Goal: Task Accomplishment & Management: Complete application form

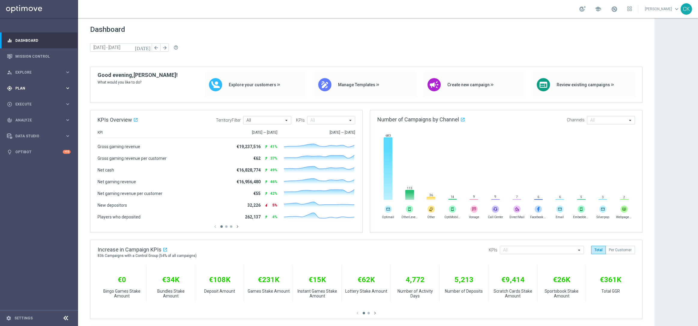
click at [27, 86] on div "gps_fixed Plan" at bounding box center [36, 88] width 58 height 5
click at [27, 117] on span "Templates" at bounding box center [37, 119] width 43 height 4
click at [28, 126] on link "Optimail" at bounding box center [41, 127] width 44 height 5
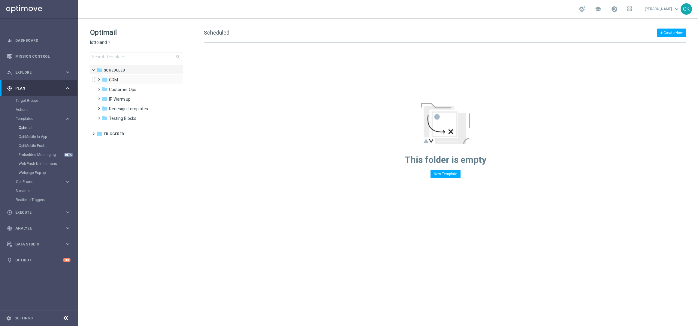
click at [95, 76] on div "folder CRM more_vert" at bounding box center [139, 79] width 88 height 10
click at [99, 78] on span at bounding box center [97, 77] width 3 height 2
click at [103, 97] on span at bounding box center [103, 96] width 3 height 2
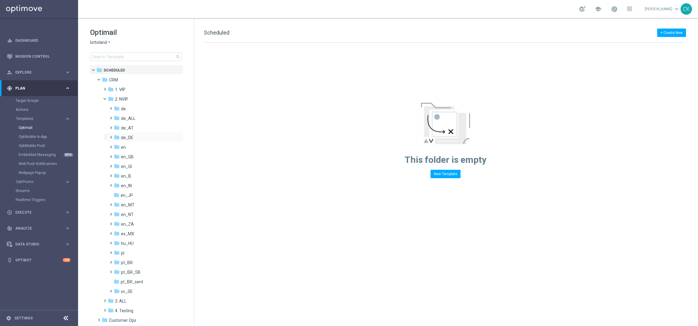
click at [111, 135] on span at bounding box center [109, 134] width 3 height 2
click at [116, 145] on span at bounding box center [115, 144] width 3 height 2
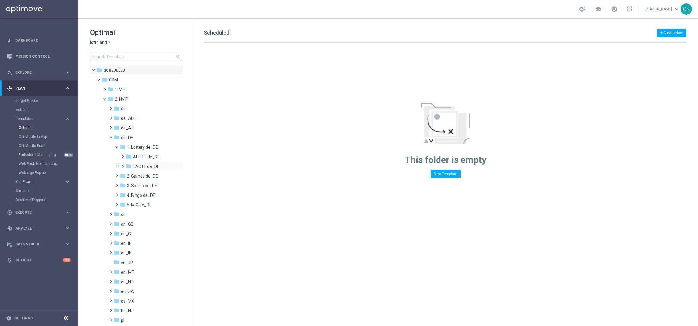
click at [122, 164] on span at bounding box center [121, 163] width 3 height 2
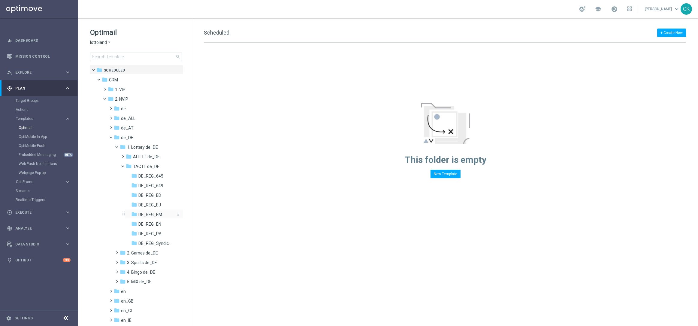
click at [146, 214] on span "DE_REG_EM" at bounding box center [150, 214] width 24 height 5
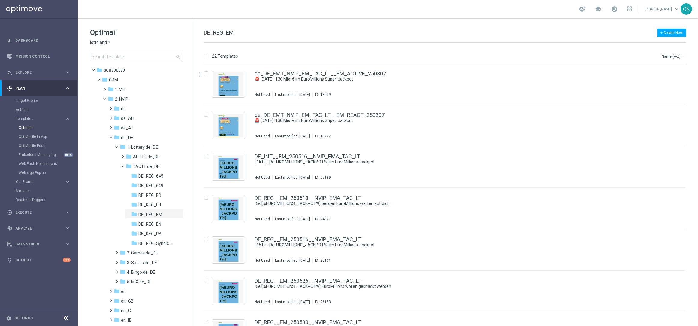
click at [676, 56] on button "Name (A-Z) arrow_drop_down" at bounding box center [673, 56] width 25 height 7
click at [654, 81] on span "Date Modified (Newest)" at bounding box center [662, 83] width 40 height 4
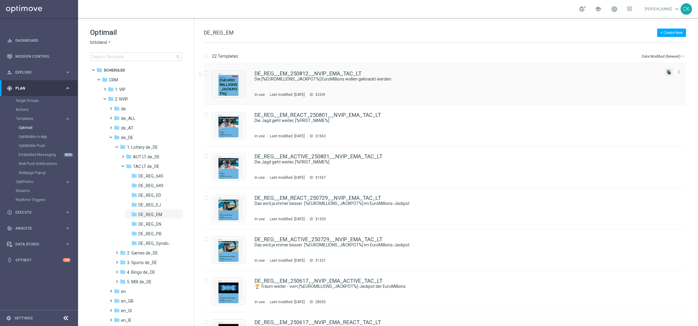
click at [668, 74] on icon "file_copy" at bounding box center [668, 72] width 5 height 5
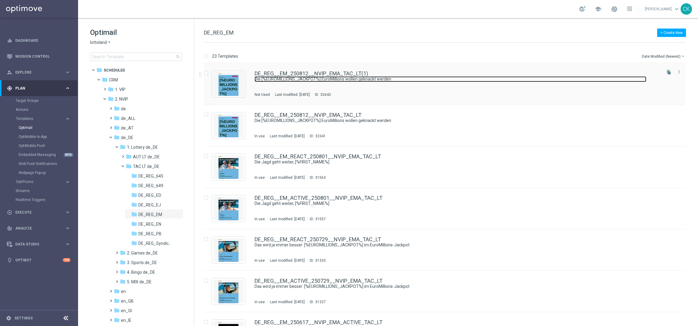
click at [319, 76] on div "DE_REG__EM_250812__NVIP_EMA_TAC_LT(1) Die [%EUROMILLIONS_JACKPOT%] EuroMillions…" at bounding box center [456, 84] width 405 height 26
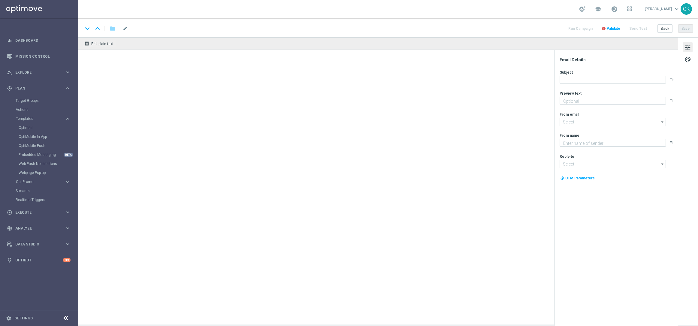
type textarea "20 % Rabatt auf exklusive Gewinnchancen."
type textarea "Lottoland"
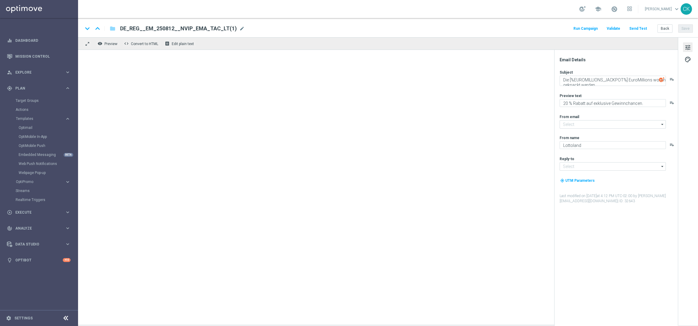
type input "[EMAIL_ADDRESS][DOMAIN_NAME]"
click at [239, 28] on span "mode_edit" at bounding box center [241, 28] width 5 height 5
click at [208, 28] on input "DE_REG__EM_250812__NVIP_EMA_TAC_LT(1)" at bounding box center [194, 29] width 149 height 8
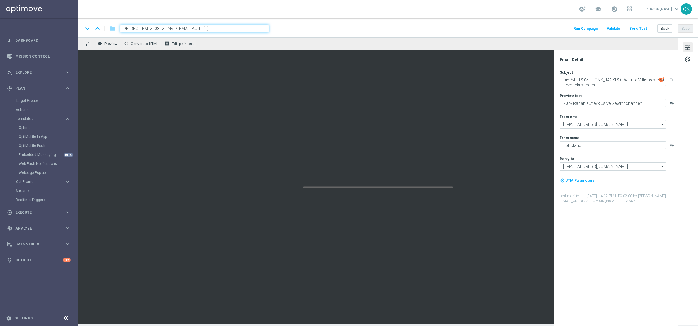
click at [208, 28] on input "DE_REG__EM_250812__NVIP_EMA_TAC_LT(1)" at bounding box center [194, 29] width 149 height 8
paste input "5__NVIP_EMA_TAC_LT"
type input "DE_REG__EM_250815__NVIP_EMA_TAC_LT"
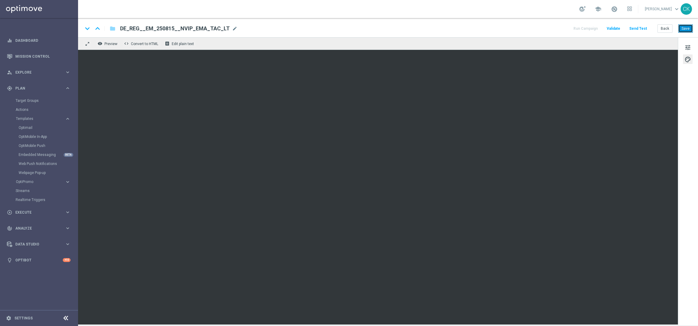
click at [687, 29] on button "Save" at bounding box center [685, 28] width 15 height 8
click at [688, 29] on button "Save" at bounding box center [685, 28] width 15 height 8
click at [687, 46] on span "tune" at bounding box center [687, 48] width 7 height 8
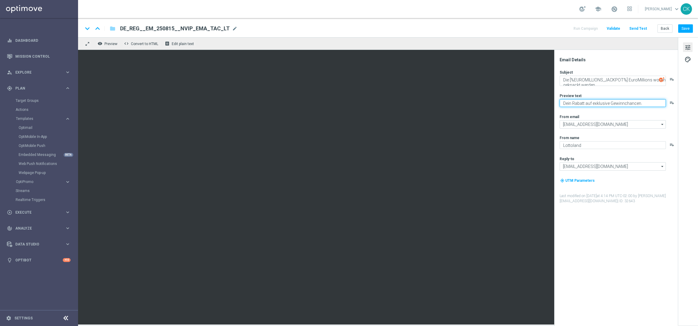
click at [610, 103] on textarea "Dein Rabatt auf exklusive Gewinnchancen." at bounding box center [612, 103] width 106 height 8
type textarea "Dein Rabatt auf XL-Gewinnchancen."
drag, startPoint x: 569, startPoint y: 80, endPoint x: 554, endPoint y: 80, distance: 15.6
click at [554, 80] on div "Email Details Subject Die [%EUROMILLIONS_JACKPOT%] EuroMillions wollen geknackt…" at bounding box center [616, 188] width 124 height 276
click at [651, 80] on textarea "Unglaublich: [%EUROMILLIONS_JACKPOT%] EuroMillions wollen geknackt werden" at bounding box center [612, 81] width 106 height 10
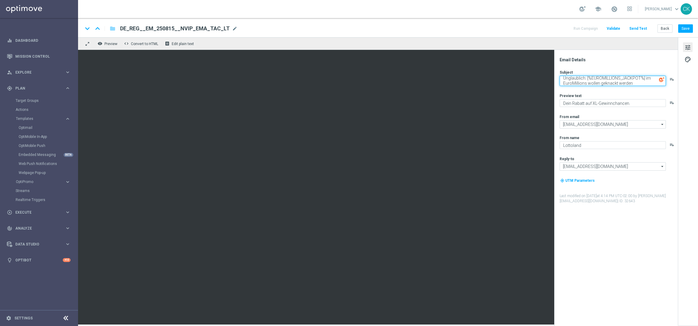
scroll to position [1, 0]
drag, startPoint x: 637, startPoint y: 83, endPoint x: 601, endPoint y: 83, distance: 35.4
click at [601, 83] on textarea "Unglaublich: [%EUROMILLIONS_JACKPOT%] im EuroMillions wollen geknackt werden" at bounding box center [612, 81] width 106 height 10
click at [562, 77] on textarea "Unglaublich: [%EUROMILLIONS_JACKPOT%] im EuroMillions-Jackpot" at bounding box center [612, 81] width 106 height 10
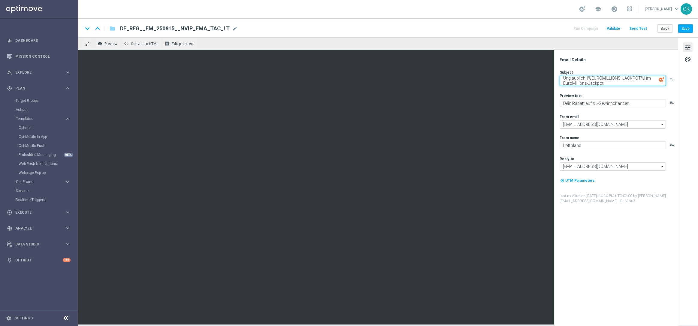
scroll to position [1, 0]
paste textarea "👀"
click at [607, 81] on textarea "👀 Unglaublich: [%EUROMILLIONS_JACKPOT%] im EuroMillions-Jackpot" at bounding box center [612, 81] width 106 height 10
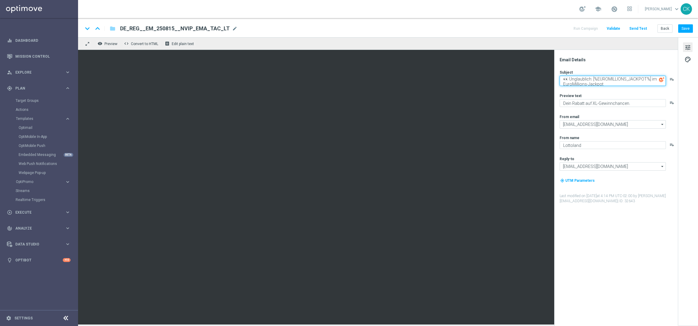
type textarea "👀 Unglaublich: [%EUROMILLIONS_JACKPOT%] im EuroMillions-Jackpot"
click at [686, 26] on button "Save" at bounding box center [685, 28] width 15 height 8
click at [638, 28] on button "Send Test" at bounding box center [638, 29] width 20 height 8
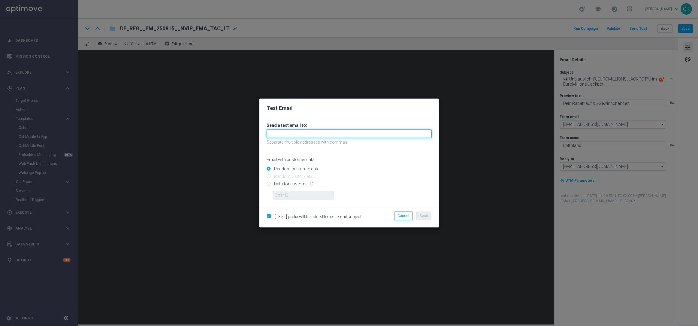
click at [282, 135] on input "text" at bounding box center [348, 133] width 165 height 8
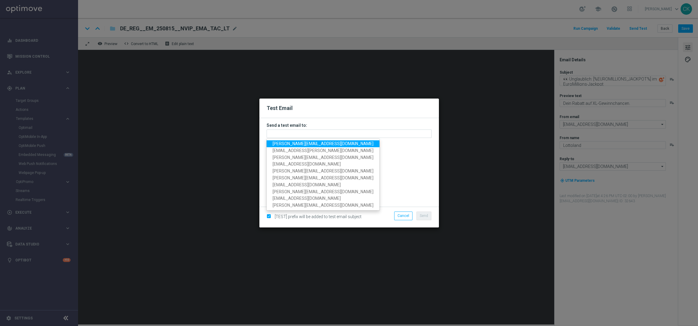
click at [297, 143] on span "[PERSON_NAME][EMAIL_ADDRESS][DOMAIN_NAME]" at bounding box center [322, 143] width 101 height 5
type input "[PERSON_NAME][EMAIL_ADDRESS][DOMAIN_NAME]"
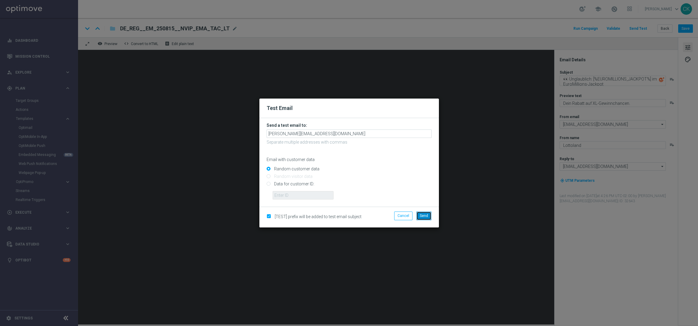
click at [423, 215] on span "Send" at bounding box center [424, 215] width 8 height 4
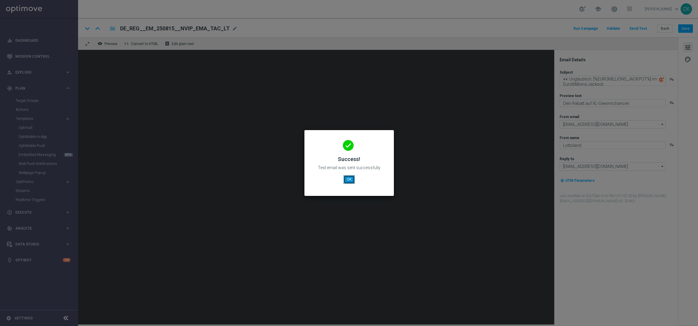
click at [347, 182] on button "OK" at bounding box center [348, 179] width 11 height 8
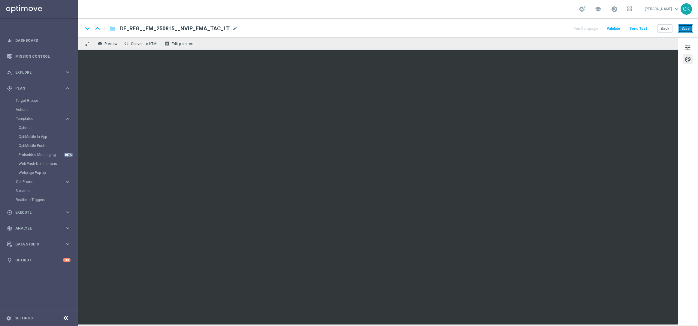
click at [687, 29] on button "Save" at bounding box center [685, 28] width 15 height 8
click at [687, 27] on button "Save" at bounding box center [685, 28] width 15 height 8
click at [635, 29] on button "Send Test" at bounding box center [638, 29] width 20 height 8
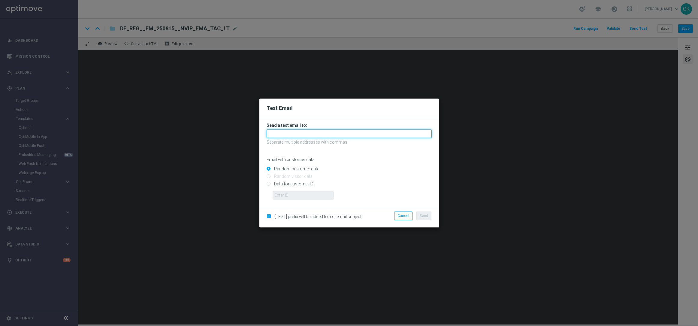
click at [299, 136] on input "text" at bounding box center [348, 133] width 165 height 8
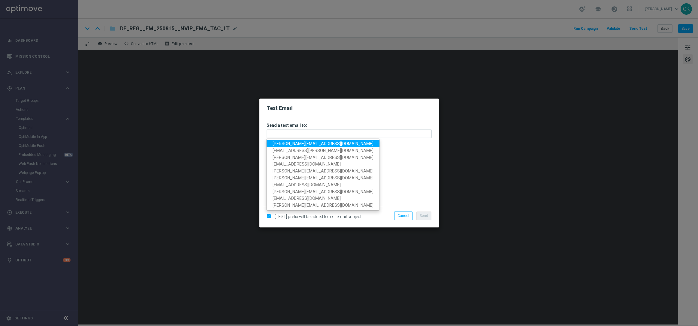
click at [303, 145] on span "[PERSON_NAME][EMAIL_ADDRESS][DOMAIN_NAME]" at bounding box center [322, 143] width 101 height 5
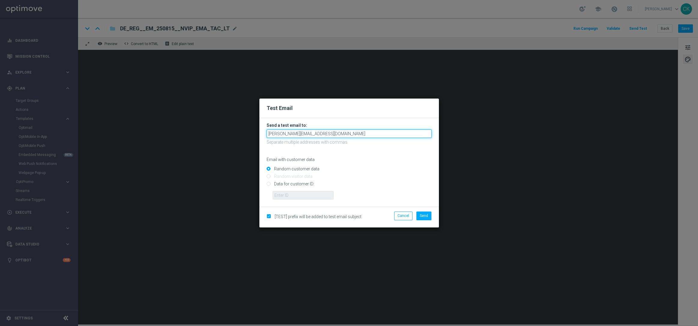
click at [350, 135] on input "[PERSON_NAME][EMAIL_ADDRESS][DOMAIN_NAME]" at bounding box center [348, 133] width 165 height 8
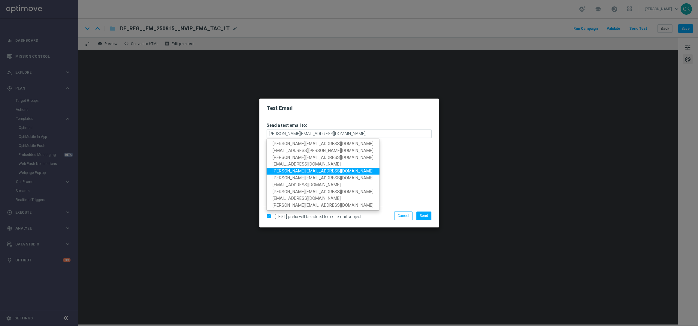
click at [320, 169] on span "[PERSON_NAME][EMAIL_ADDRESS][DOMAIN_NAME]" at bounding box center [322, 171] width 101 height 5
type input "[PERSON_NAME][EMAIL_ADDRESS][DOMAIN_NAME],[DOMAIN_NAME][EMAIL_ADDRESS][DOMAIN_N…"
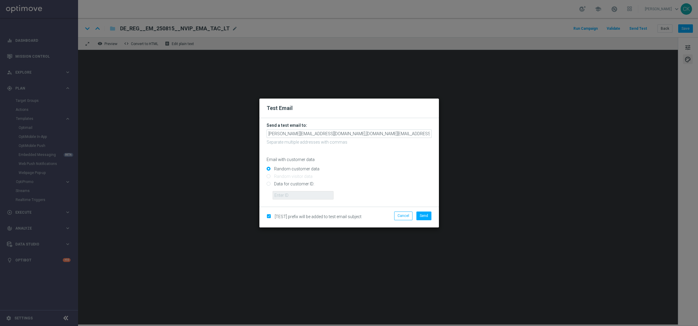
click at [280, 182] on input "Data for customer ID:" at bounding box center [348, 186] width 165 height 8
radio input "true"
click at [290, 196] on input "text" at bounding box center [302, 195] width 61 height 8
type input "14586067"
click at [423, 217] on span "Send" at bounding box center [424, 215] width 8 height 4
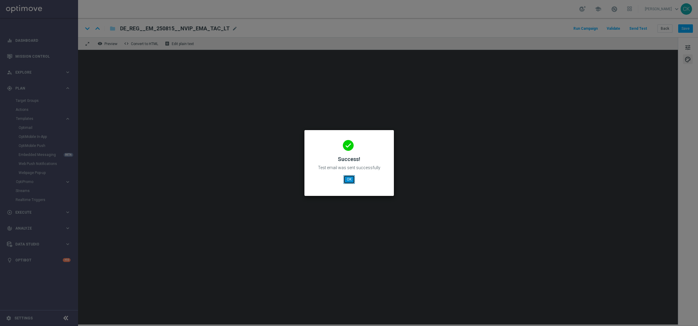
click at [346, 177] on button "OK" at bounding box center [348, 179] width 11 height 8
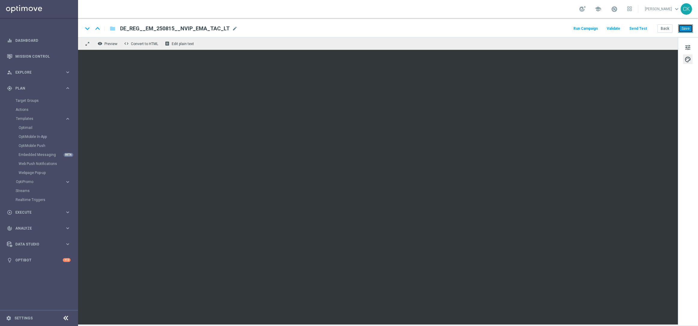
click at [684, 29] on button "Save" at bounding box center [685, 28] width 15 height 8
click at [662, 28] on button "Back" at bounding box center [664, 28] width 15 height 8
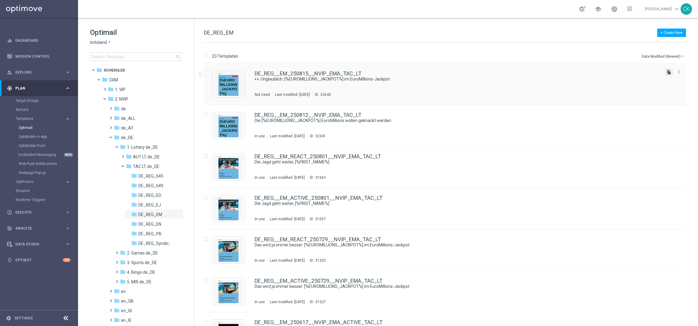
click at [667, 70] on icon "file_copy" at bounding box center [668, 72] width 5 height 5
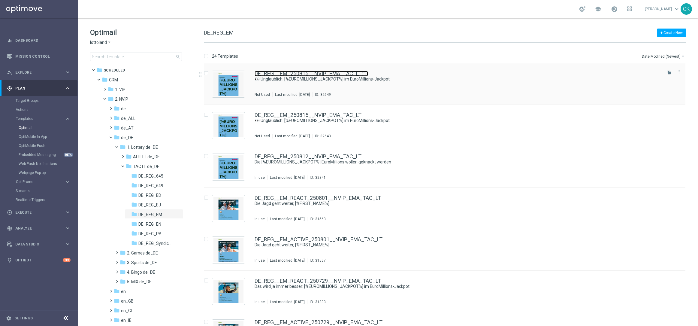
click at [305, 72] on link "DE_REG__EM_250815__NVIP_EMA_TAC_LT(1)" at bounding box center [310, 73] width 113 height 5
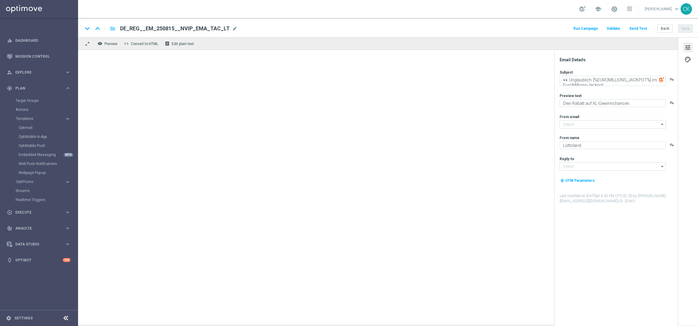
type input "[EMAIL_ADDRESS][DOMAIN_NAME]"
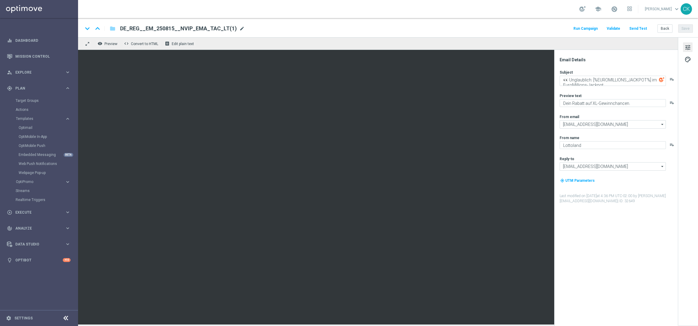
click at [239, 28] on span "mode_edit" at bounding box center [241, 28] width 5 height 5
click at [235, 28] on input "DE_REG__EM_250815__NVIP_EMA_TAC_LT(1)" at bounding box center [194, 29] width 149 height 8
paste input "CHURNED_250815__NVIP_EMA_TAC_LT"
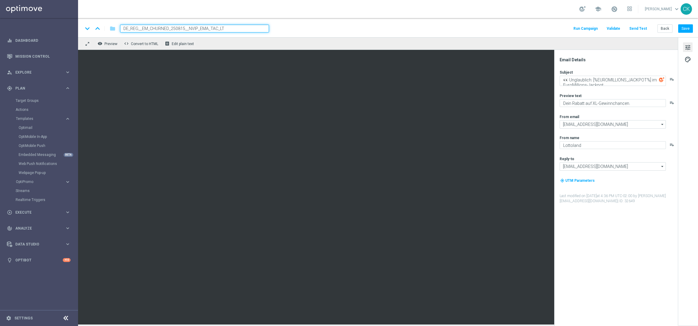
type input "DE_REG__EM_CHURNED_250815__NVIP_EMA_TAC_LT"
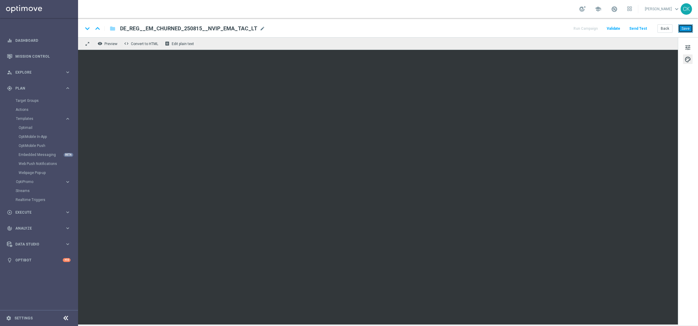
click at [685, 28] on button "Save" at bounding box center [685, 28] width 15 height 8
click at [688, 28] on button "Save" at bounding box center [685, 28] width 15 height 8
click at [687, 57] on span "palette" at bounding box center [687, 60] width 7 height 8
click at [686, 44] on span "tune" at bounding box center [687, 48] width 7 height 8
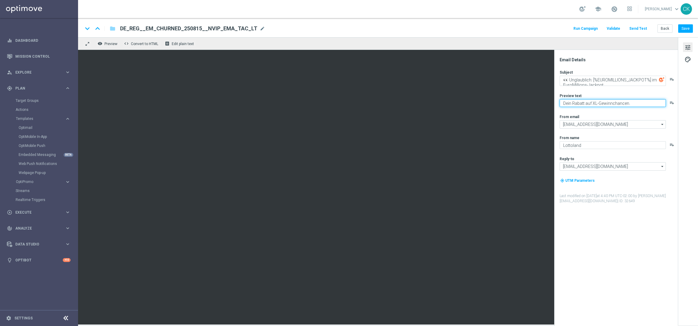
click at [596, 102] on textarea "Dein Rabatt auf XL-Gewinnchancen." at bounding box center [612, 103] width 106 height 8
click at [633, 101] on textarea "Dein Rabatt auf Extra-Gewinnchancen." at bounding box center [612, 103] width 106 height 8
type textarea "Dein Rabatt auf Extra-Gewinnchancen."
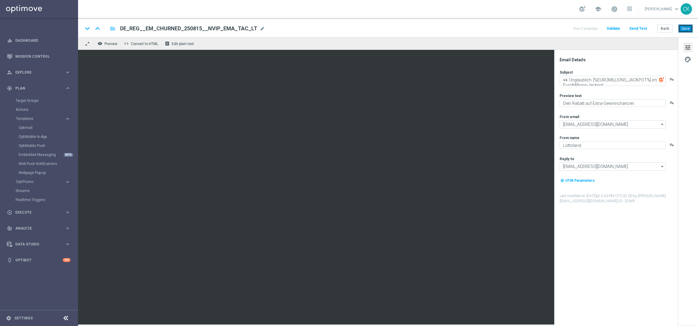
click at [686, 29] on button "Save" at bounding box center [685, 28] width 15 height 8
click at [688, 29] on button "Save" at bounding box center [685, 28] width 15 height 8
click at [663, 28] on button "Back" at bounding box center [664, 28] width 15 height 8
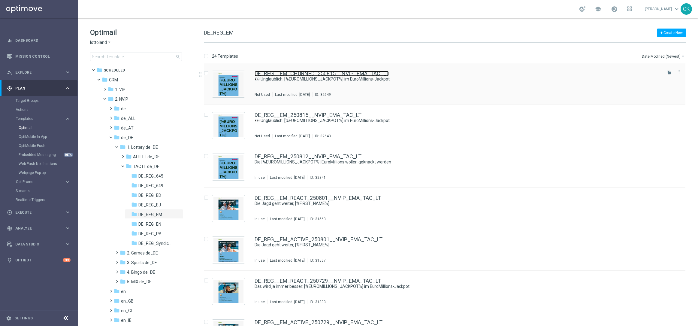
click at [264, 73] on link "DE_REG__EM_CHURNED_250815__NVIP_EMA_TAC_LT" at bounding box center [321, 73] width 134 height 5
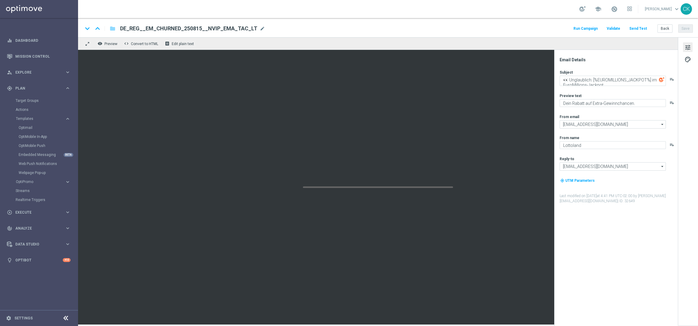
click at [635, 26] on button "Send Test" at bounding box center [638, 29] width 20 height 8
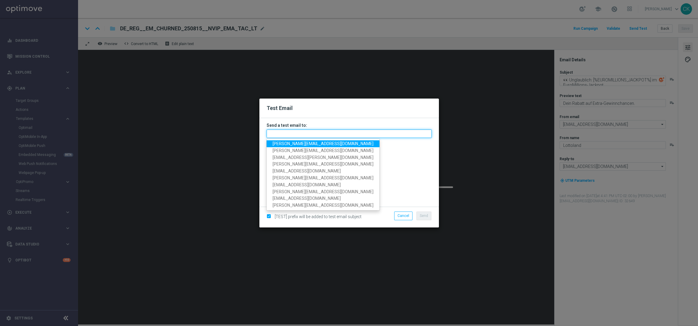
click at [357, 136] on input "text" at bounding box center [348, 133] width 165 height 8
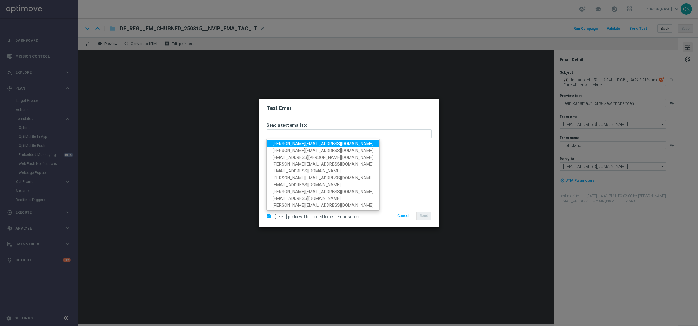
click at [333, 144] on span "[PERSON_NAME][EMAIL_ADDRESS][DOMAIN_NAME]" at bounding box center [322, 143] width 101 height 5
type input "[PERSON_NAME][EMAIL_ADDRESS][DOMAIN_NAME]"
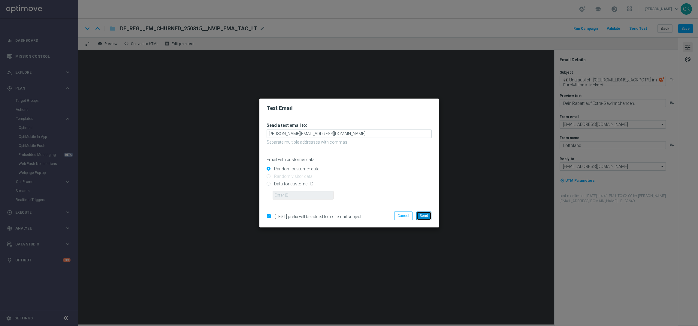
click at [425, 214] on span "Send" at bounding box center [424, 215] width 8 height 4
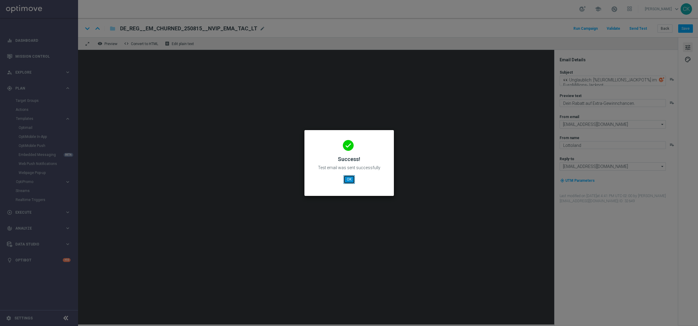
click at [349, 180] on button "OK" at bounding box center [348, 179] width 11 height 8
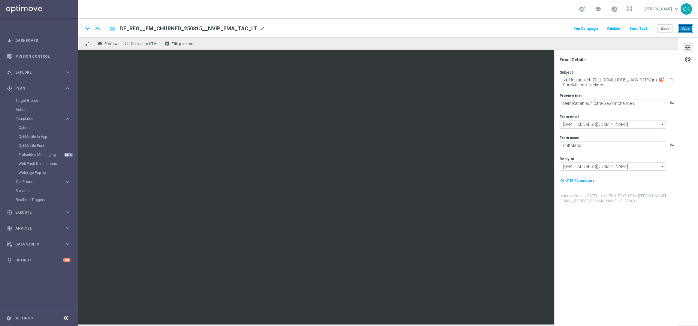
click at [683, 28] on button "Save" at bounding box center [685, 28] width 15 height 8
click at [663, 29] on button "Back" at bounding box center [664, 28] width 15 height 8
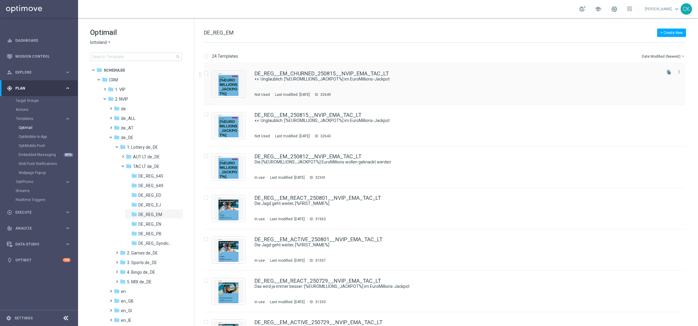
click at [205, 73] on input "Press SPACE to select this row." at bounding box center [206, 74] width 4 height 4
checkbox input "true"
click at [205, 113] on input "Press SPACE to select this row." at bounding box center [206, 115] width 4 height 4
checkbox input "true"
click at [646, 56] on p "Copy to" at bounding box center [650, 56] width 13 height 5
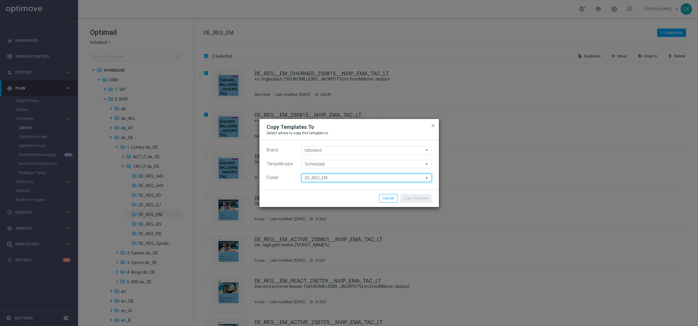
click at [413, 177] on input "DE_REG_EM" at bounding box center [366, 177] width 130 height 8
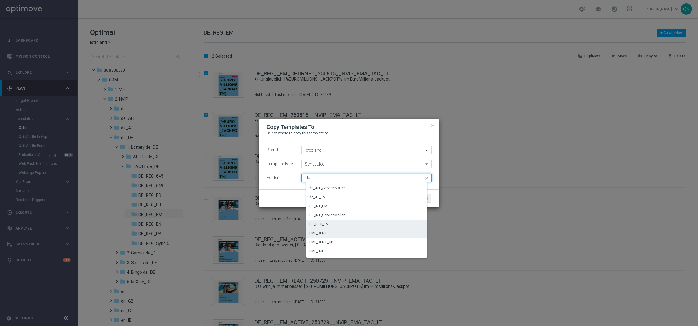
scroll to position [53, 0]
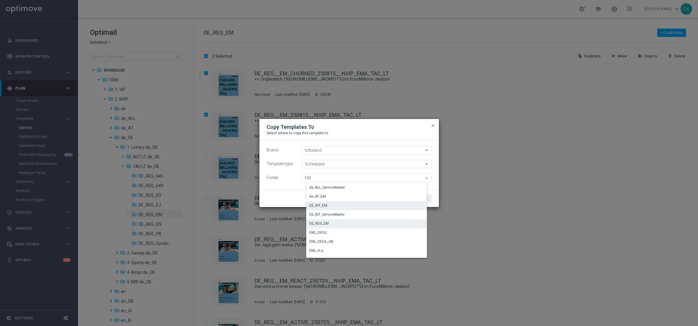
click at [384, 201] on div "DE_INT_EM" at bounding box center [368, 205] width 125 height 8
type input "DE_INT_EM"
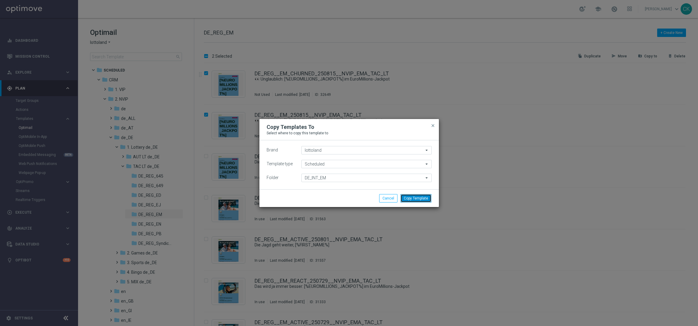
click at [422, 196] on button "Copy Template" at bounding box center [415, 198] width 31 height 8
checkbox input "false"
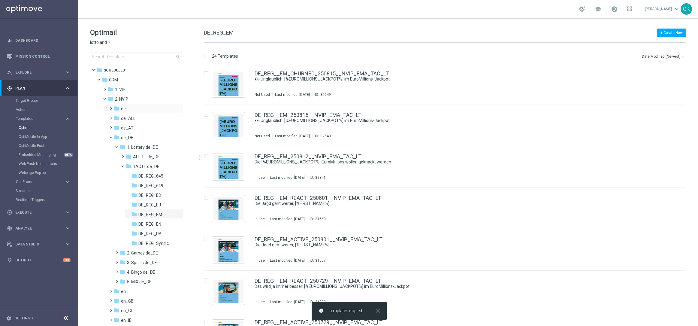
click at [109, 105] on span at bounding box center [109, 105] width 3 height 2
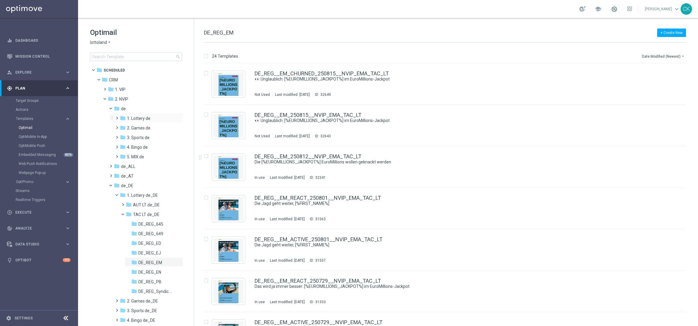
click at [117, 116] on span at bounding box center [115, 115] width 3 height 2
click at [122, 136] on span at bounding box center [121, 134] width 3 height 2
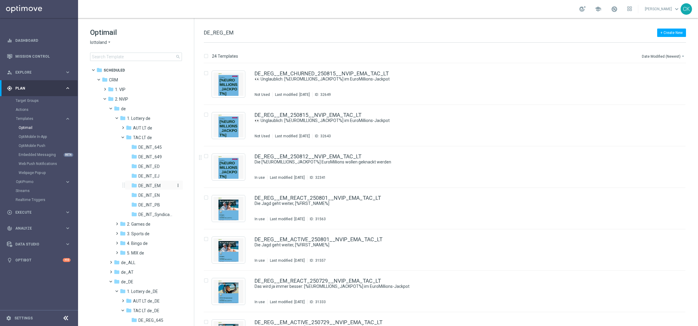
click at [153, 183] on span "DE_INT_EM" at bounding box center [149, 185] width 22 height 5
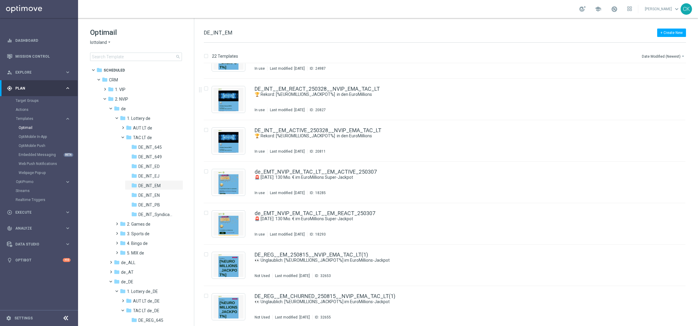
scroll to position [649, 0]
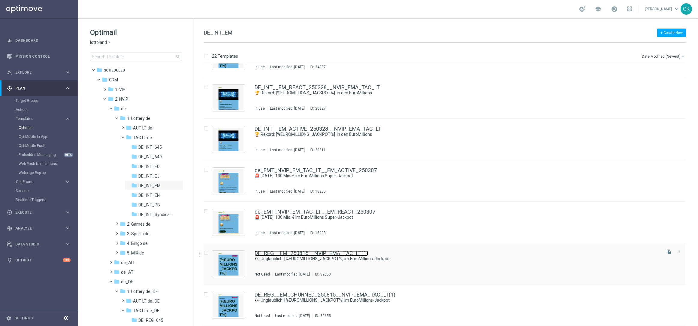
click at [299, 254] on link "DE_REG__EM_250815__NVIP_EMA_TAC_LT(1)" at bounding box center [310, 252] width 113 height 5
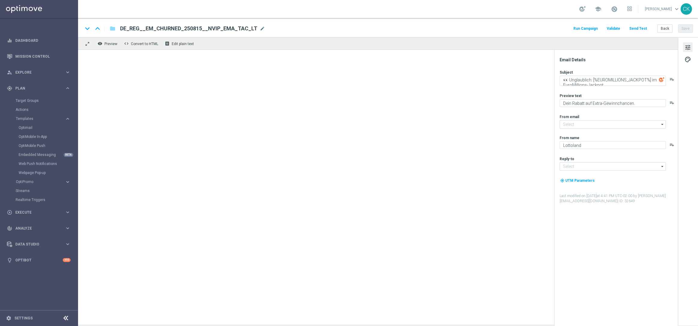
type input "[EMAIL_ADDRESS][DOMAIN_NAME]"
type textarea "Dein Rabatt auf XL-Gewinnchancen."
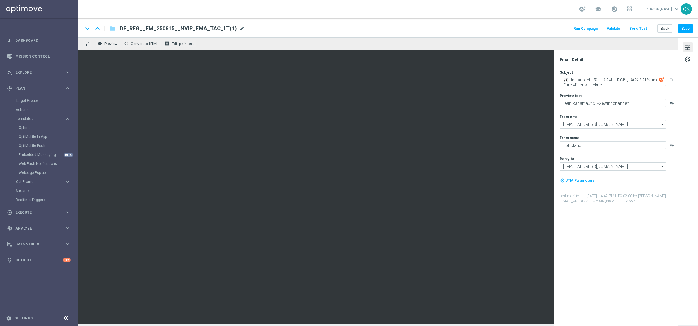
click at [239, 27] on span "mode_edit" at bounding box center [241, 28] width 5 height 5
click at [228, 27] on input "DE_REG__EM_250815__NVIP_EMA_TAC_LT(1)" at bounding box center [194, 29] width 149 height 8
paste input "INT__EM_250815__NVIP_EMA_TAC_LT"
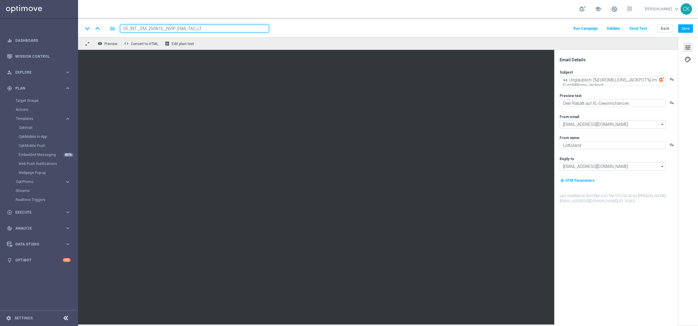
type input "DE_INT__EM_250815__NVIP_EMA_TAC_LT"
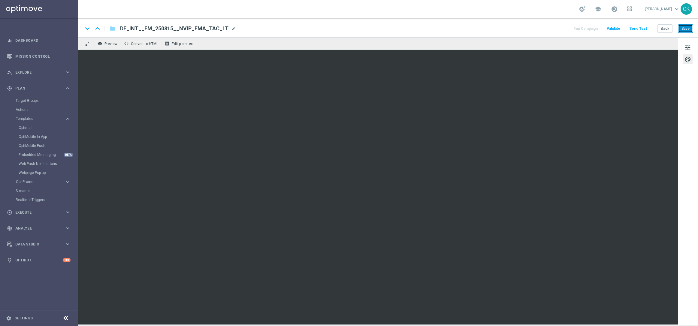
click at [687, 31] on button "Save" at bounding box center [685, 28] width 15 height 8
click at [684, 27] on button "Save" at bounding box center [685, 28] width 15 height 8
click at [687, 28] on button "Save" at bounding box center [685, 28] width 15 height 8
click at [666, 28] on button "Back" at bounding box center [664, 28] width 15 height 8
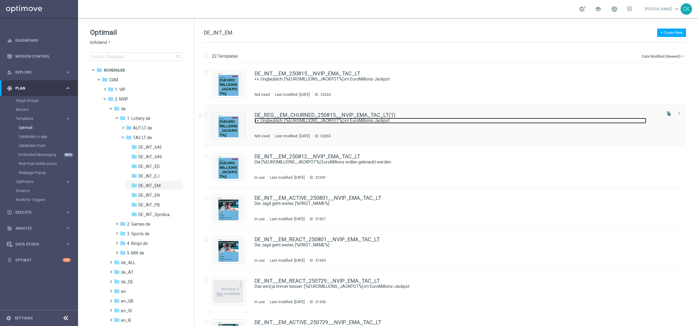
click at [283, 121] on link "👀 Unglaublich: [%EUROMILLIONS_JACKPOT%] im EuroMillions-Jackpot" at bounding box center [450, 121] width 392 height 6
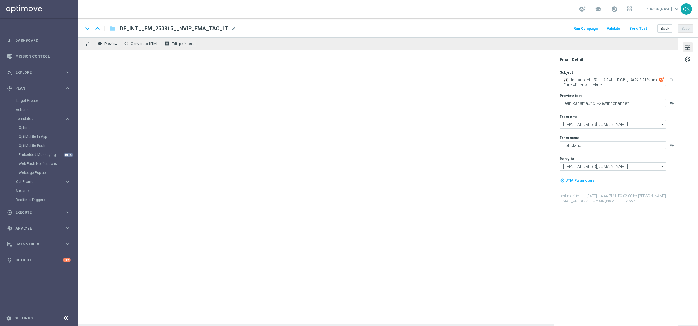
type textarea "Dein Rabatt auf Extra-Gewinnchancen."
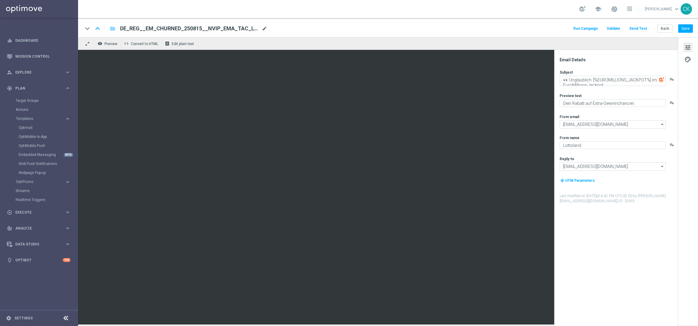
click at [264, 26] on span "mode_edit" at bounding box center [264, 28] width 5 height 5
click at [253, 26] on input "DE_REG__EM_CHURNED_250815__NVIP_EMA_TAC_LT(1)" at bounding box center [194, 29] width 149 height 8
paste input "INT__EM_CHURNED_250815__NVIP_EMA_TAC_LT"
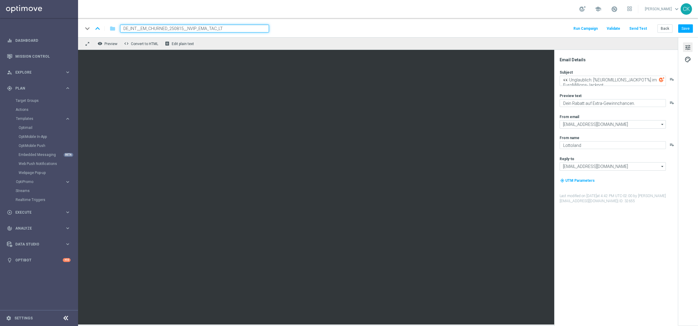
type input "DE_INT__EM_CHURNED_250815__NVIP_EMA_TAC_LT"
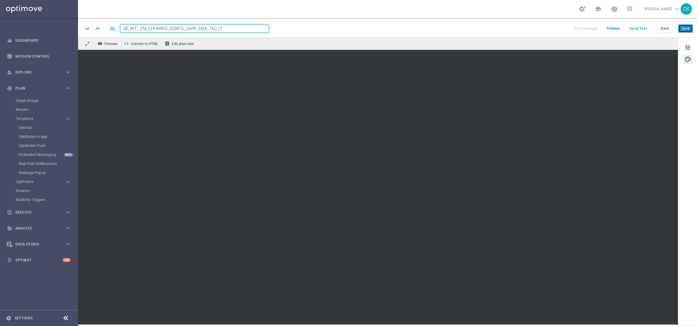
click at [685, 26] on button "Save" at bounding box center [685, 28] width 15 height 8
click at [688, 28] on button "Save" at bounding box center [685, 28] width 15 height 8
click at [689, 28] on button "Save" at bounding box center [685, 28] width 15 height 8
click at [685, 29] on button "Save" at bounding box center [685, 28] width 15 height 8
click at [691, 28] on button "Save" at bounding box center [685, 28] width 15 height 8
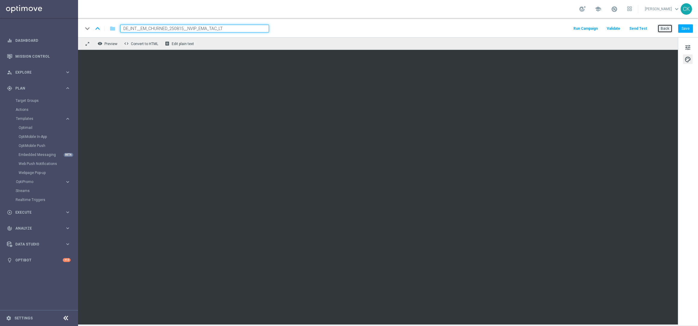
click at [665, 29] on button "Back" at bounding box center [664, 28] width 15 height 8
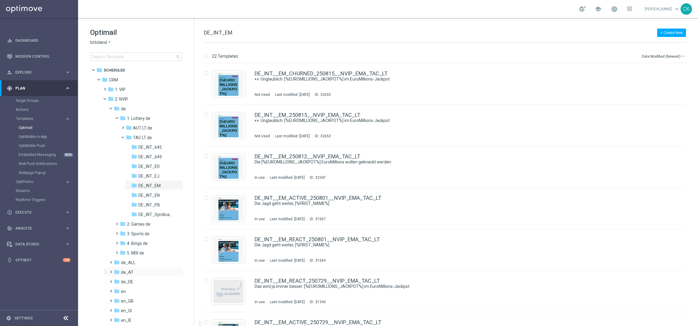
click at [111, 270] on span at bounding box center [109, 269] width 3 height 2
click at [115, 280] on span at bounding box center [115, 278] width 3 height 2
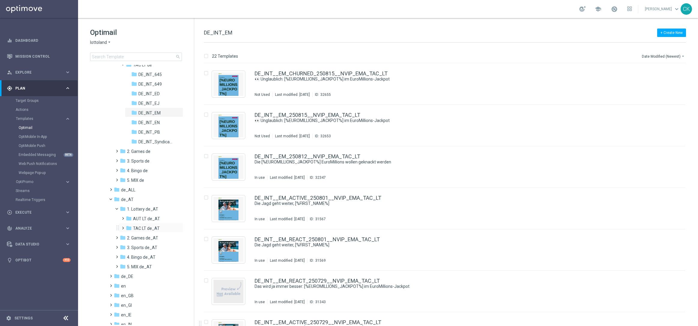
scroll to position [73, 0]
click at [123, 226] on span at bounding box center [121, 225] width 3 height 2
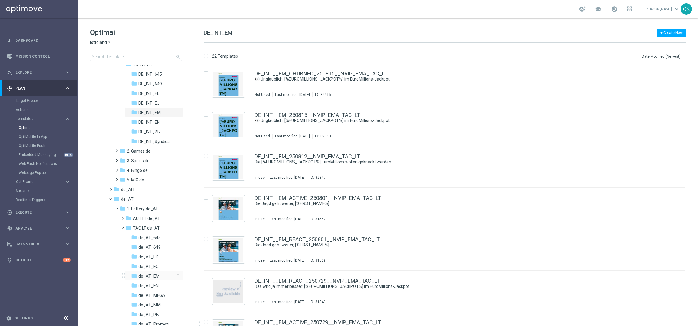
click at [160, 273] on div "folder de_AT_EM" at bounding box center [153, 275] width 44 height 7
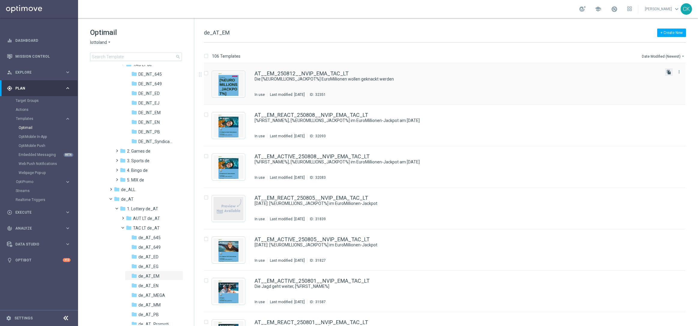
click at [669, 72] on icon "file_copy" at bounding box center [668, 72] width 5 height 5
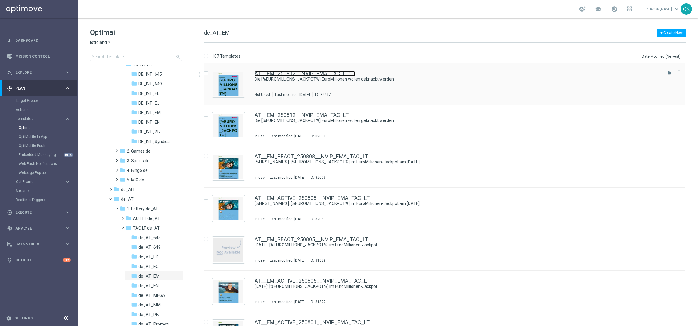
click at [299, 74] on link "AT__EM_250812__NVIP_EMA_TAC_LT(1)" at bounding box center [304, 73] width 101 height 5
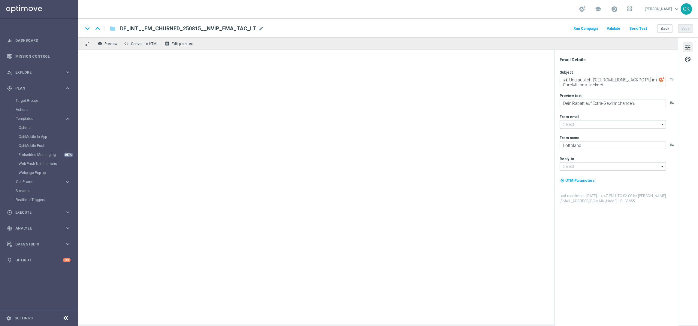
type input "AT__EM_250812__NVIP_EMA_TAC_LT(1)"
type textarea "Die [%EUROMILLIONS_JACKPOT%] EuroMillionen wollen geknackt werden"
type textarea "20 % Rabatt auf exklusive Gewinnchancen."
type input "[EMAIL_ADDRESS][DOMAIN_NAME]"
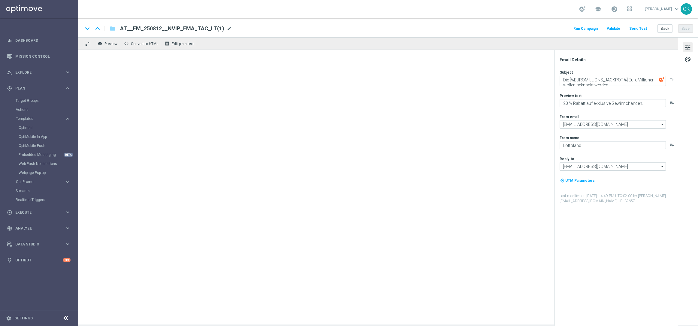
click at [227, 26] on span "mode_edit" at bounding box center [229, 28] width 5 height 5
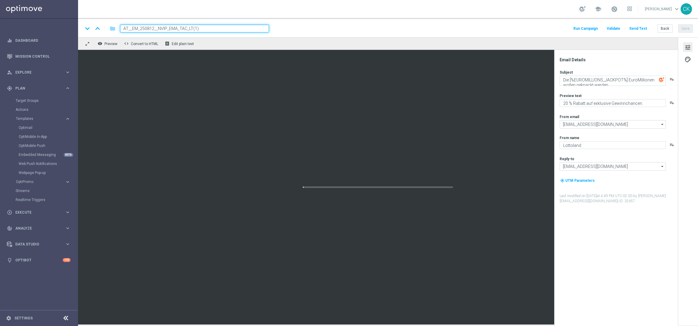
click at [213, 26] on input "AT__EM_250812__NVIP_EMA_TAC_LT(1)" at bounding box center [194, 29] width 149 height 8
paste input "5__NVIP_EMA_TAC_LT"
type input "AT__EM_250815__NVIP_EMA_TAC_LT"
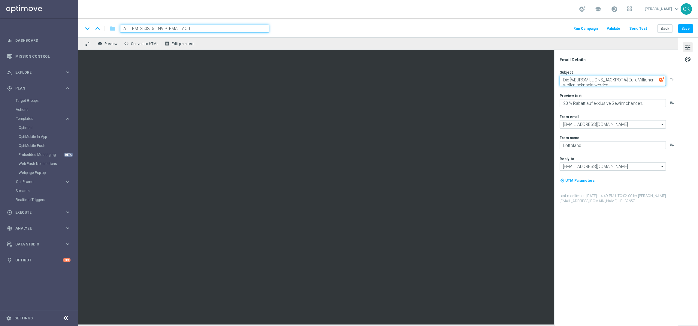
click at [617, 83] on textarea "Die [%EUROMILLIONS_JACKPOT%] EuroMillionen wollen geknackt werden" at bounding box center [612, 81] width 106 height 10
paste textarea "👀 Unglaublich: [%EUROMILLIONS_JACKPOT%] im EuroMillionen-Jackpot"
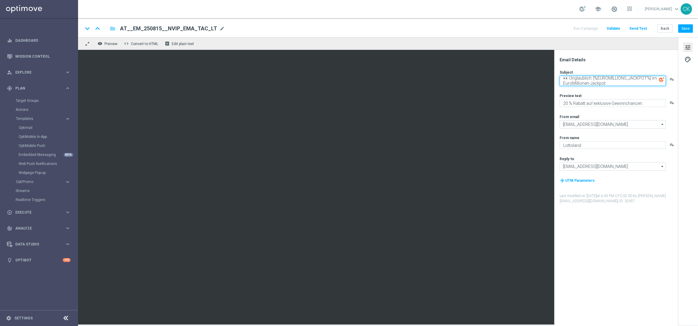
type textarea "👀 Unglaublich: [%EUROMILLIONS_JACKPOT%] im EuroMillionen-Jackpot"
click at [615, 101] on textarea "20 % Rabatt auf exklusive Gewinnchancen." at bounding box center [612, 103] width 106 height 8
paste textarea "Dein Rabatt auf XL-"
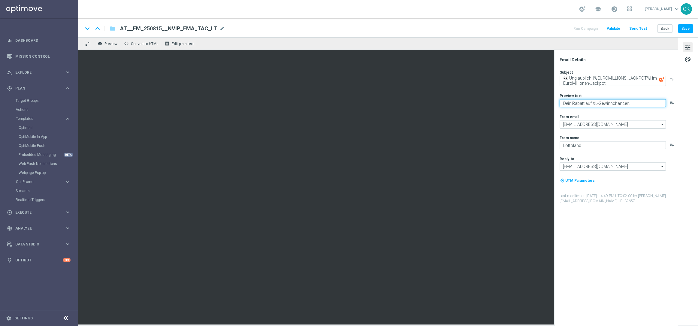
type textarea "Dein Rabatt auf XL-Gewinnchancen."
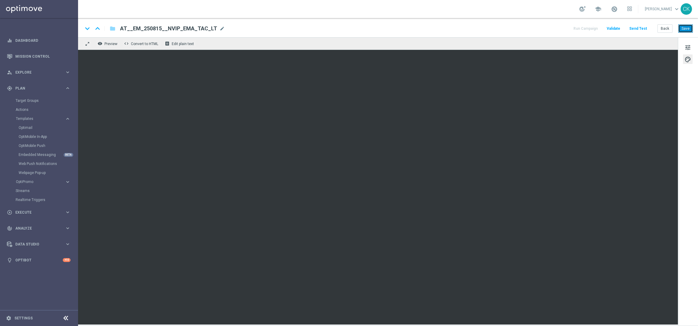
click at [686, 26] on button "Save" at bounding box center [685, 28] width 15 height 8
click at [690, 29] on button "Save" at bounding box center [685, 28] width 15 height 8
click at [636, 28] on button "Send Test" at bounding box center [638, 29] width 20 height 8
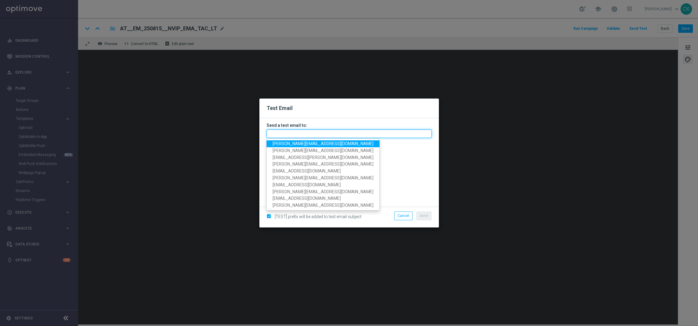
click at [354, 137] on input "text" at bounding box center [348, 133] width 165 height 8
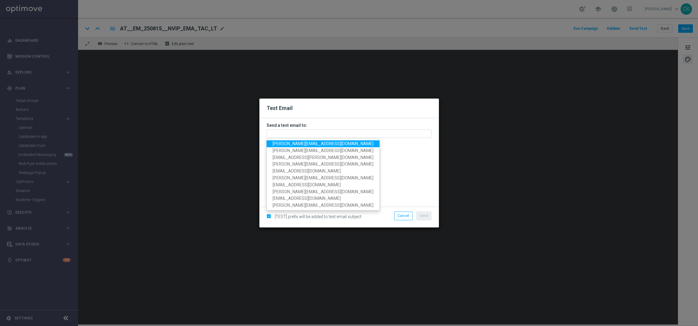
click at [323, 144] on span "[PERSON_NAME][EMAIL_ADDRESS][DOMAIN_NAME]" at bounding box center [322, 143] width 101 height 5
type input "[PERSON_NAME][EMAIL_ADDRESS][DOMAIN_NAME]"
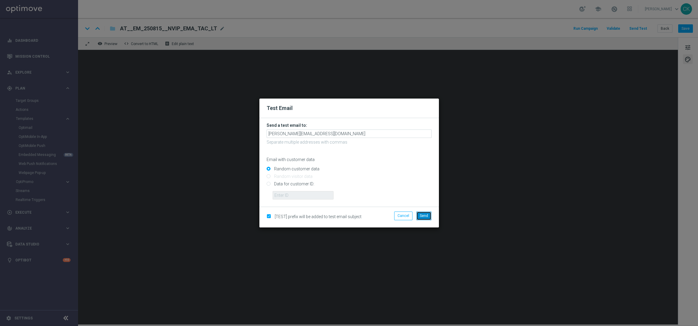
click at [422, 217] on span "Send" at bounding box center [424, 215] width 8 height 4
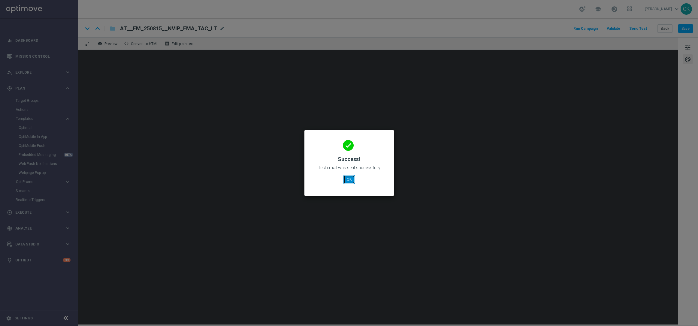
click at [349, 178] on button "OK" at bounding box center [348, 179] width 11 height 8
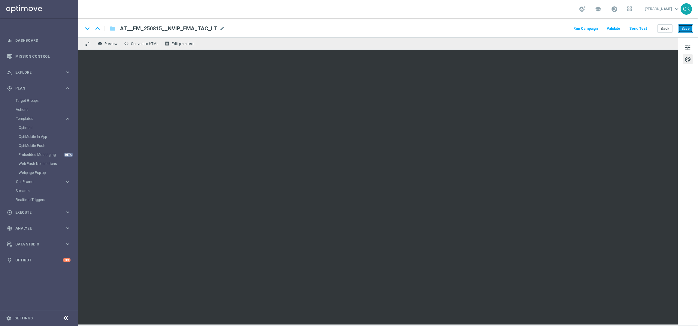
click at [685, 28] on button "Save" at bounding box center [685, 28] width 15 height 8
click at [687, 27] on button "Save" at bounding box center [685, 28] width 15 height 8
click at [684, 29] on button "Save" at bounding box center [685, 28] width 15 height 8
click at [664, 30] on button "Back" at bounding box center [664, 28] width 15 height 8
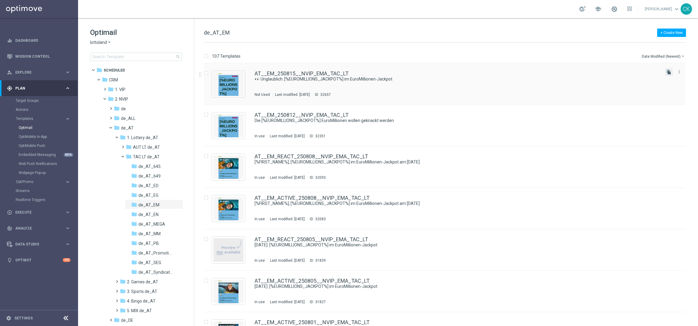
click at [668, 72] on icon "file_copy" at bounding box center [668, 72] width 5 height 5
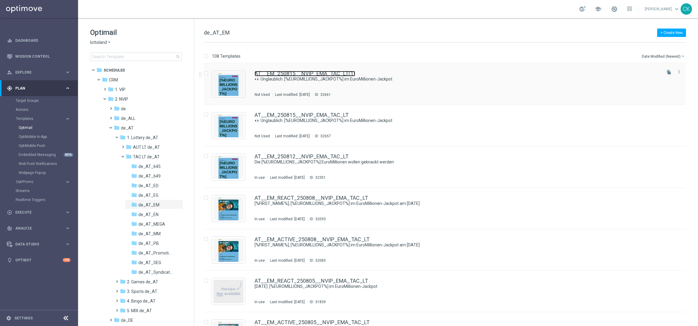
click at [302, 71] on link "AT__EM_250815__NVIP_EMA_TAC_LT(1)" at bounding box center [304, 73] width 101 height 5
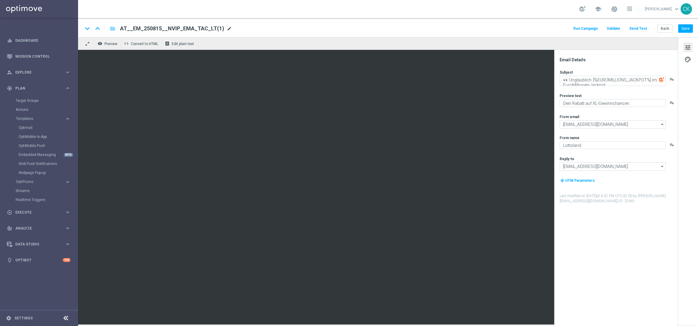
click at [227, 28] on span "mode_edit" at bounding box center [229, 28] width 5 height 5
click at [217, 28] on input "AT__EM_250815__NVIP_EMA_TAC_LT(1)" at bounding box center [194, 29] width 149 height 8
paste input "CHURNED_250815__NVIP_EMA_TAC_LT"
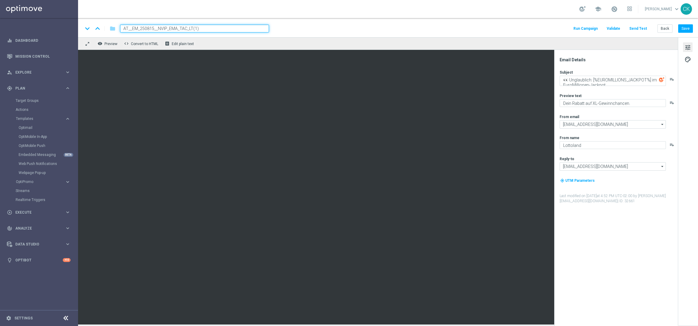
type input "AT__EM_CHURNED_250815__NVIP_EMA_TAC_LT"
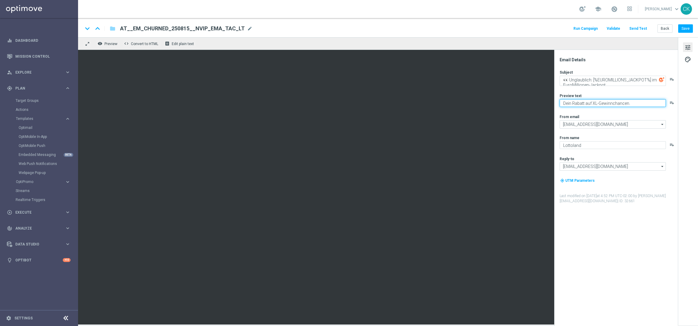
click at [635, 102] on textarea "Dein Rabatt auf XL-Gewinnchancen." at bounding box center [612, 103] width 106 height 8
paste textarea "Extra"
type textarea "Dein Rabatt auf Extra-Gewinnchancen."
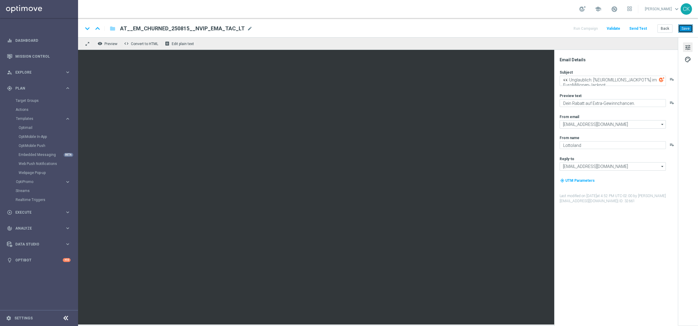
click at [686, 27] on button "Save" at bounding box center [685, 28] width 15 height 8
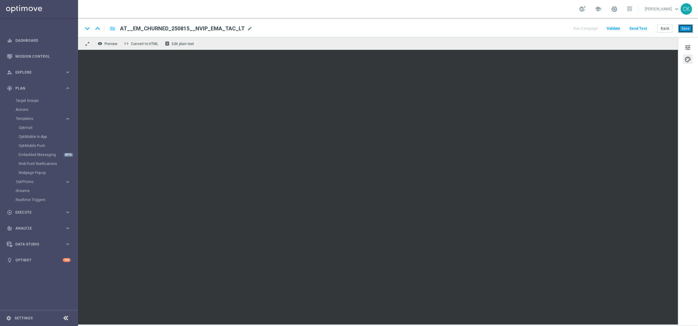
click at [685, 28] on button "Save" at bounding box center [685, 28] width 15 height 8
click at [686, 28] on button "Save" at bounding box center [685, 28] width 15 height 8
click at [685, 29] on button "Save" at bounding box center [685, 28] width 15 height 8
click at [640, 27] on button "Send Test" at bounding box center [638, 29] width 20 height 8
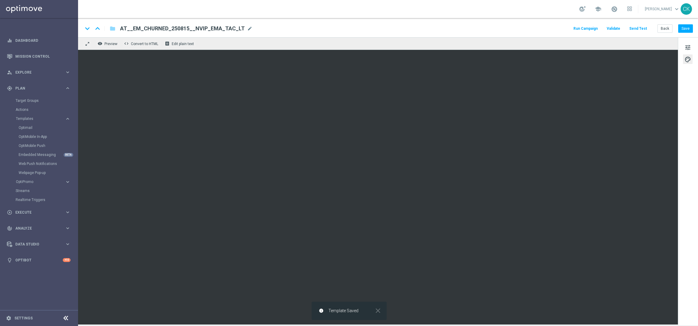
click at [639, 28] on button "Send Test" at bounding box center [638, 29] width 20 height 8
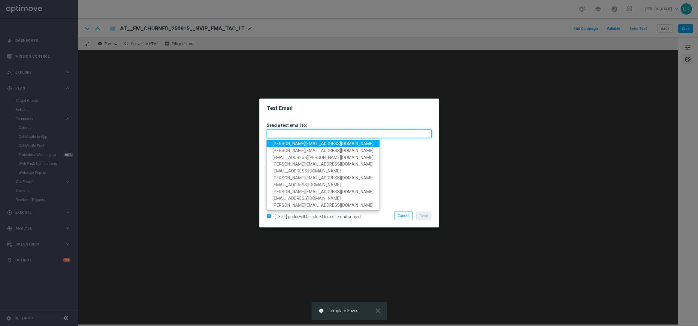
click at [309, 133] on input "text" at bounding box center [348, 133] width 165 height 8
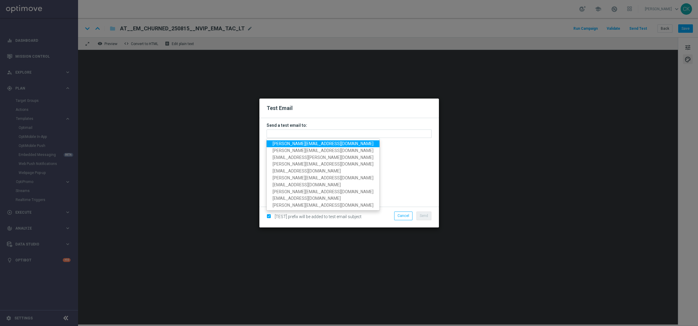
click at [304, 143] on span "[PERSON_NAME][EMAIL_ADDRESS][DOMAIN_NAME]" at bounding box center [322, 143] width 101 height 5
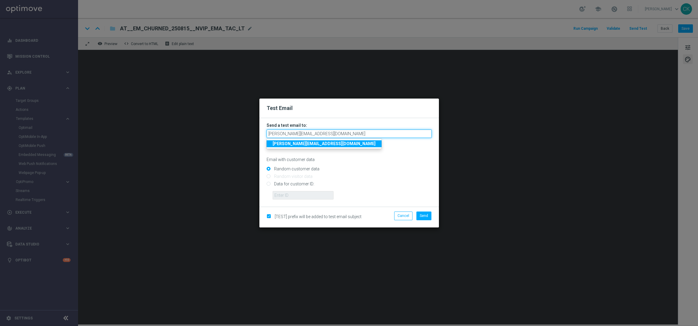
click at [355, 135] on input "[PERSON_NAME][EMAIL_ADDRESS][DOMAIN_NAME]" at bounding box center [348, 133] width 165 height 8
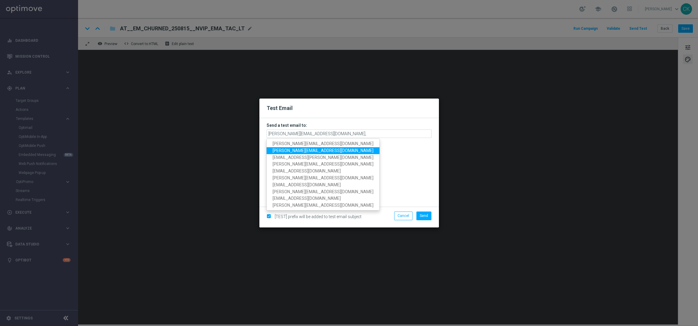
click at [330, 149] on span "[PERSON_NAME][EMAIL_ADDRESS][DOMAIN_NAME]" at bounding box center [322, 150] width 101 height 5
type input "[PERSON_NAME][EMAIL_ADDRESS][DOMAIN_NAME],[DOMAIN_NAME][EMAIL_ADDRESS][DOMAIN_N…"
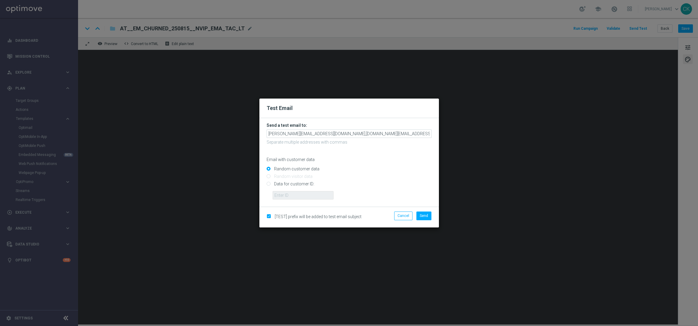
click at [290, 182] on input "Data for customer ID:" at bounding box center [348, 186] width 165 height 8
radio input "true"
click at [295, 197] on input "text" at bounding box center [302, 195] width 61 height 8
type input "14586067"
click at [423, 216] on span "Send" at bounding box center [424, 215] width 8 height 4
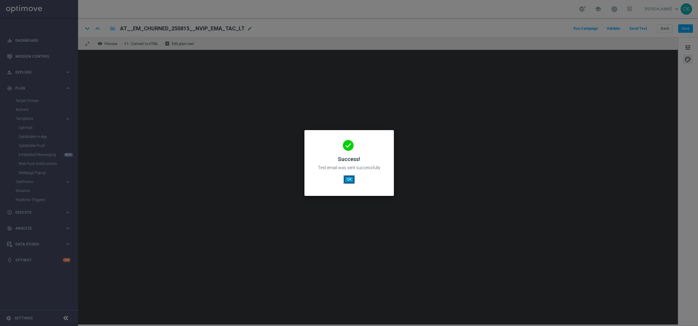
click at [348, 178] on button "OK" at bounding box center [348, 179] width 11 height 8
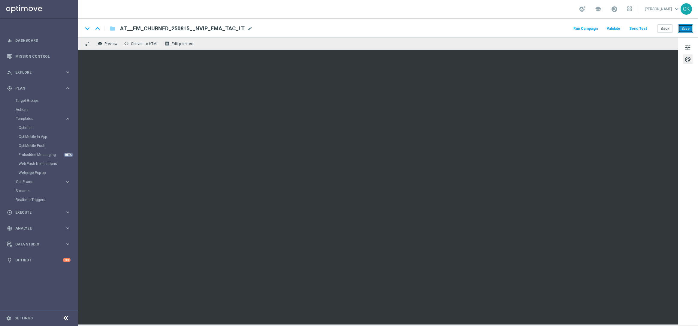
click at [684, 27] on button "Save" at bounding box center [685, 28] width 15 height 8
click at [664, 29] on button "Back" at bounding box center [664, 28] width 15 height 8
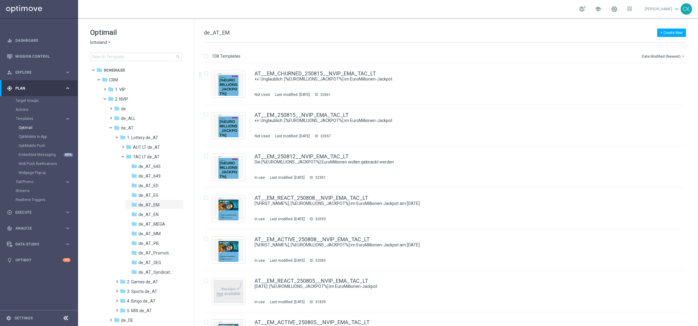
click at [123, 52] on div "Optimail lottoland arrow_drop_down × lottoland search" at bounding box center [142, 44] width 104 height 33
click at [118, 56] on input at bounding box center [136, 57] width 92 height 8
type input "0815"
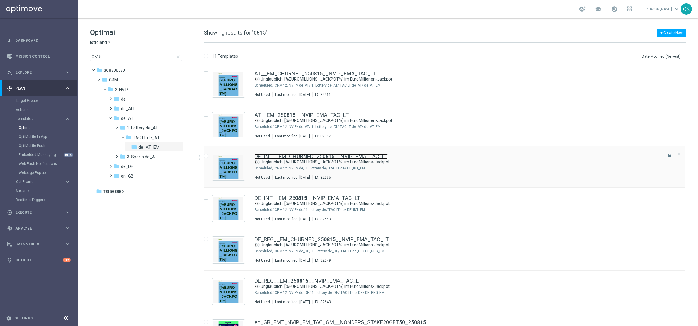
click at [291, 155] on link "DE_INT__EM_CHURNED_25 0815 __NVIP_EMA_TAC_LT" at bounding box center [320, 156] width 133 height 5
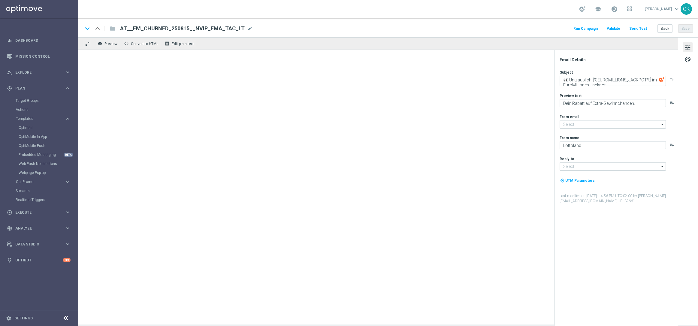
type input "[EMAIL_ADDRESS][DOMAIN_NAME]"
type textarea "👀 Unglaublich: [%EUROMILLIONS_JACKPOT%] im EuroMillions-Jackpot"
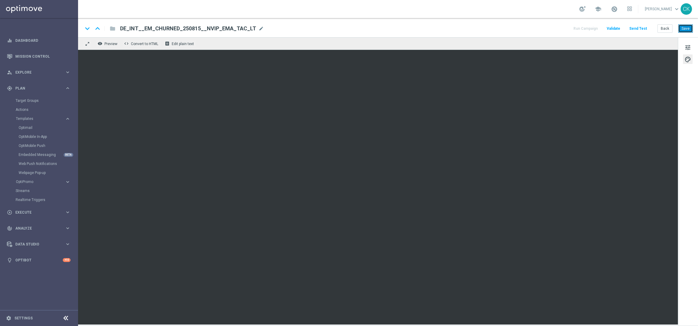
click at [688, 29] on button "Save" at bounding box center [685, 28] width 15 height 8
click at [664, 29] on button "Back" at bounding box center [664, 28] width 15 height 8
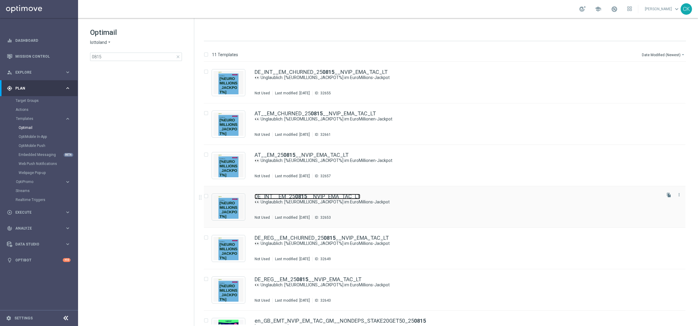
click at [285, 195] on link "DE_INT__EM_25 0815 __NVIP_EMA_TAC_LT" at bounding box center [307, 196] width 106 height 5
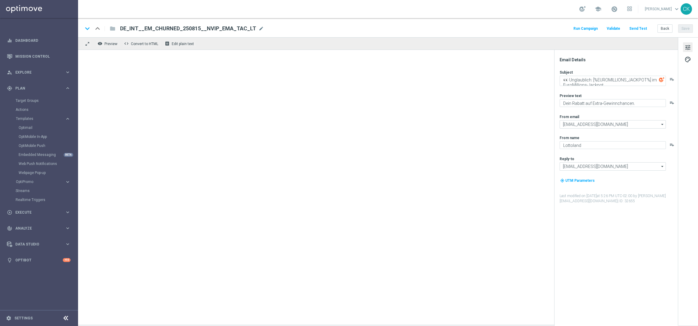
type textarea "Dein Rabatt auf XL-Gewinnchancen."
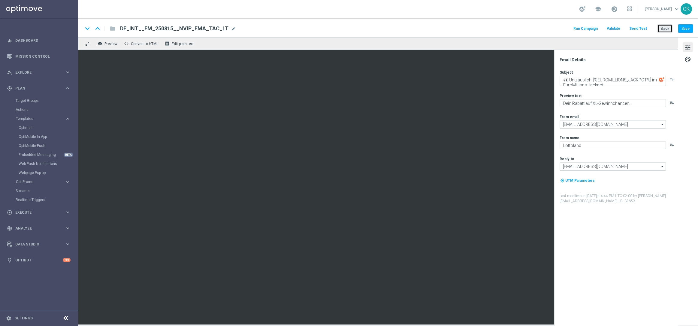
click at [666, 28] on button "Back" at bounding box center [664, 28] width 15 height 8
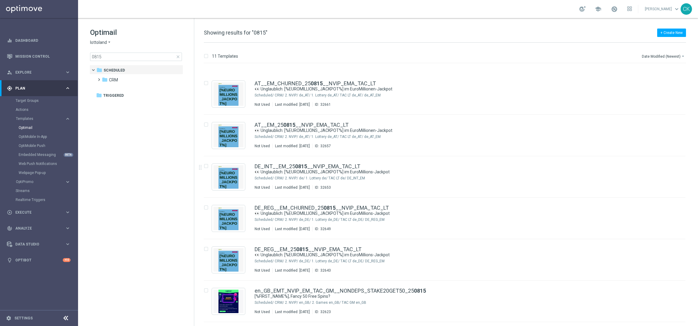
scroll to position [43, 0]
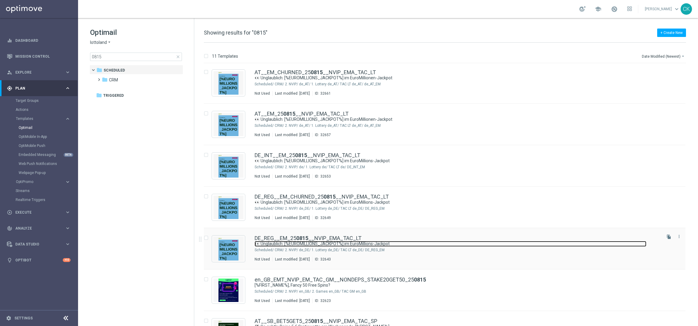
click at [310, 242] on link "👀 Unglaublich: [%EUROMILLIONS_JACKPOT%] im EuroMillions-Jackpot" at bounding box center [450, 244] width 392 height 6
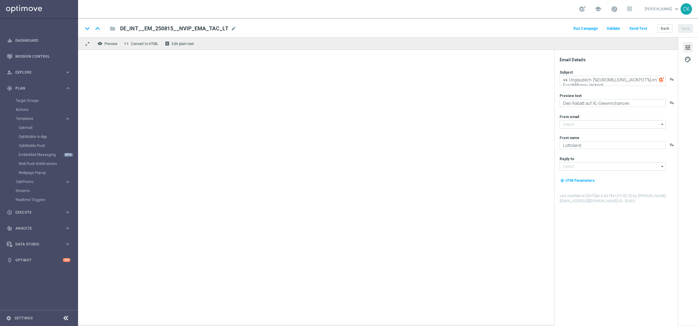
type input "[EMAIL_ADDRESS][DOMAIN_NAME]"
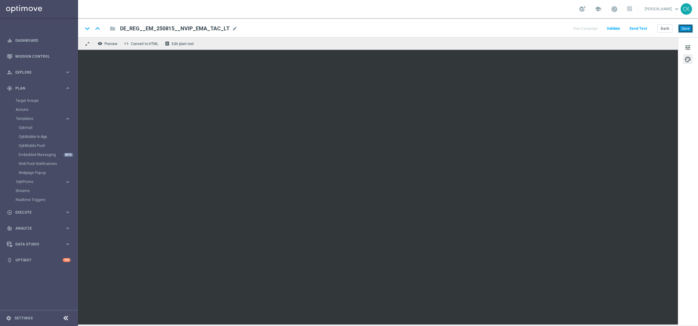
click at [687, 29] on button "Save" at bounding box center [685, 28] width 15 height 8
click at [669, 28] on button "Back" at bounding box center [664, 28] width 15 height 8
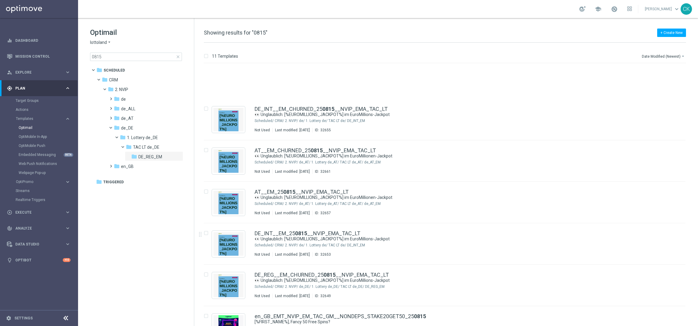
scroll to position [67, 0]
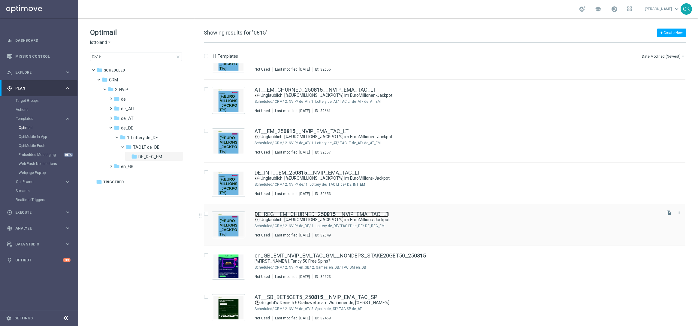
click at [303, 214] on link "DE_REG__EM_CHURNED_25 0815 __NVIP_EMA_TAC_LT" at bounding box center [321, 213] width 134 height 5
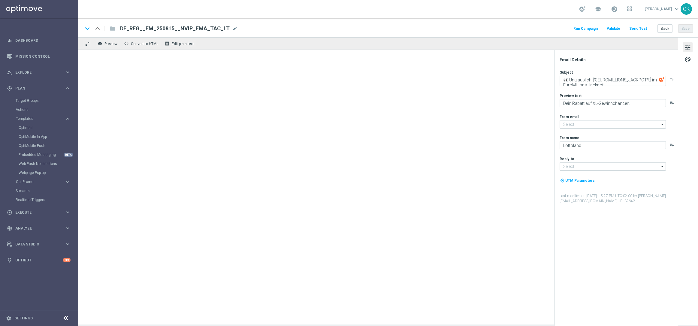
type input "[EMAIL_ADDRESS][DOMAIN_NAME]"
type textarea "Dein Rabatt auf Extra-Gewinnchancen."
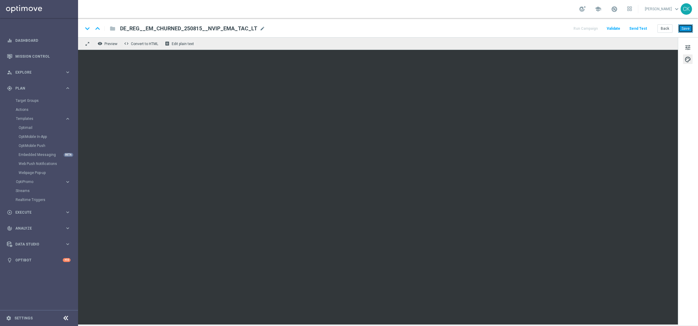
click at [686, 26] on button "Save" at bounding box center [685, 28] width 15 height 8
click at [663, 28] on button "Back" at bounding box center [664, 28] width 15 height 8
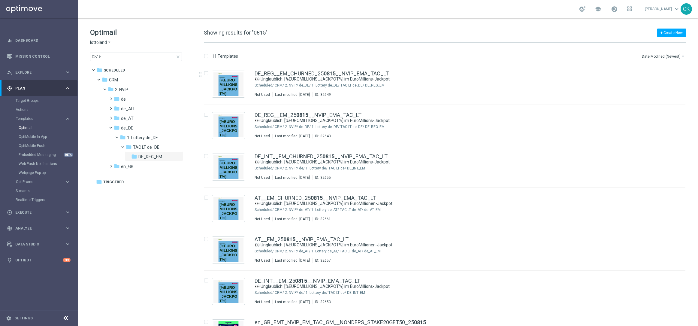
click at [177, 56] on span "close" at bounding box center [178, 56] width 5 height 5
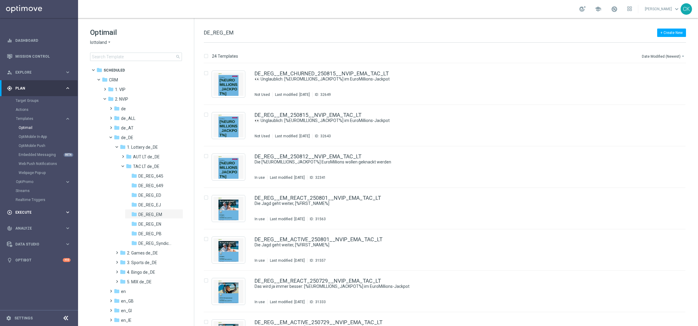
click at [26, 207] on div "play_circle_outline Execute keyboard_arrow_right" at bounding box center [38, 212] width 77 height 16
click at [29, 116] on link "Campaign Builder" at bounding box center [39, 116] width 47 height 5
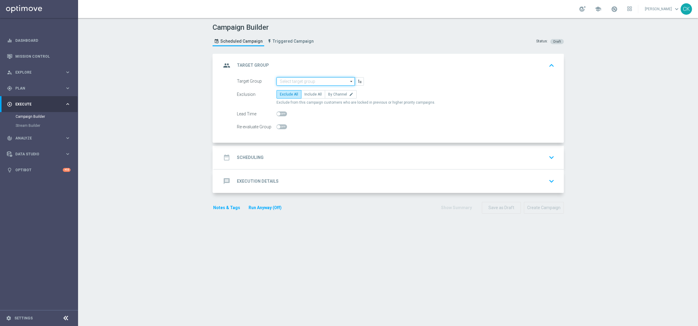
click at [305, 82] on input at bounding box center [315, 81] width 78 height 8
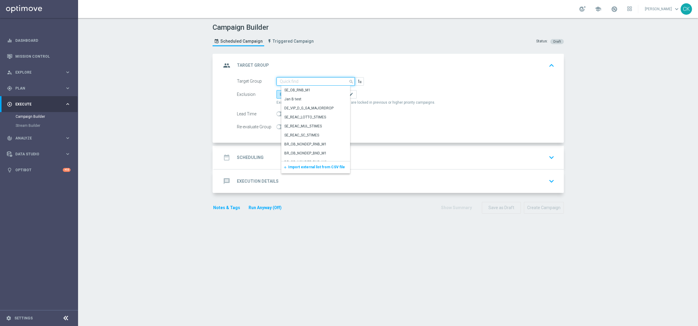
paste input "DE_ALL__ALL_NVIP__NVIP_ALL_TAC_LT"
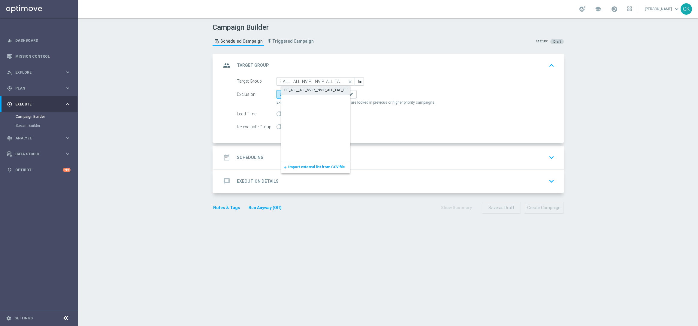
click at [303, 89] on div "DE_ALL__ALL_NVIP__NVIP_ALL_TAC_LT" at bounding box center [315, 89] width 62 height 5
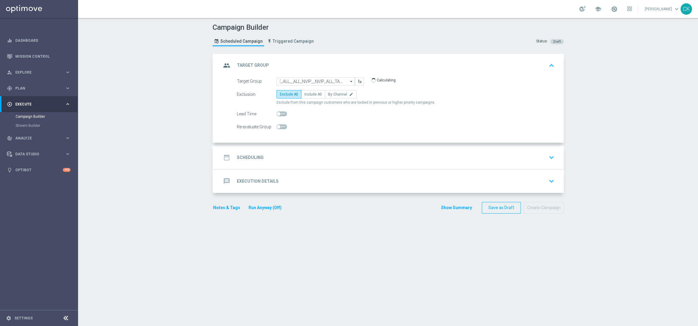
scroll to position [0, 0]
type input "DE_ALL__ALL_NVIP__NVIP_ALL_TAC_LT"
click at [308, 93] on span "Include All" at bounding box center [312, 94] width 17 height 4
click at [308, 93] on input "Include All" at bounding box center [306, 95] width 4 height 4
radio input "true"
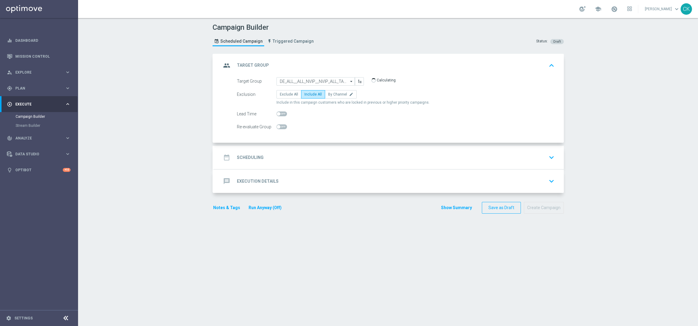
click at [277, 113] on span at bounding box center [279, 114] width 4 height 4
click at [276, 113] on input "checkbox" at bounding box center [281, 113] width 11 height 5
checkbox input "true"
click at [244, 157] on h2 "Scheduling" at bounding box center [250, 158] width 27 height 6
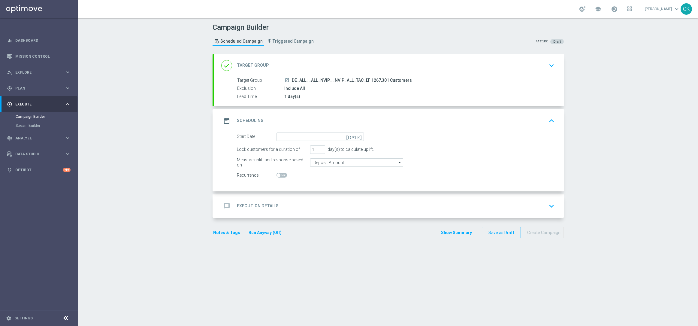
click at [355, 136] on icon "[DATE]" at bounding box center [355, 135] width 18 height 7
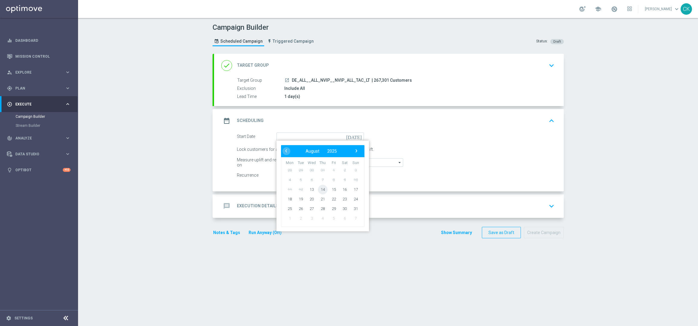
click at [319, 188] on span "14" at bounding box center [322, 189] width 10 height 10
type input "[DATE]"
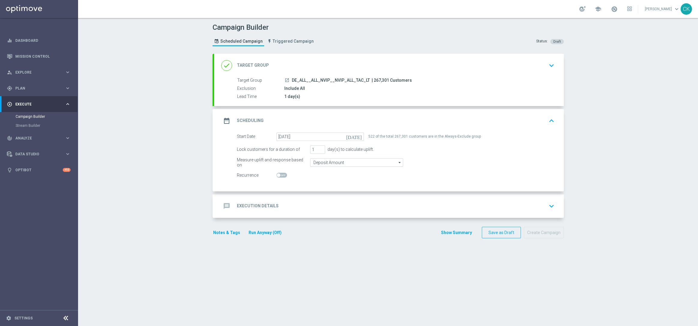
click at [238, 204] on h2 "Execution Details" at bounding box center [258, 206] width 42 height 6
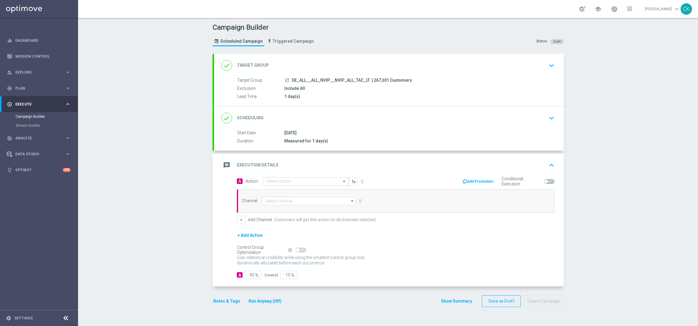
click at [275, 179] on input "text" at bounding box center [299, 181] width 67 height 5
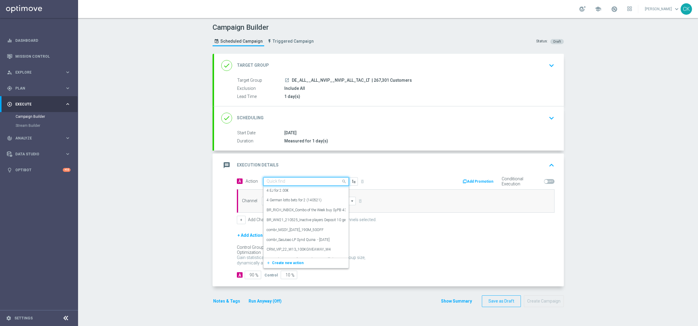
paste input "EG_25 - A: 3 € voucher - bundle"
type input "EG_25 - A: 3 € voucher - bundle"
click at [266, 199] on icon "add_new" at bounding box center [269, 200] width 6 height 4
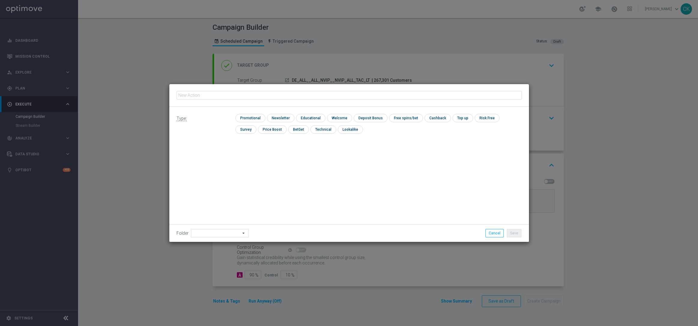
type input "EG_25 - A: 3 € voucher - bundle"
click at [249, 116] on input "checkbox" at bounding box center [249, 118] width 29 height 8
checkbox input "true"
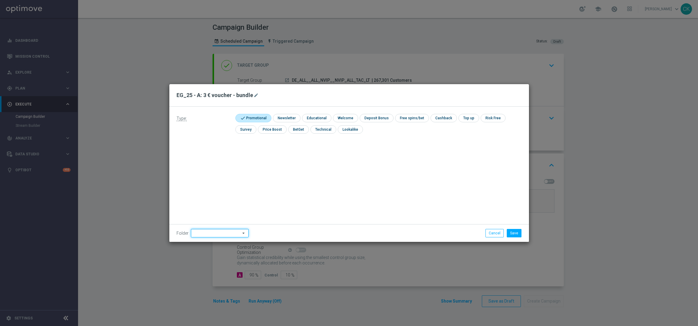
click at [205, 233] on input at bounding box center [220, 233] width 58 height 8
click at [208, 212] on div "DE" at bounding box center [219, 215] width 47 height 8
type input "DE"
click at [208, 212] on div "Type: check Promotional check Newsletter check Educational check Welcome check …" at bounding box center [348, 174] width 359 height 135
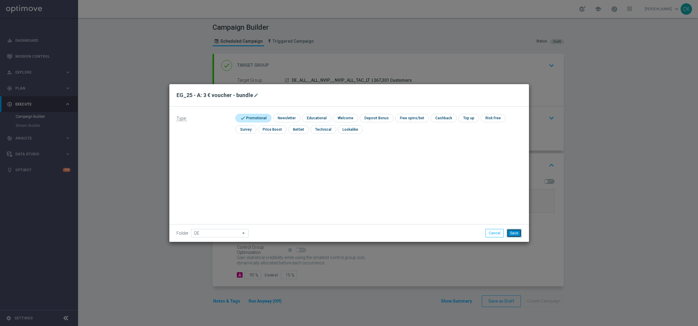
click at [518, 232] on button "Save" at bounding box center [514, 233] width 15 height 8
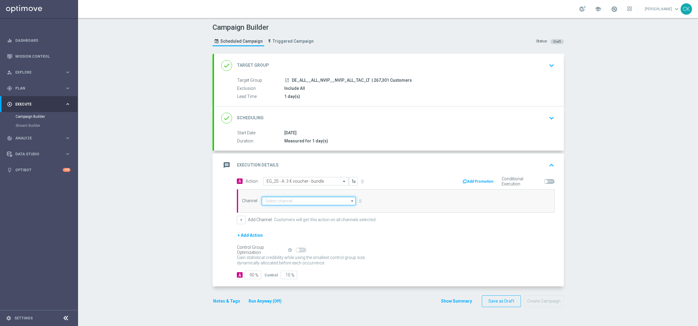
click at [294, 201] on input at bounding box center [309, 201] width 94 height 8
click at [278, 229] on div "Optimail" at bounding box center [276, 227] width 14 height 5
type input "Optimail"
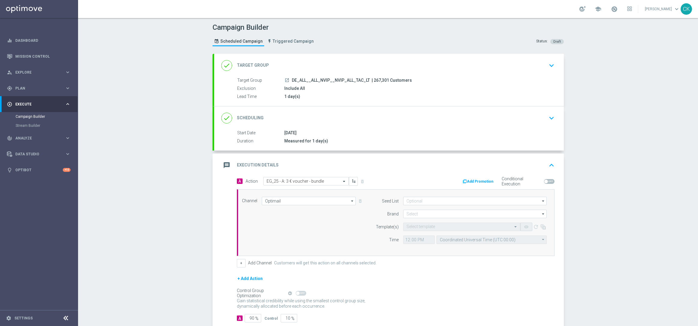
scroll to position [37, 0]
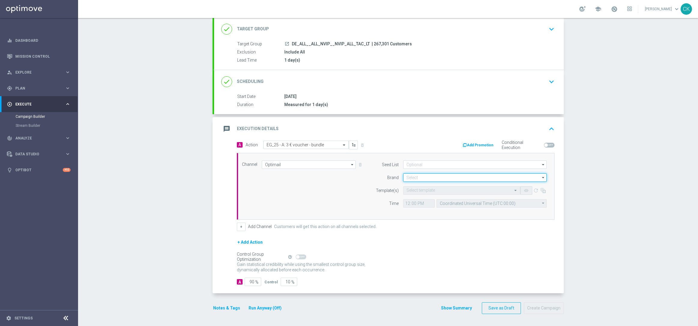
click at [418, 177] on input at bounding box center [474, 177] width 143 height 8
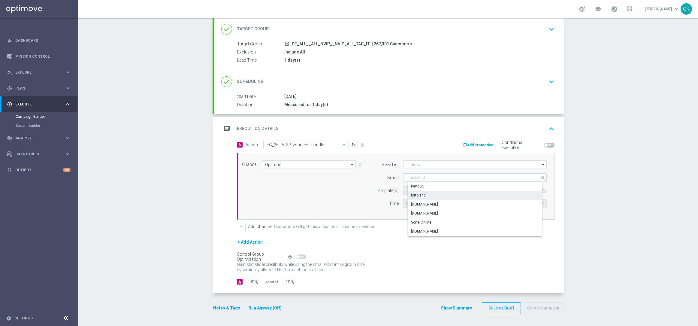
click at [417, 194] on div "lottoland" at bounding box center [418, 194] width 15 height 5
type input "lottoland"
click at [414, 190] on input "text" at bounding box center [455, 190] width 98 height 5
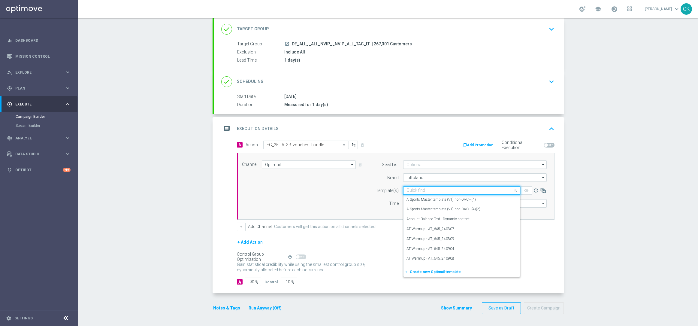
paste input "DE_ALL__EG_BNDL_250814__NVIP_EMA_TAC_MIX"
type input "DE_ALL__EG_BNDL_250814__NVIP_EMA_TAC_MIX"
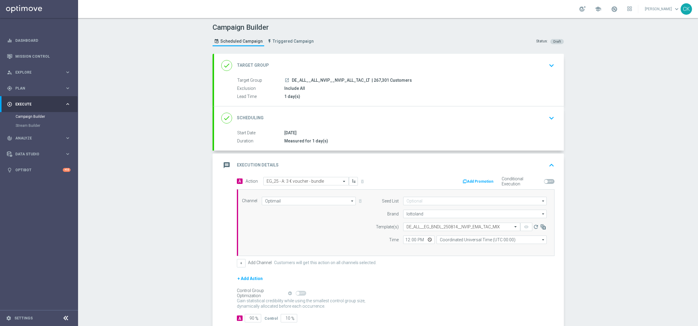
scroll to position [37, 0]
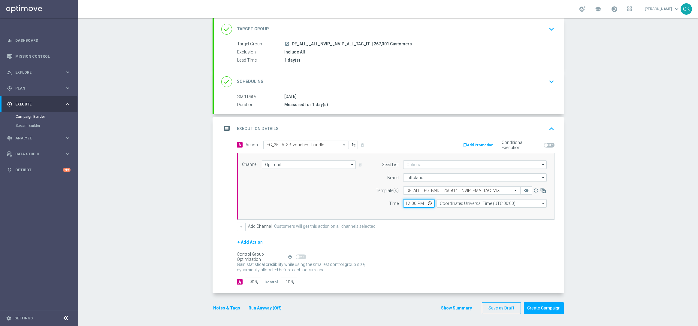
click at [404, 201] on input "12:00" at bounding box center [419, 203] width 32 height 8
type input "06:00"
click at [475, 202] on input "Coordinated Universal Time (UTC 00:00)" at bounding box center [491, 203] width 110 height 8
click at [470, 213] on div "Central European Time (Berlin) (UTC +02:00)" at bounding box center [493, 211] width 98 height 5
type input "Central European Time (Berlin) (UTC +02:00)"
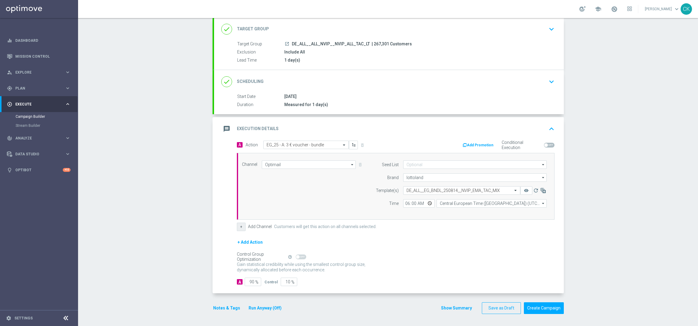
click at [237, 225] on button "+" at bounding box center [241, 226] width 9 height 8
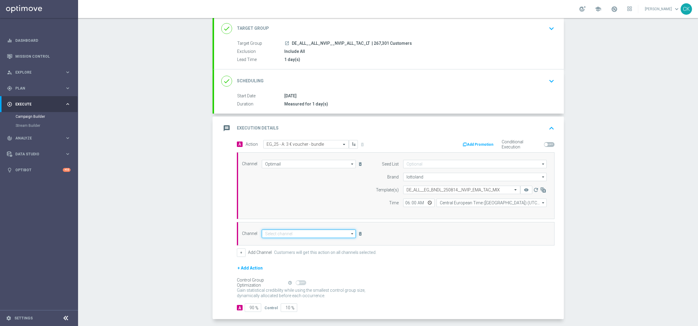
click at [274, 231] on input at bounding box center [309, 233] width 94 height 8
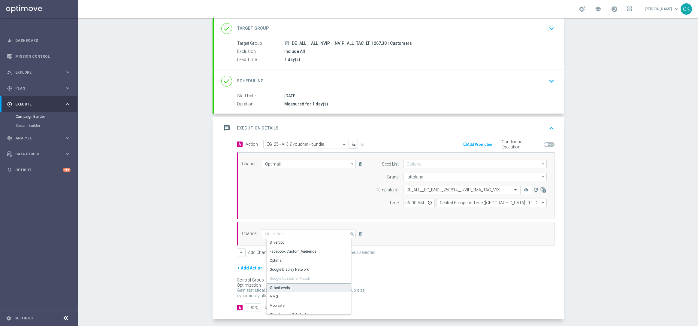
click at [283, 287] on div "OtherLevels" at bounding box center [280, 287] width 20 height 5
type input "OtherLevels"
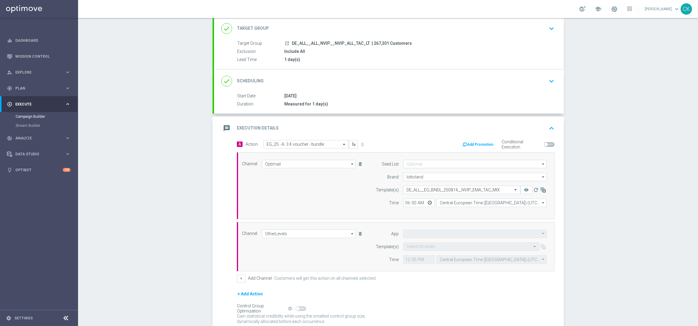
type input "Default App"
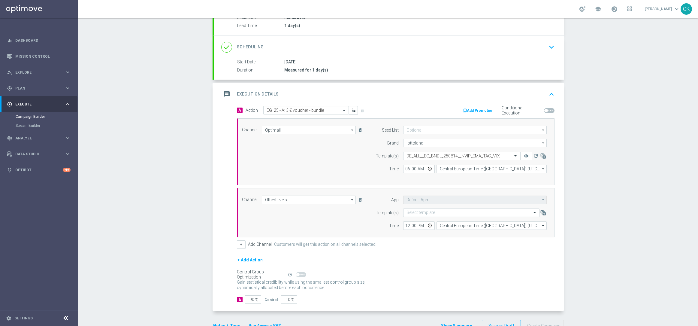
scroll to position [89, 0]
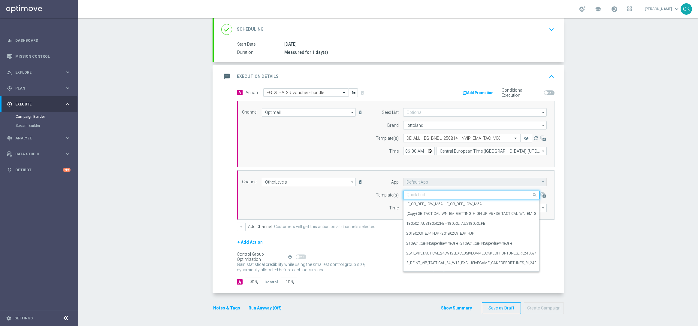
click at [426, 194] on input "text" at bounding box center [465, 194] width 118 height 5
paste input "DE_ALL__EG_BNDL_250814__NVIP_RI_TAC_MIX"
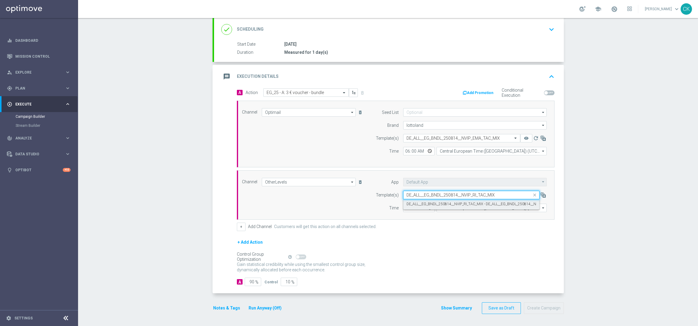
click at [421, 203] on label "DE_ALL__EG_BNDL_250814__NVIP_RI_TAC_MIX - DE_ALL__EG_BNDL_250814__NVIP_RI_TAC_M…" at bounding box center [484, 203] width 156 height 5
type input "DE_ALL__EG_BNDL_250814__NVIP_RI_TAC_MIX"
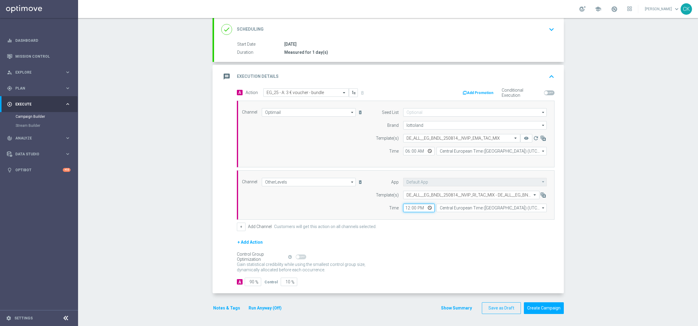
click at [404, 206] on input "12:00" at bounding box center [419, 207] width 32 height 8
type input "06:00"
click at [433, 227] on div "+ Add Channel Customers will get this action on all channels selected." at bounding box center [395, 226] width 317 height 8
click at [244, 241] on button "+ Add Action" at bounding box center [250, 242] width 26 height 8
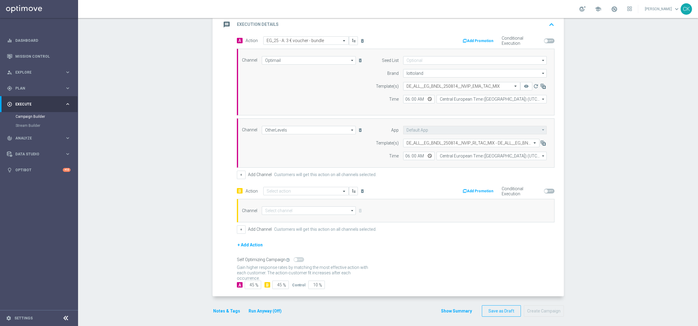
scroll to position [145, 0]
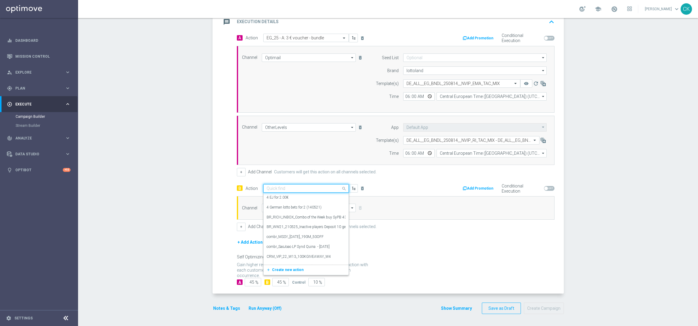
click at [290, 186] on input "text" at bounding box center [299, 188] width 67 height 5
paste input "EG_25 - B: 3 € voucher - MC"
type input "EG_25 - B: 3 € voucher - MC"
click at [272, 205] on span "Create new action" at bounding box center [288, 207] width 32 height 4
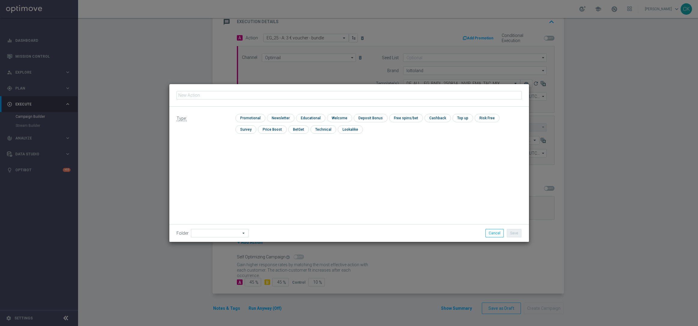
type input "EG_25 - B: 3 € voucher - MC"
click at [245, 116] on input "checkbox" at bounding box center [249, 118] width 29 height 8
checkbox input "true"
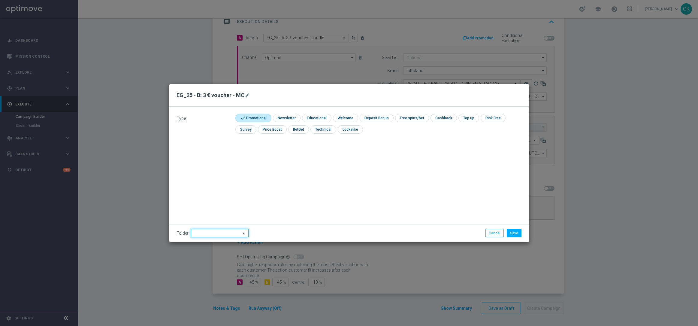
click at [213, 233] on input at bounding box center [220, 233] width 58 height 8
click at [211, 191] on div "DE" at bounding box center [219, 195] width 47 height 9
type input "DE"
click at [211, 191] on div "Type: check Promotional check Newsletter check Educational check Welcome check …" at bounding box center [348, 174] width 359 height 135
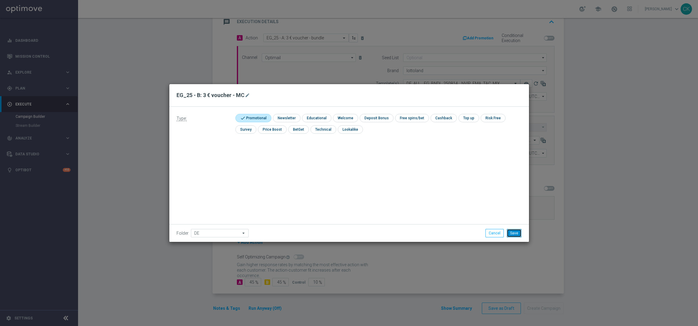
click at [516, 232] on button "Save" at bounding box center [514, 233] width 15 height 8
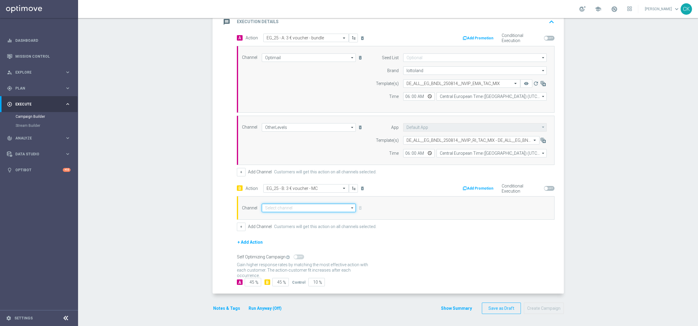
click at [281, 208] on input at bounding box center [309, 207] width 94 height 8
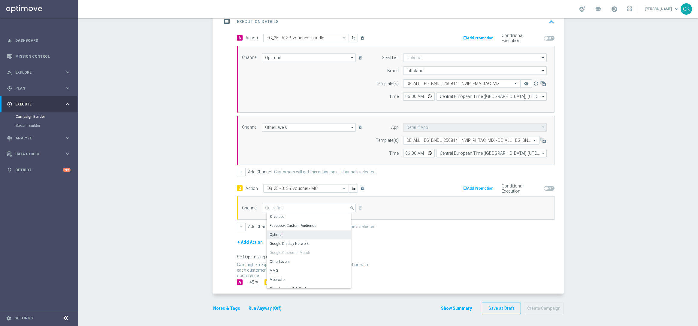
click at [281, 231] on div "Optimail" at bounding box center [310, 234] width 89 height 8
type input "Optimail"
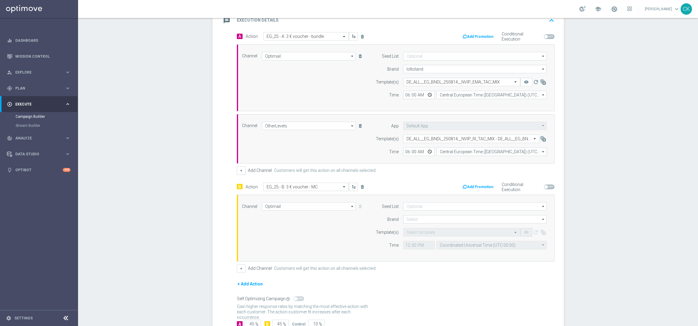
scroll to position [188, 0]
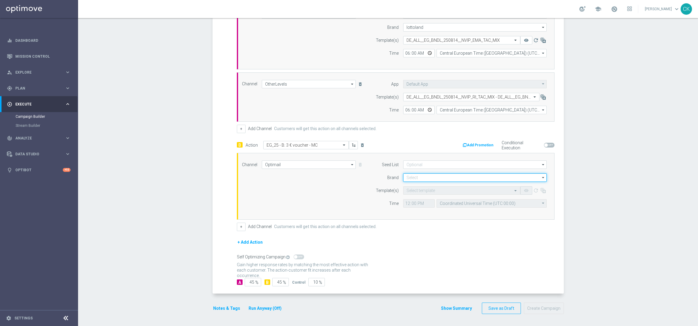
click at [448, 173] on input at bounding box center [474, 177] width 143 height 8
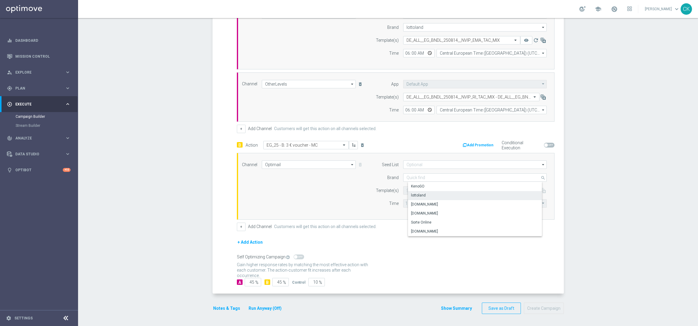
click at [421, 194] on div "lottoland" at bounding box center [418, 194] width 15 height 5
type input "lottoland"
click at [417, 189] on input "text" at bounding box center [455, 190] width 98 height 5
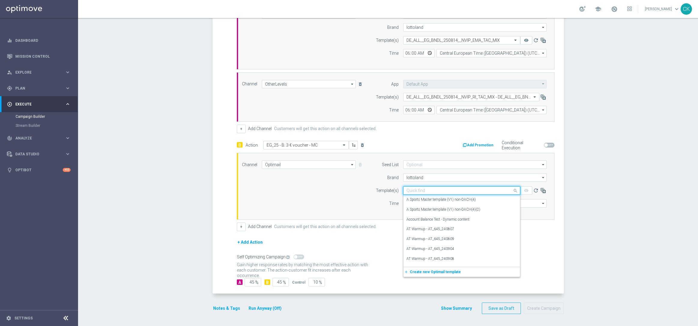
paste input "DE_ALL__EG_MC_250814__NVIP_EMA_TAC_MIX"
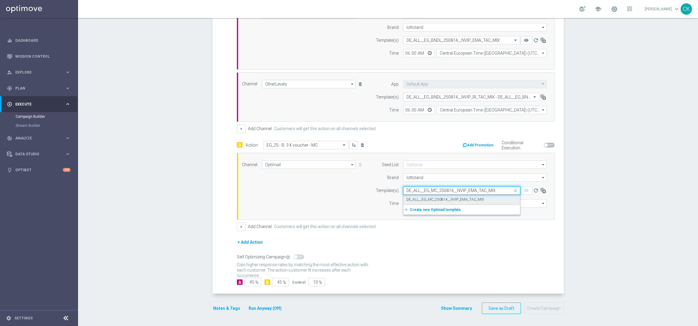
click at [413, 198] on label "DE_ALL__EG_MC_250814__NVIP_EMA_TAC_MIX" at bounding box center [444, 199] width 77 height 5
type input "DE_ALL__EG_MC_250814__NVIP_EMA_TAC_MIX"
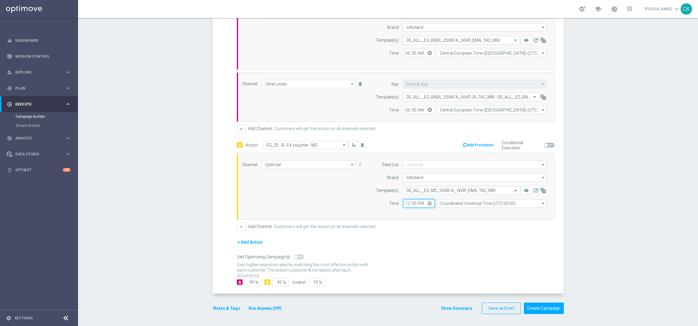
click at [404, 200] on input "12:00" at bounding box center [419, 203] width 32 height 8
type input "06:00"
click at [486, 204] on input "Coordinated Universal Time (UTC 00:00)" at bounding box center [491, 203] width 110 height 8
click at [481, 211] on div "Central European Time (Berlin) (UTC +02:00)" at bounding box center [493, 211] width 98 height 5
type input "Central European Time (Berlin) (UTC +02:00)"
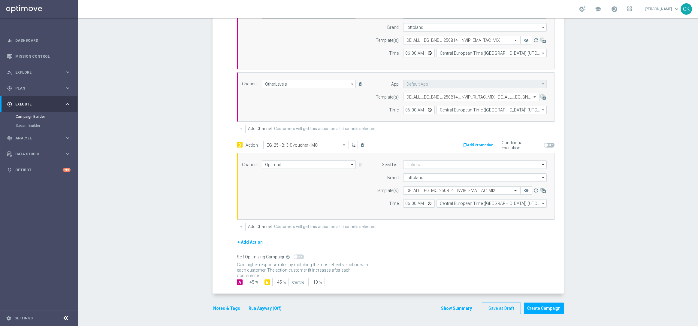
click at [251, 224] on label "Add Channel" at bounding box center [260, 226] width 24 height 5
click at [237, 225] on button "+" at bounding box center [241, 226] width 9 height 8
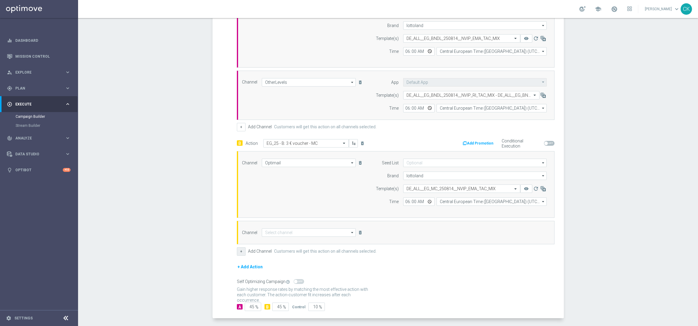
scroll to position [215, 0]
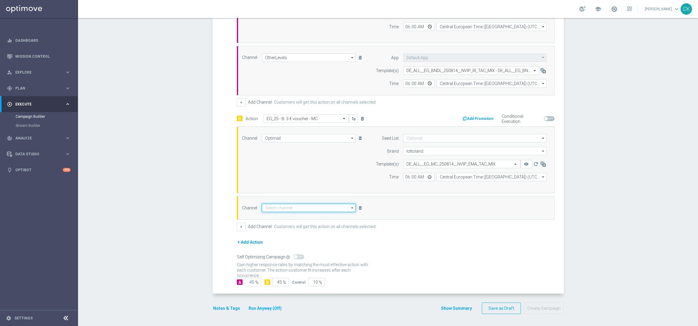
click at [274, 207] on input at bounding box center [309, 207] width 94 height 8
click at [285, 260] on div "OtherLevels" at bounding box center [279, 261] width 20 height 5
type input "OtherLevels"
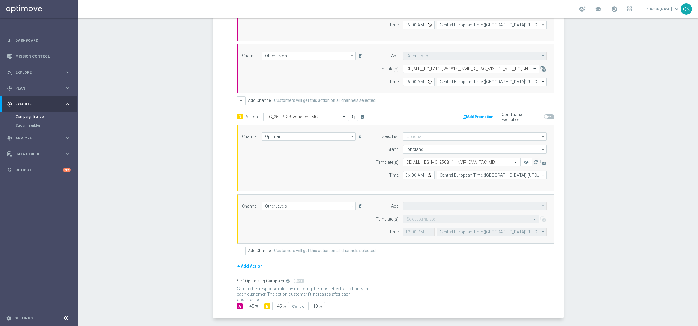
type input "Default App"
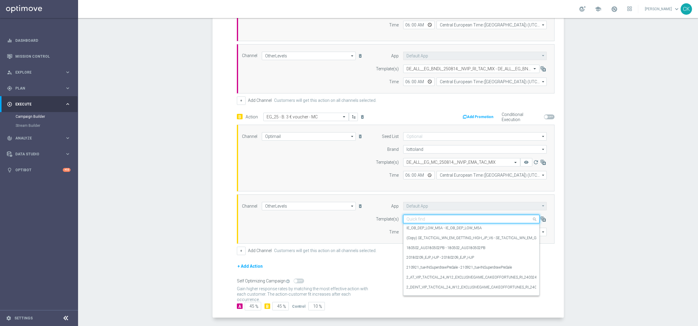
click at [421, 220] on input "text" at bounding box center [465, 218] width 118 height 5
paste input "DE_ALL__EG_MC_250814__NVIP_RI_TAC_MIX"
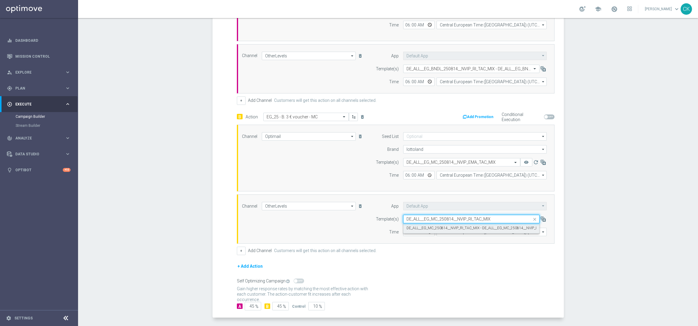
click at [420, 227] on label "DE_ALL__EG_MC_250814__NVIP_RI_TAC_MIX - DE_ALL__EG_MC_250814__NVIP_RI_TAC_MIX" at bounding box center [480, 227] width 149 height 5
type input "DE_ALL__EG_MC_250814__NVIP_RI_TAC_MIX"
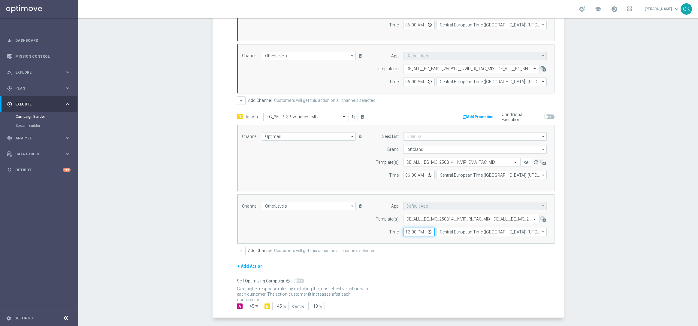
click at [403, 231] on input "12:00" at bounding box center [419, 231] width 32 height 8
type input "06:00"
click at [423, 276] on div "+ Add Action" at bounding box center [395, 269] width 317 height 15
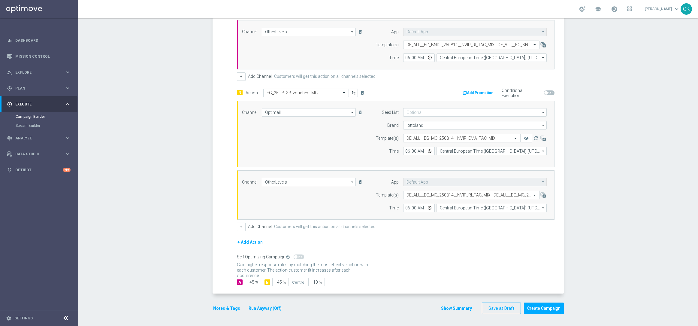
click at [221, 307] on button "Notes & Tags" at bounding box center [226, 308] width 28 height 8
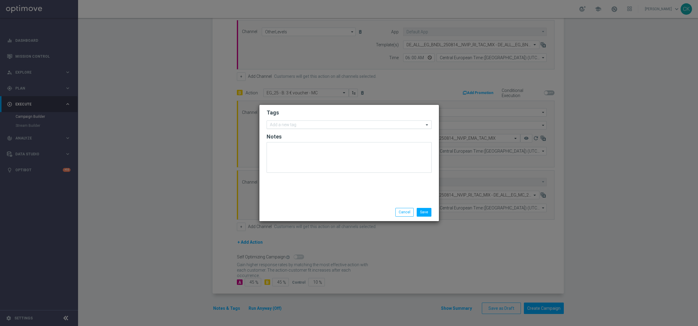
click at [304, 123] on input "text" at bounding box center [347, 124] width 154 height 5
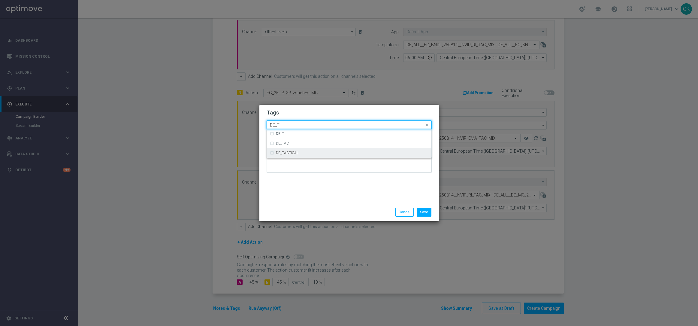
click at [309, 154] on div "DE_TACTICAL" at bounding box center [352, 153] width 152 height 4
type input "DE_T"
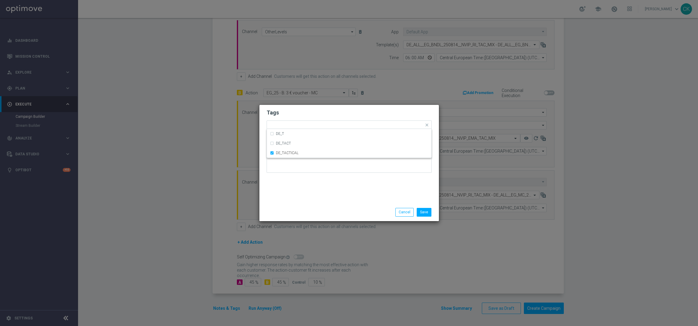
click at [309, 190] on div "Tags Quick find × DE_TACTICAL DE_T DE_TACT DE_TACTICAL Notes" at bounding box center [348, 154] width 179 height 98
click at [423, 212] on button "Save" at bounding box center [424, 212] width 15 height 8
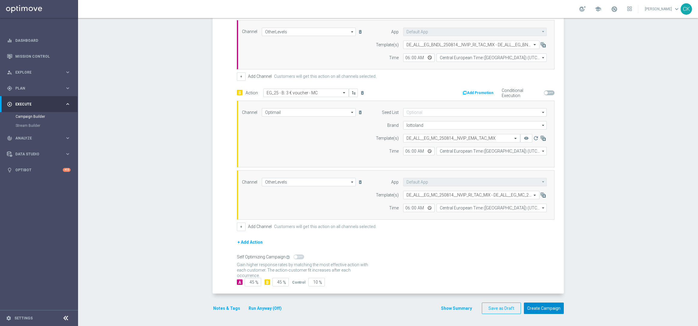
click at [540, 308] on button "Create Campaign" at bounding box center [544, 308] width 40 height 12
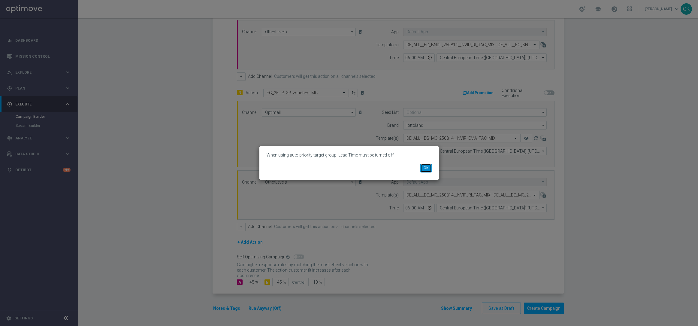
click at [425, 166] on button "OK" at bounding box center [425, 168] width 11 height 8
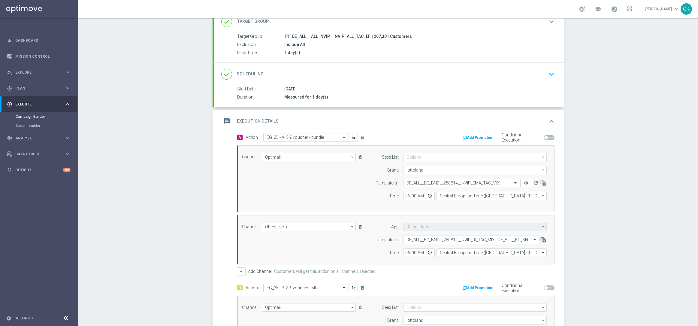
scroll to position [0, 0]
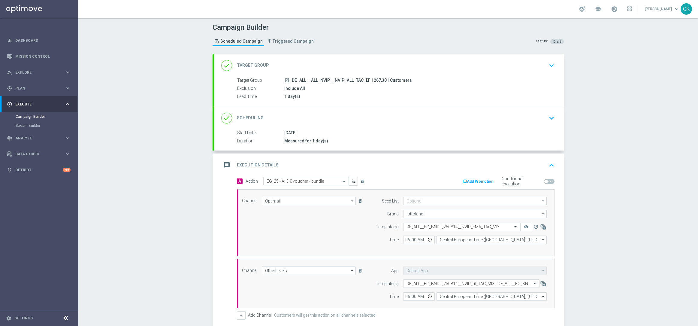
click at [269, 60] on div "done Target Group keyboard_arrow_down" at bounding box center [388, 65] width 335 height 11
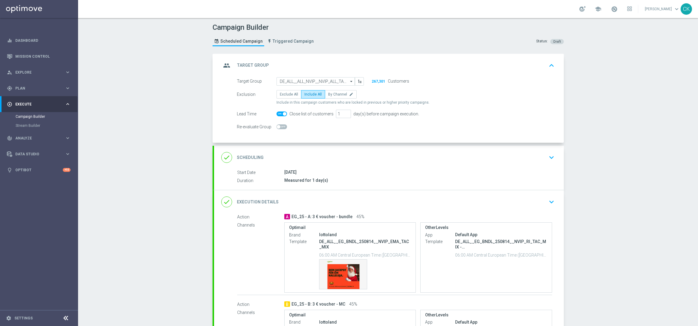
click at [283, 115] on span at bounding box center [285, 114] width 4 height 4
click at [280, 115] on input "checkbox" at bounding box center [281, 113] width 11 height 5
checkbox input "false"
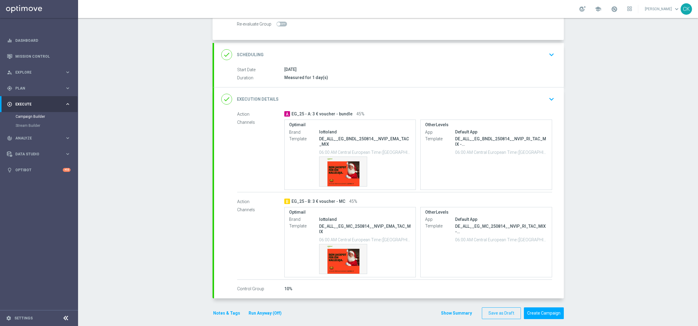
scroll to position [103, 0]
click at [267, 309] on button "Run Anyway (Off)" at bounding box center [265, 313] width 34 height 8
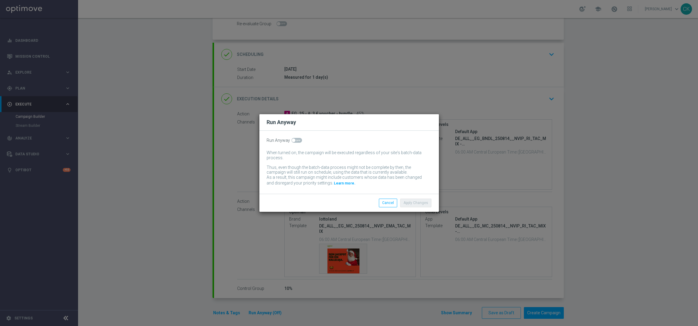
click at [293, 139] on span at bounding box center [294, 140] width 4 height 4
click at [293, 139] on input "checkbox" at bounding box center [296, 140] width 11 height 5
checkbox input "true"
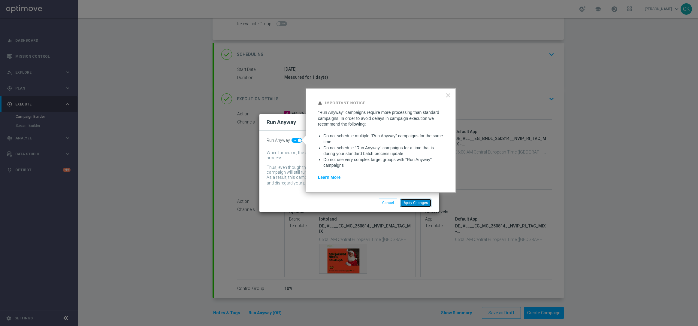
click at [412, 201] on button "Apply Changes" at bounding box center [415, 202] width 31 height 8
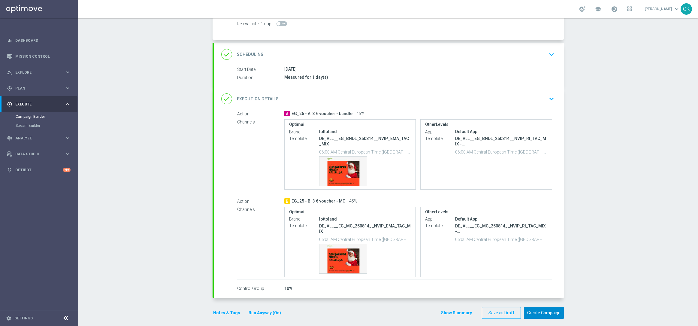
click at [539, 307] on button "Create Campaign" at bounding box center [544, 313] width 40 height 12
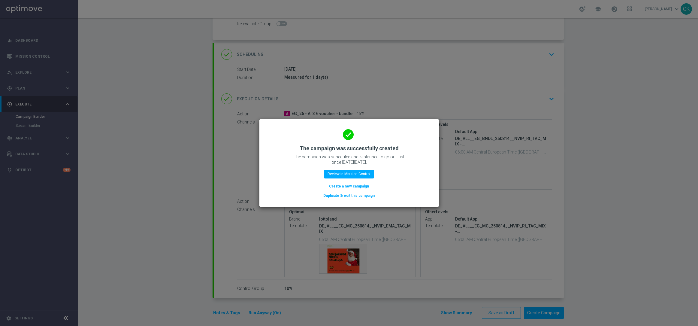
click at [348, 185] on button "Create a new campaign" at bounding box center [348, 186] width 41 height 7
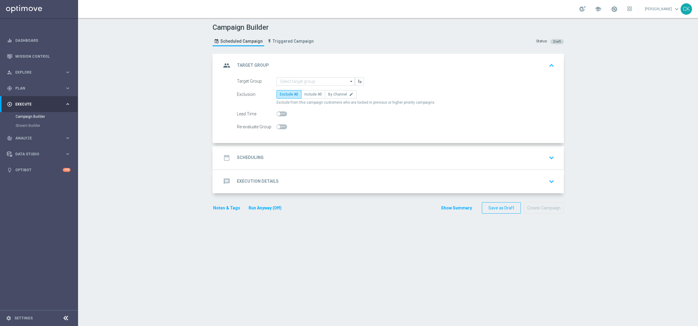
scroll to position [0, 0]
click at [296, 80] on input at bounding box center [315, 81] width 78 height 8
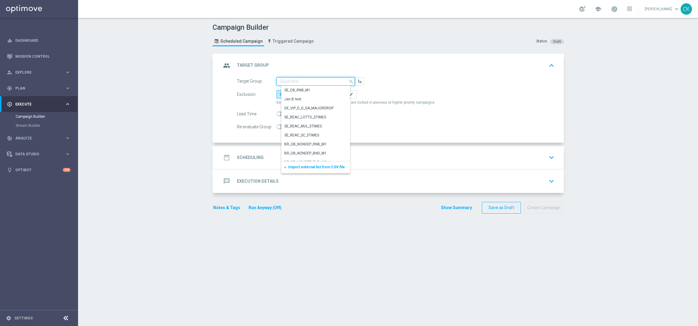
paste input "AT__ALL_NVIP__NVIP_ALL_TAC_LT"
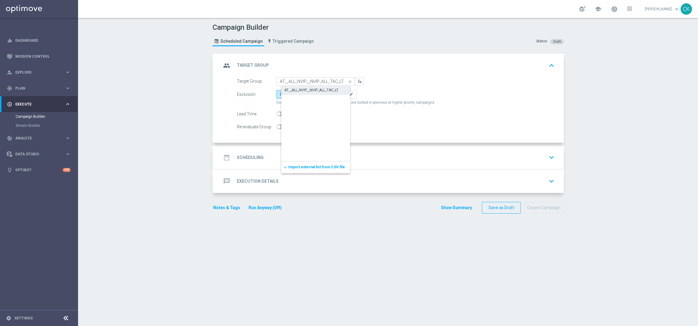
click at [297, 91] on div "AT__ALL_NVIP__NVIP_ALL_TAC_LT" at bounding box center [311, 89] width 54 height 5
type input "AT__ALL_NVIP__NVIP_ALL_TAC_LT"
click at [307, 91] on label "Include All" at bounding box center [313, 94] width 24 height 8
click at [307, 93] on input "Include All" at bounding box center [306, 95] width 4 height 4
radio input "true"
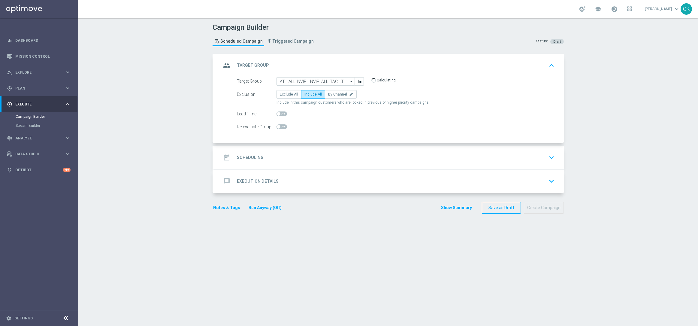
click at [241, 157] on h2 "Scheduling" at bounding box center [250, 158] width 27 height 6
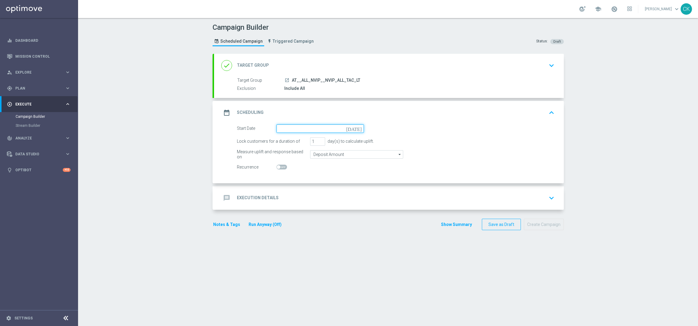
click at [300, 127] on input at bounding box center [319, 128] width 87 height 8
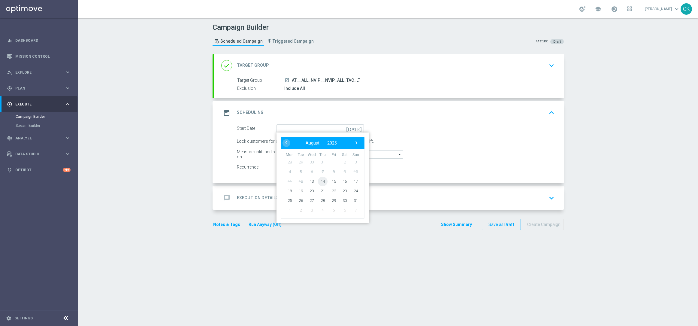
click at [319, 179] on span "14" at bounding box center [322, 181] width 10 height 10
type input "[DATE]"
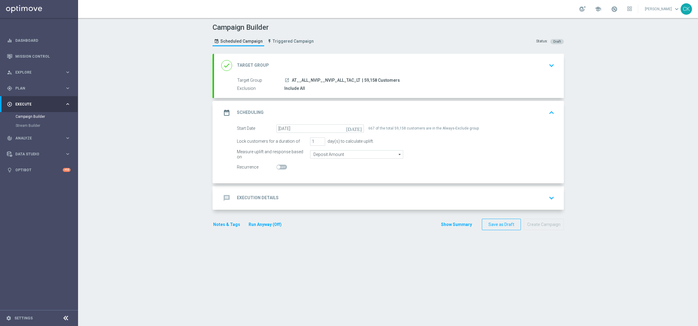
click at [241, 195] on h2 "Execution Details" at bounding box center [258, 198] width 42 height 6
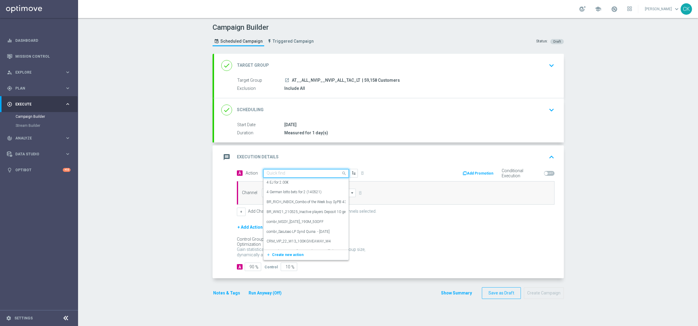
click at [288, 170] on div "Quick find" at bounding box center [301, 172] width 77 height 5
paste input "EG_25 - A: 3 € voucher - bundle"
type input "EG_25 - A: 3 € voucher - bundle"
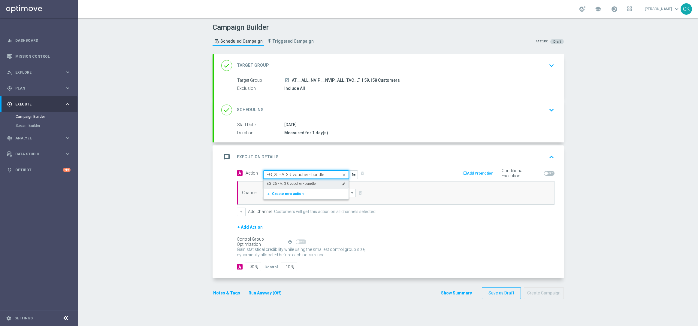
click at [284, 182] on label "EG_25 - A: 3 € voucher - bundle" at bounding box center [290, 183] width 49 height 5
click at [281, 193] on input at bounding box center [309, 192] width 94 height 8
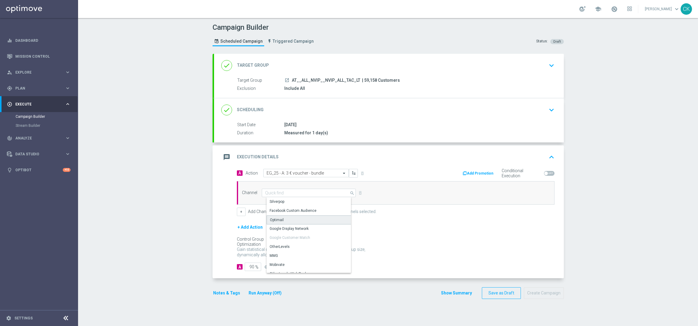
click at [280, 220] on div "Optimail" at bounding box center [310, 219] width 89 height 9
type input "Optimail"
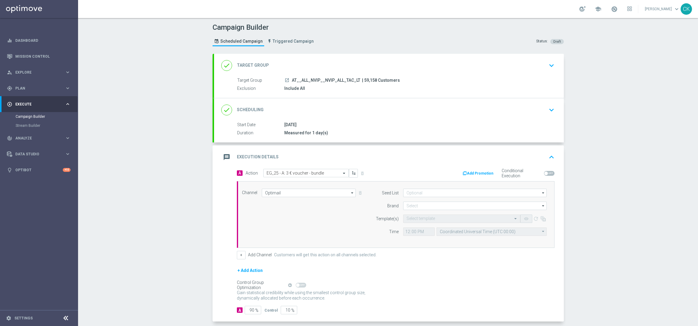
scroll to position [29, 0]
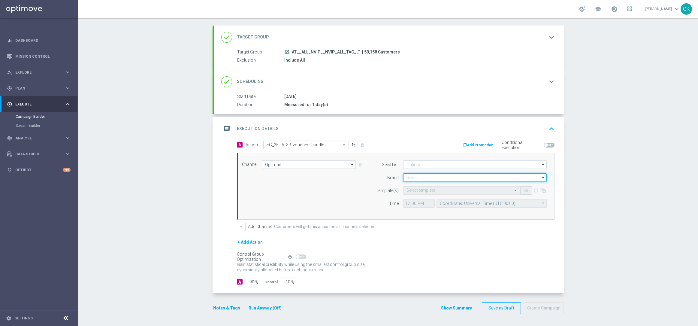
click at [427, 174] on input at bounding box center [474, 177] width 143 height 8
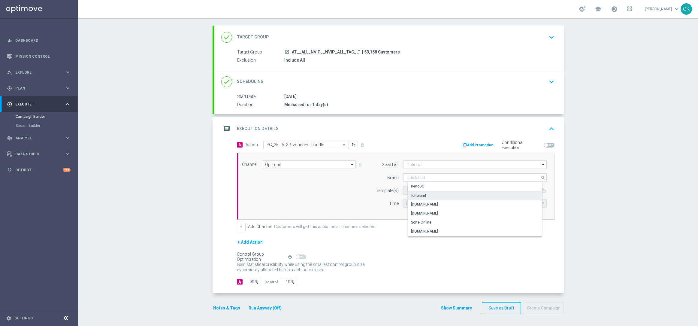
click at [425, 194] on div "lottoland" at bounding box center [479, 195] width 143 height 9
type input "lottoland"
click at [413, 188] on input "text" at bounding box center [455, 190] width 98 height 5
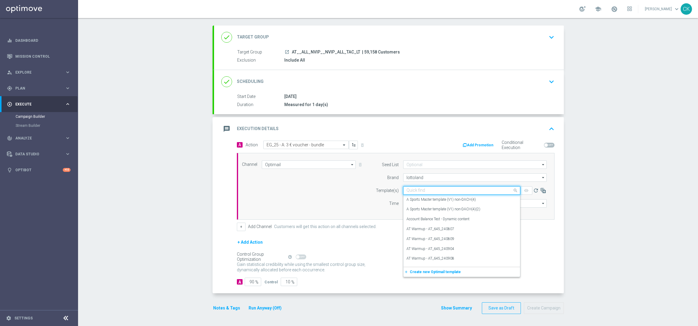
paste input "AT__EG_BNDL_250814__NVIP_EMA_TAC_MIX"
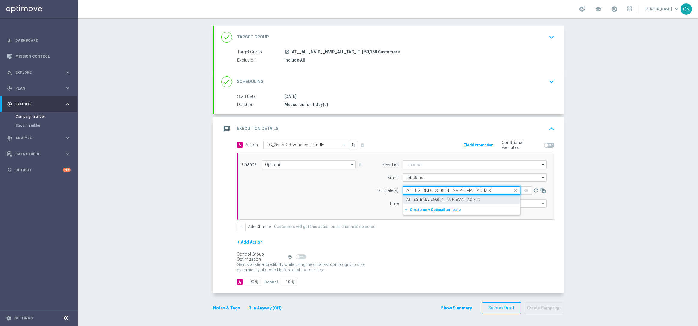
click at [413, 197] on label "AT__EG_BNDL_250814__NVIP_EMA_TAC_MIX" at bounding box center [442, 199] width 73 height 5
type input "AT__EG_BNDL_250814__NVIP_EMA_TAC_MIX"
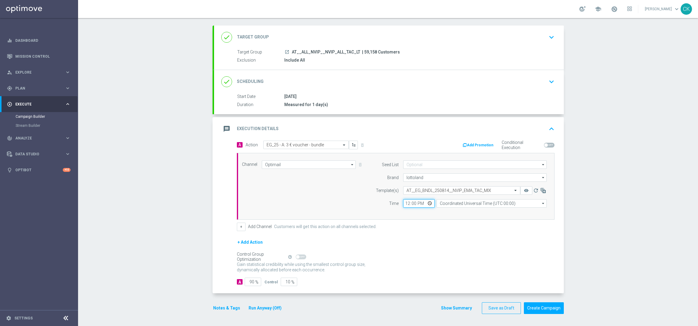
click at [404, 200] on input "12:00" at bounding box center [419, 203] width 32 height 8
type input "06:00"
click at [504, 202] on input "Coordinated Universal Time (UTC 00:00)" at bounding box center [491, 203] width 110 height 8
click at [497, 213] on div "Central European Time (Berlin) (UTC +02:00)" at bounding box center [493, 211] width 98 height 5
type input "Central European Time (Berlin) (UTC +02:00)"
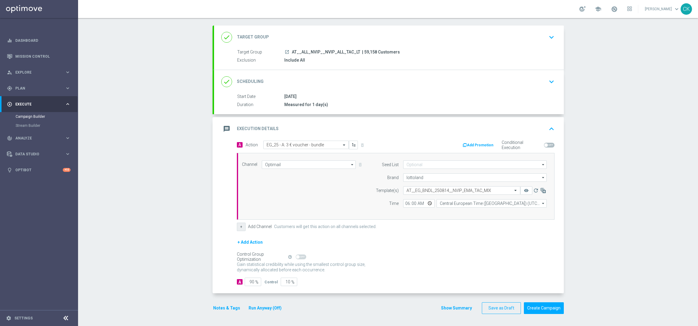
click at [238, 225] on button "+" at bounding box center [241, 226] width 9 height 8
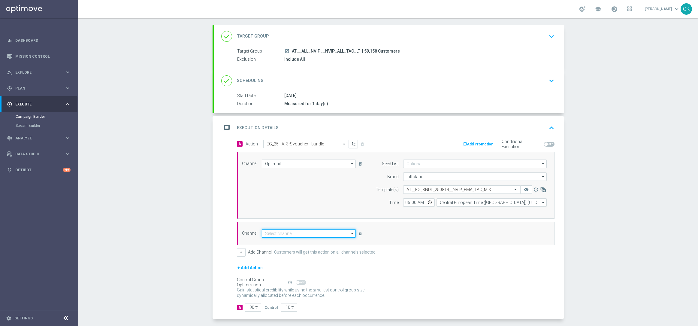
click at [274, 232] on input at bounding box center [309, 233] width 94 height 8
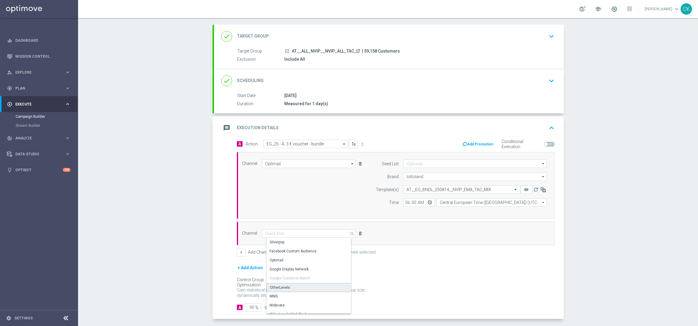
click at [290, 286] on div "OtherLevels" at bounding box center [310, 287] width 89 height 9
type input "OtherLevels"
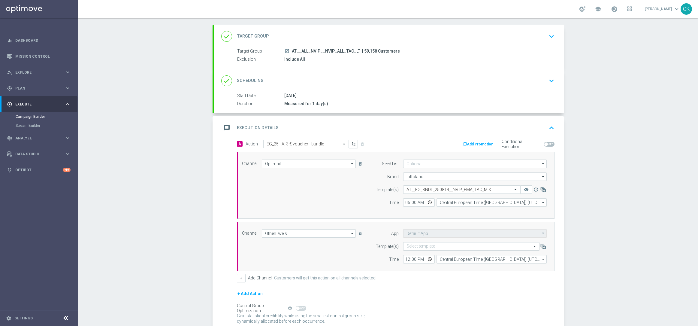
click at [417, 245] on input "text" at bounding box center [465, 246] width 118 height 5
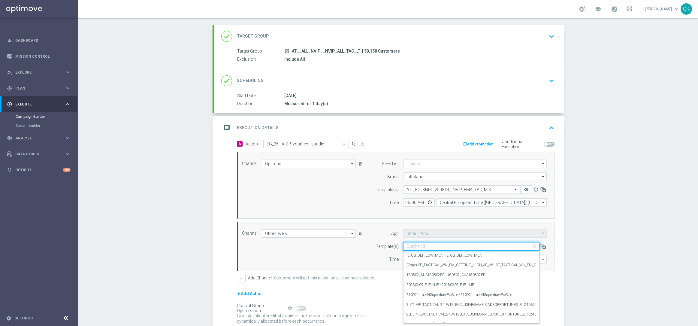
paste input "AT__EG_BNDL_250814__NVIP_RI_TAC_MIX"
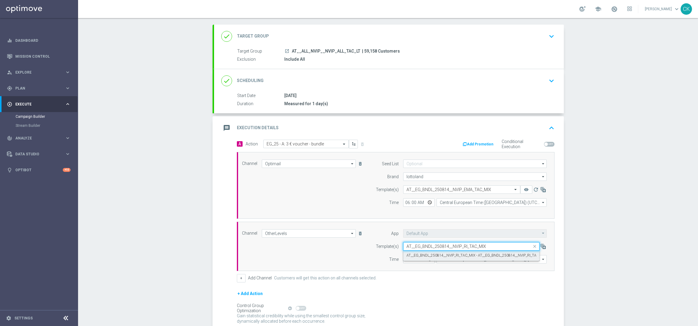
click at [413, 254] on label "AT__EG_BNDL_250814__NVIP_RI_TAC_MIX - AT__EG_BNDL_250814__NVIP_RI_TAC_MIX" at bounding box center [476, 255] width 140 height 5
type input "AT__EG_BNDL_250814__NVIP_RI_TAC_MIX"
click at [405, 259] on input "12:00" at bounding box center [419, 259] width 32 height 8
type input "06:00"
click at [488, 283] on form "A Action Select action EG_25 - A: 3 € voucher - bundle delete_forever Add Promo…" at bounding box center [395, 239] width 317 height 198
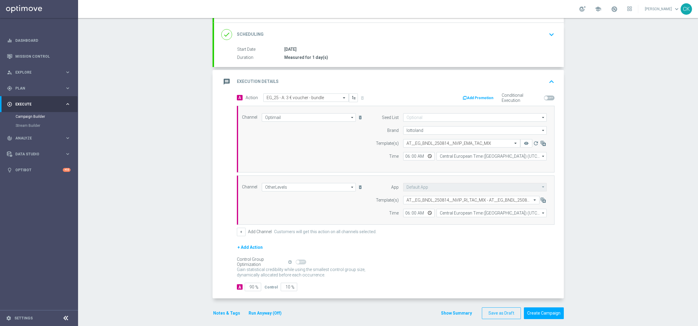
scroll to position [82, 0]
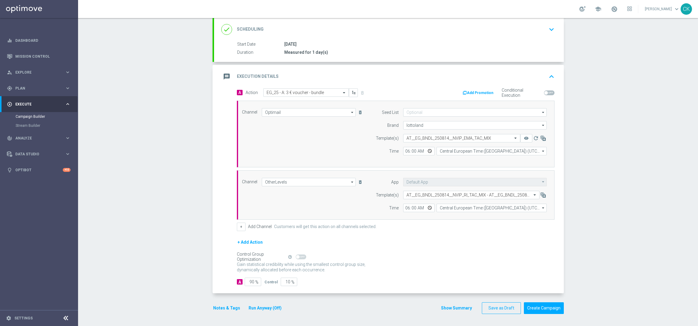
click at [242, 239] on button "+ Add Action" at bounding box center [250, 242] width 26 height 8
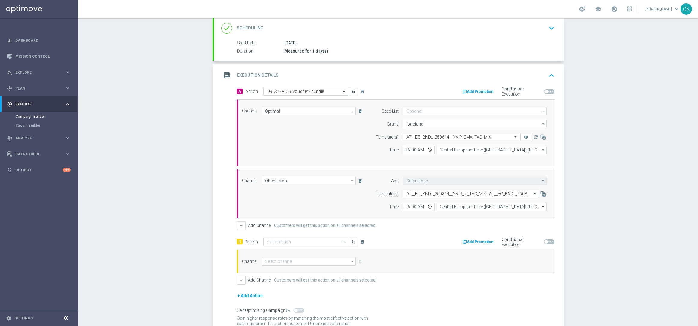
scroll to position [137, 0]
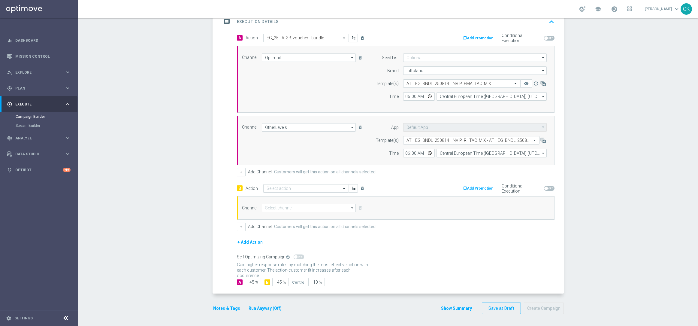
click at [292, 188] on input "text" at bounding box center [299, 188] width 67 height 5
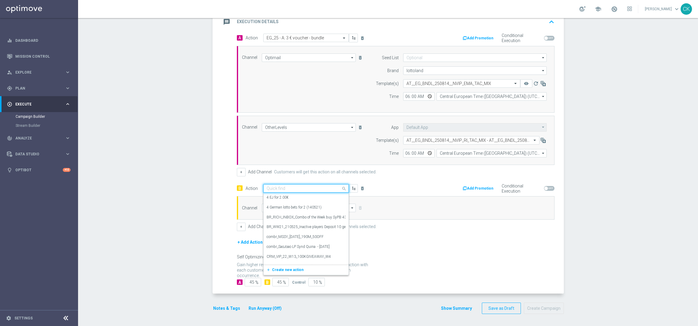
paste input "EG_25 - B: 3 € voucher - MC"
type input "EG_25 - B: 3 € voucher - MC"
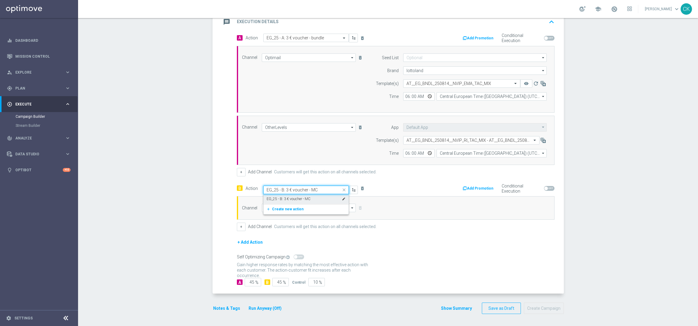
click at [289, 196] on label "EG_25 - B: 3 € voucher - MC" at bounding box center [288, 198] width 44 height 5
click at [287, 205] on input at bounding box center [309, 207] width 94 height 8
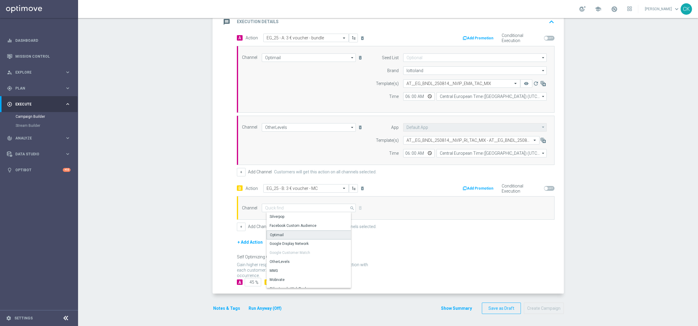
click at [284, 232] on div "Optimail" at bounding box center [310, 234] width 89 height 9
type input "Optimail"
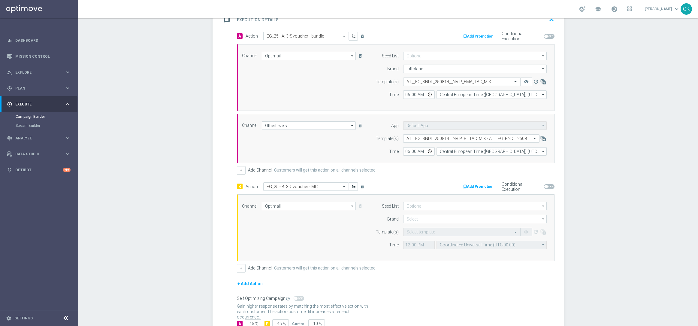
scroll to position [180, 0]
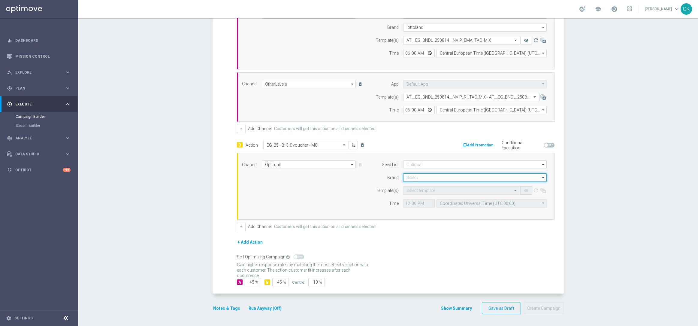
click at [421, 177] on input at bounding box center [474, 177] width 143 height 8
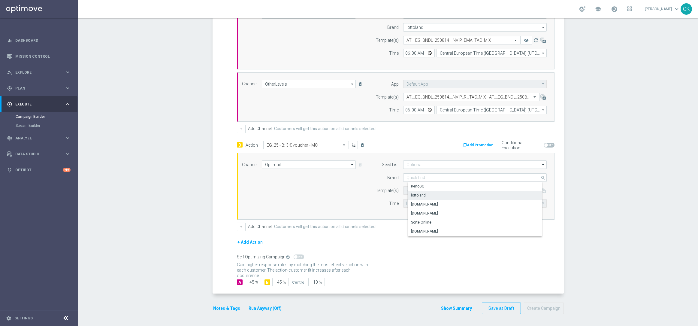
click at [420, 192] on div "lottoland" at bounding box center [418, 194] width 15 height 5
type input "lottoland"
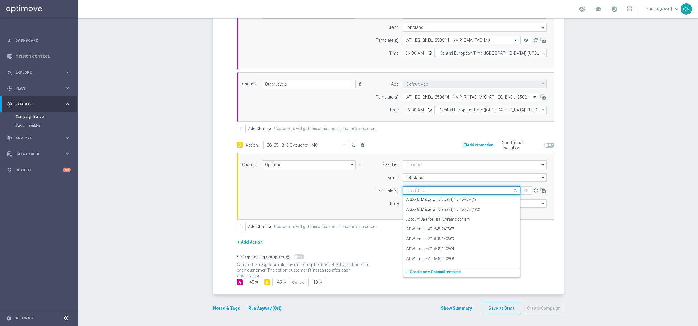
click at [417, 191] on input "text" at bounding box center [455, 190] width 98 height 5
paste input "AT__EG_MC_250814__NVIP_EMA_TAC_MIX"
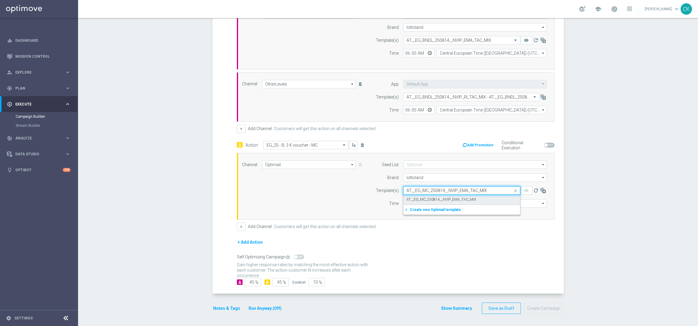
click at [411, 197] on label "AT__EG_MC_250814__NVIP_EMA_TAC_MIX" at bounding box center [441, 199] width 70 height 5
type input "AT__EG_MC_250814__NVIP_EMA_TAC_MIX"
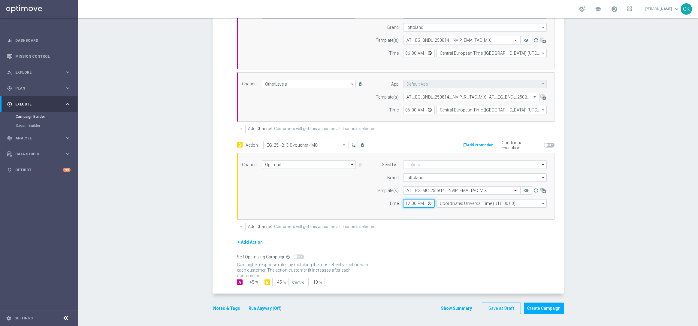
click at [403, 201] on input "12:00" at bounding box center [419, 203] width 32 height 8
type input "06:00"
click at [501, 204] on input "Coordinated Universal Time (UTC 00:00)" at bounding box center [491, 203] width 110 height 8
click at [474, 212] on div "Central European Time (Berlin) (UTC +02:00)" at bounding box center [493, 211] width 98 height 5
type input "Central European Time (Berlin) (UTC +02:00)"
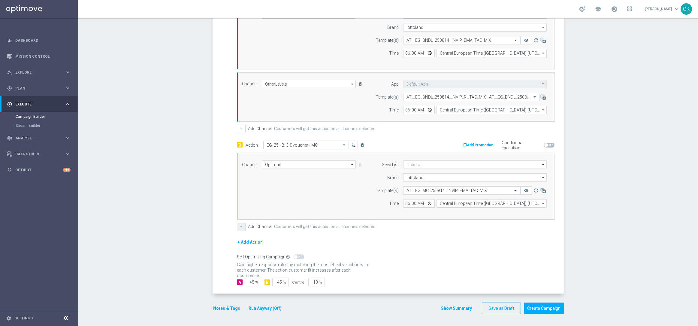
click at [237, 225] on button "+" at bounding box center [241, 226] width 9 height 8
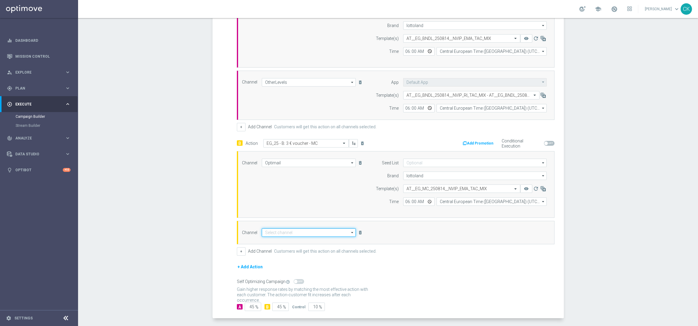
click at [275, 232] on input at bounding box center [309, 232] width 94 height 8
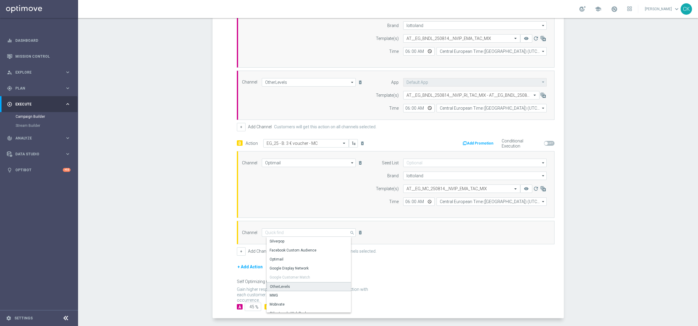
click at [286, 286] on div "OtherLevels" at bounding box center [310, 286] width 89 height 9
type input "OtherLevels"
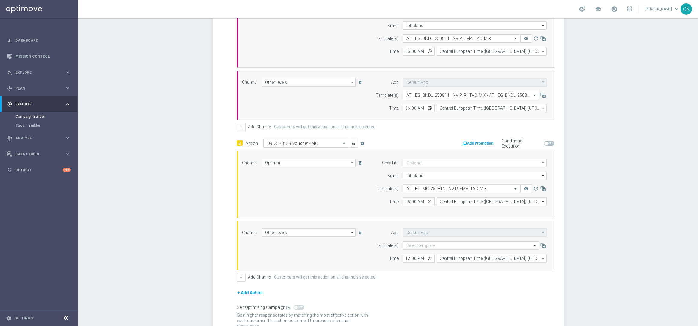
scroll to position [233, 0]
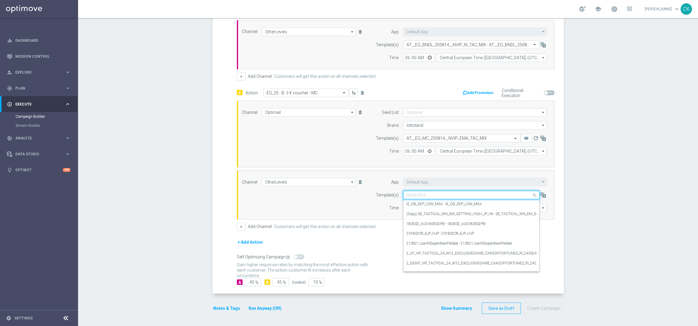
click at [439, 194] on input "text" at bounding box center [465, 194] width 118 height 5
paste input "AT__EG_MC_250814__NVIP_RI_TAC_MIX"
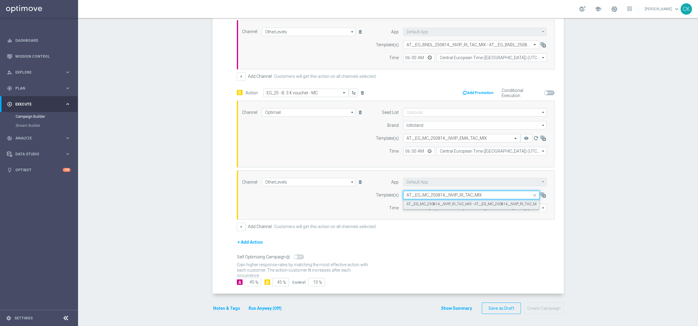
click at [430, 201] on label "AT__EG_MC_250814__NVIP_RI_TAC_MIX - AT__EG_MC_250814__NVIP_RI_TAC_MIX" at bounding box center [472, 203] width 133 height 5
type input "AT__EG_MC_250814__NVIP_RI_TAC_MIX"
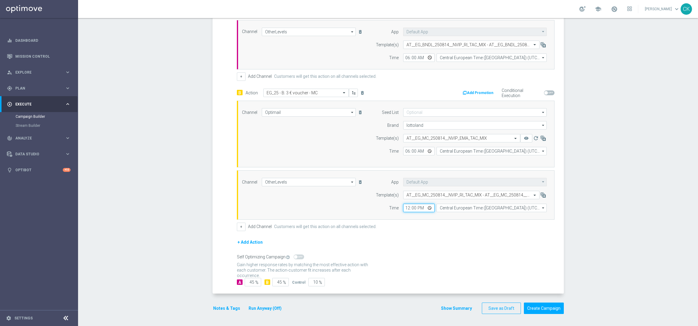
click at [404, 205] on input "12:00" at bounding box center [419, 207] width 32 height 8
type input "06:00"
click at [462, 241] on div "+ Add Action" at bounding box center [395, 245] width 317 height 15
click at [219, 307] on button "Notes & Tags" at bounding box center [226, 308] width 28 height 8
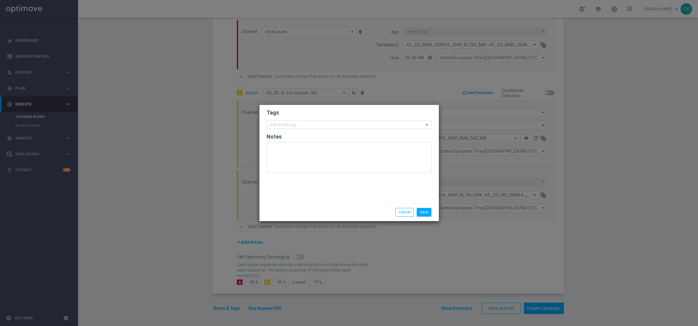
click at [309, 123] on input "text" at bounding box center [347, 124] width 154 height 5
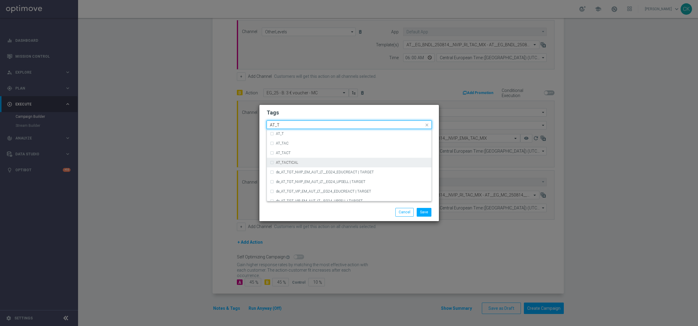
click at [309, 163] on div "AT_TACTICAL" at bounding box center [352, 163] width 152 height 4
type input "AT_T"
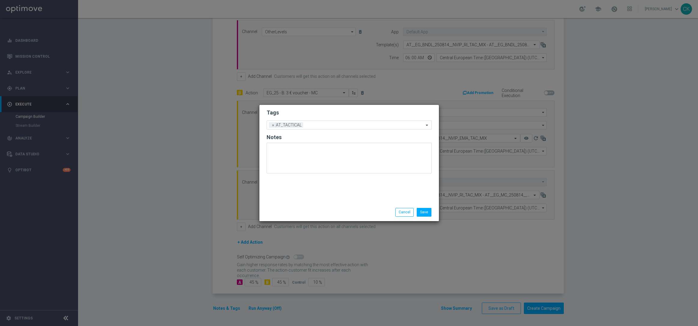
click at [313, 209] on div "Save Cancel" at bounding box center [349, 212] width 174 height 8
click at [428, 214] on button "Save" at bounding box center [424, 212] width 15 height 8
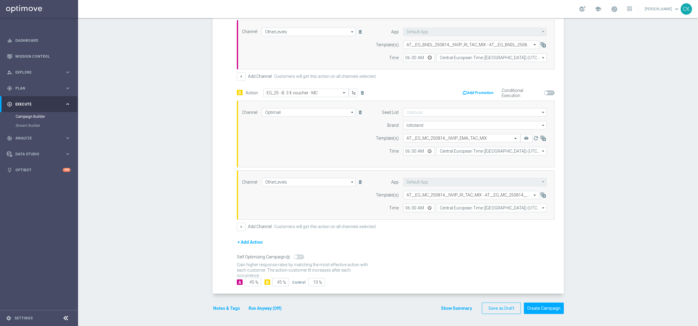
click at [252, 305] on button "Run Anyway (Off)" at bounding box center [265, 308] width 34 height 8
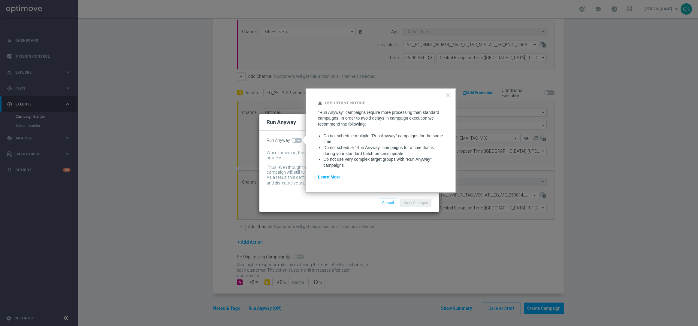
click at [294, 139] on span at bounding box center [294, 140] width 4 height 4
click at [294, 139] on input "checkbox" at bounding box center [296, 140] width 11 height 5
checkbox input "true"
click at [417, 201] on button "Apply Changes" at bounding box center [415, 202] width 31 height 8
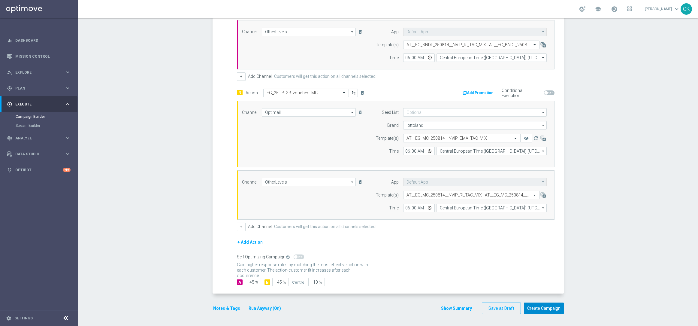
click at [541, 309] on button "Create Campaign" at bounding box center [544, 308] width 40 height 12
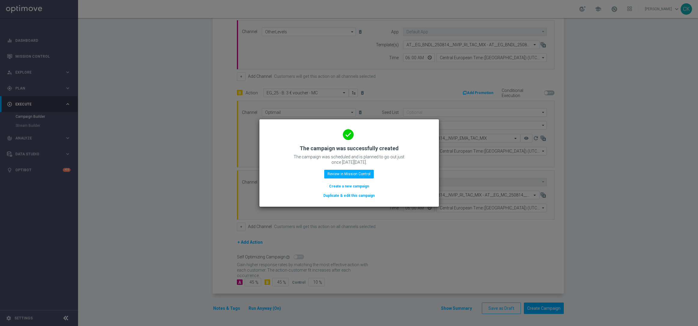
click at [346, 184] on button "Create a new campaign" at bounding box center [348, 186] width 41 height 7
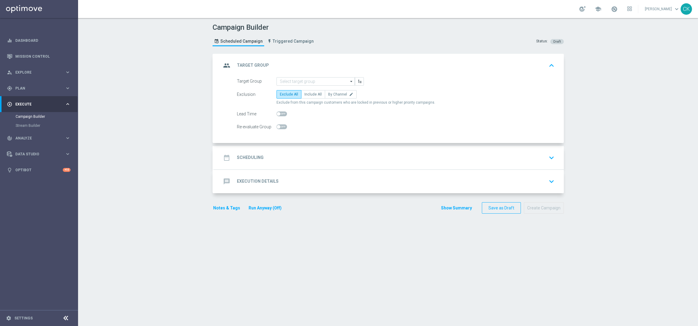
scroll to position [0, 0]
click at [309, 80] on input at bounding box center [315, 81] width 78 height 8
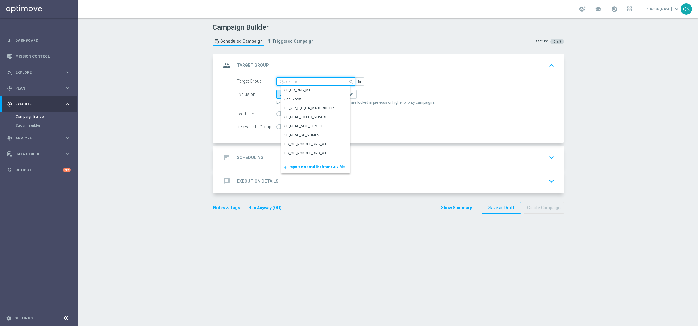
paste input "de_all_TGT_NVIP_RI_TAC_MIX__BASE_ALL_EM_EXCL"
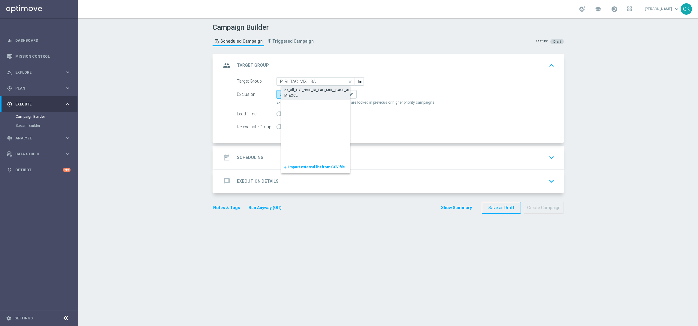
click at [304, 90] on div "de_all_TGT_NVIP_RI_TAC_MIX__BASE_ALL_EM_EXCL" at bounding box center [320, 92] width 72 height 11
type input "de_all_TGT_NVIP_RI_TAC_MIX__BASE_ALL_EM_EXCL"
click at [304, 90] on label "Include All" at bounding box center [313, 94] width 24 height 8
click at [304, 93] on input "Include All" at bounding box center [306, 95] width 4 height 4
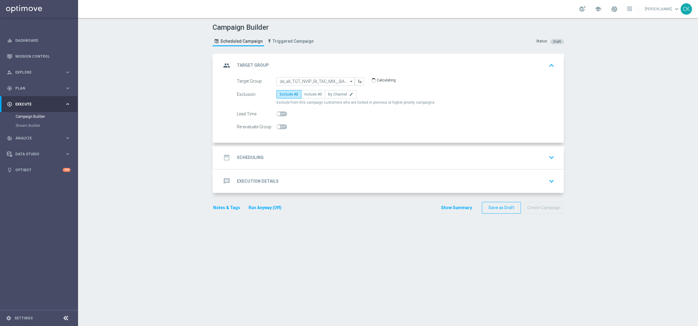
radio input "true"
click at [241, 156] on h2 "Scheduling" at bounding box center [250, 158] width 27 height 6
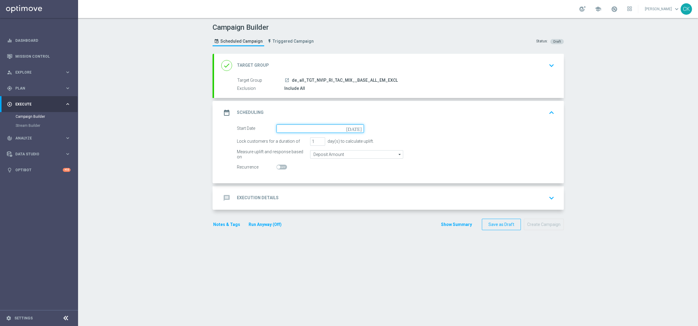
click at [306, 127] on input at bounding box center [319, 128] width 87 height 8
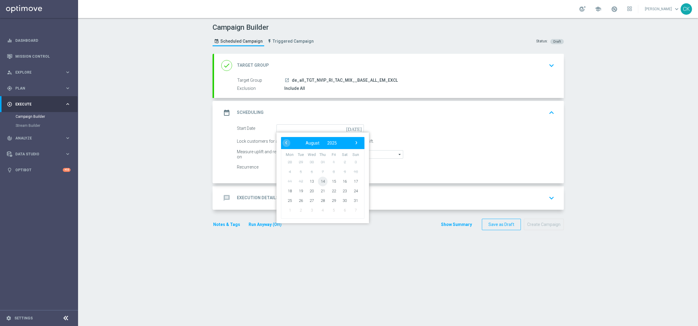
click at [319, 179] on span "14" at bounding box center [322, 181] width 10 height 10
type input "[DATE]"
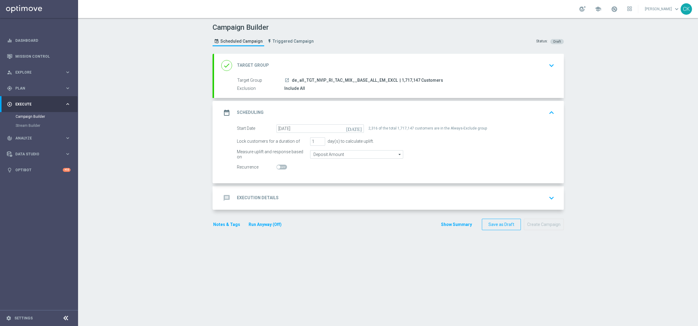
click at [246, 194] on div "message Execution Details" at bounding box center [249, 197] width 57 height 11
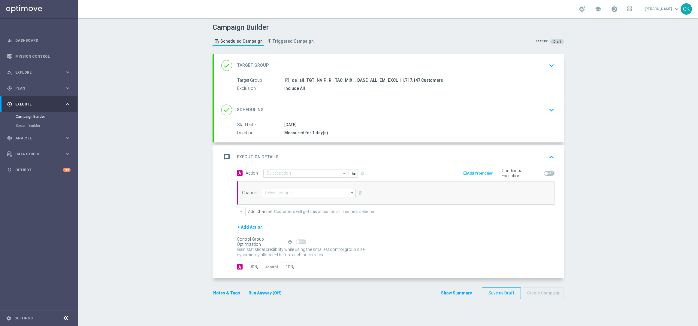
click at [280, 172] on input "text" at bounding box center [299, 173] width 67 height 5
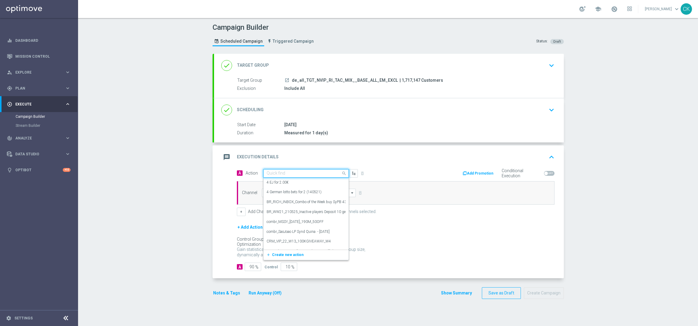
paste input "EG_25 - A: 3 € voucher - bundle"
type input "EG_25 - A: 3 € voucher - bundle"
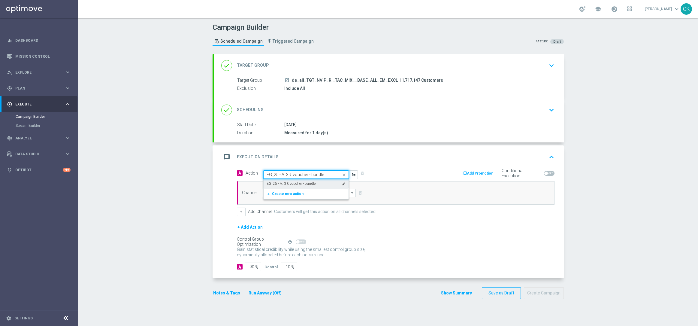
click at [282, 182] on label "EG_25 - A: 3 € voucher - bundle" at bounding box center [290, 183] width 49 height 5
click at [278, 191] on input at bounding box center [309, 192] width 94 height 8
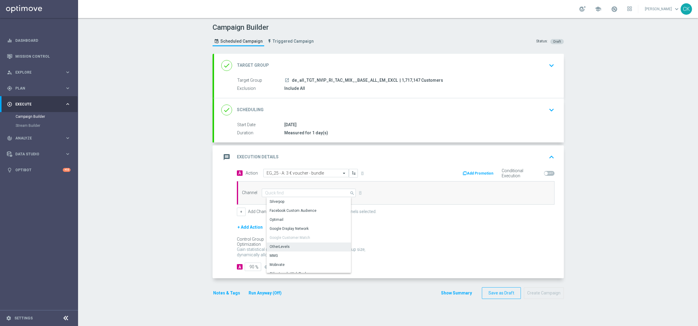
click at [282, 246] on div "OtherLevels" at bounding box center [279, 246] width 20 height 5
type input "OtherLevels"
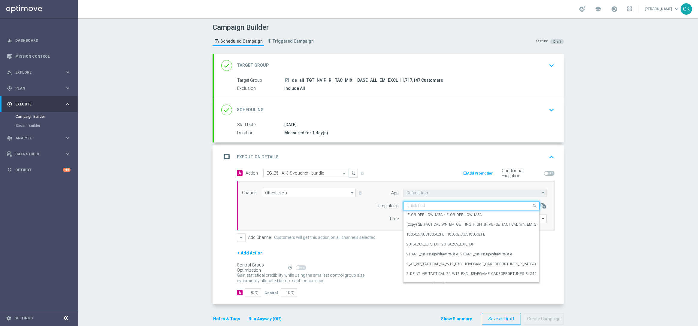
click at [414, 206] on input "text" at bounding box center [465, 205] width 118 height 5
paste input "DE_ALL__EG_BNDL_250814__NVIP_RI_TAC_MIX"
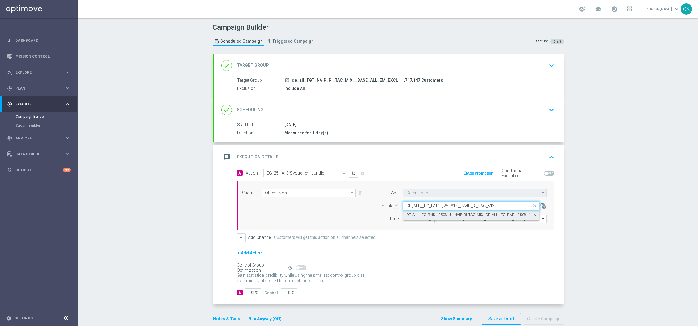
click at [410, 215] on label "DE_ALL__EG_BNDL_250814__NVIP_RI_TAC_MIX - DE_ALL__EG_BNDL_250814__NVIP_RI_TAC_M…" at bounding box center [484, 214] width 156 height 5
type input "DE_ALL__EG_BNDL_250814__NVIP_RI_TAC_MIX"
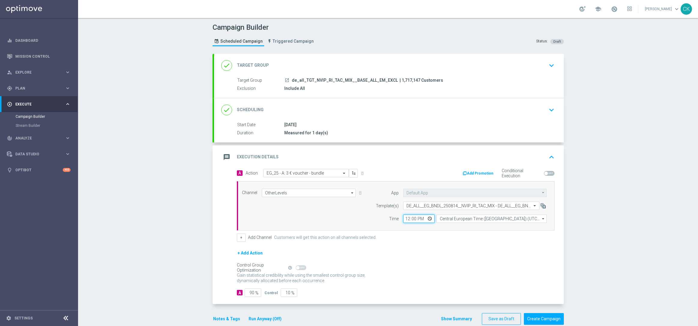
click at [405, 219] on input "12:00" at bounding box center [419, 218] width 32 height 8
type input "06:00"
click at [410, 232] on div "A Action Select action EG_25 - A: 3 € voucher - bundle delete_forever Add Promo…" at bounding box center [395, 205] width 326 height 73
click at [241, 251] on button "+ Add Action" at bounding box center [250, 253] width 26 height 8
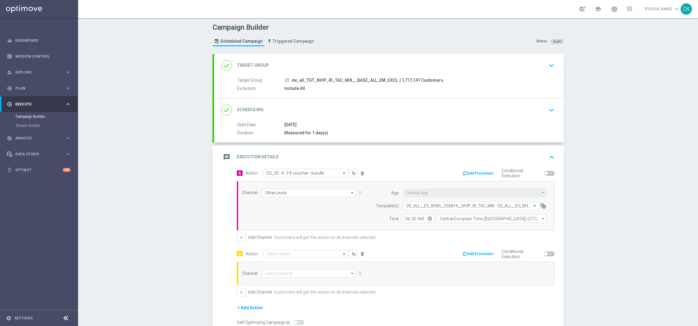
scroll to position [67, 0]
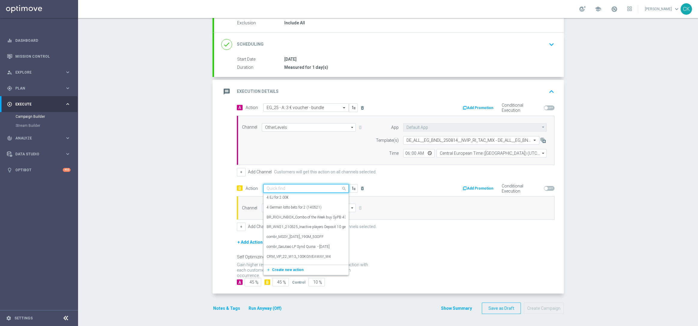
click at [285, 188] on input "text" at bounding box center [299, 188] width 67 height 5
paste input "EG_25 - B: 3 € voucher - MC"
type input "EG_25 - B: 3 € voucher - MC"
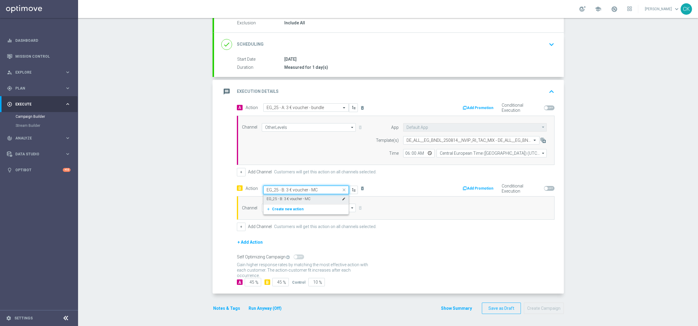
click at [281, 196] on label "EG_25 - B: 3 € voucher - MC" at bounding box center [288, 198] width 44 height 5
click at [275, 207] on input at bounding box center [309, 207] width 94 height 8
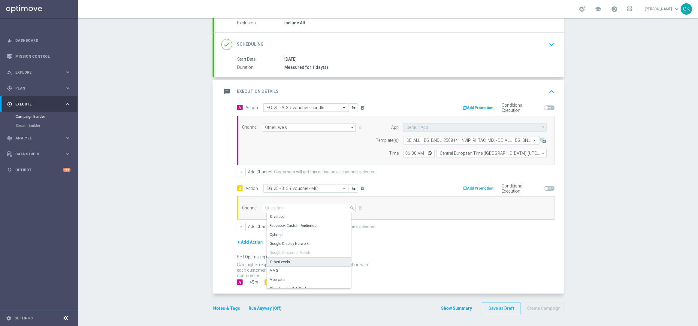
click at [279, 260] on div "OtherLevels" at bounding box center [280, 261] width 20 height 5
type input "OtherLevels"
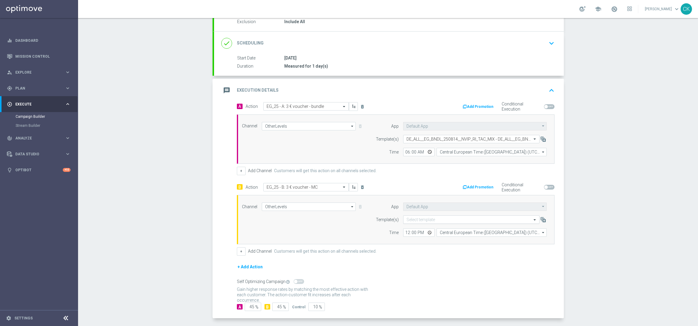
click at [428, 219] on input "text" at bounding box center [465, 219] width 118 height 5
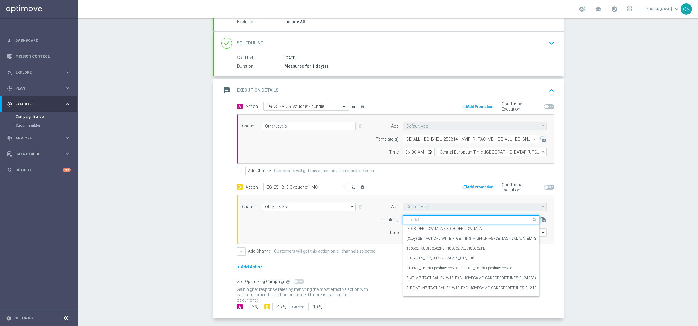
paste input "DE_ALL__EG_MC_250814__NVIP_RI_TAC_MIX"
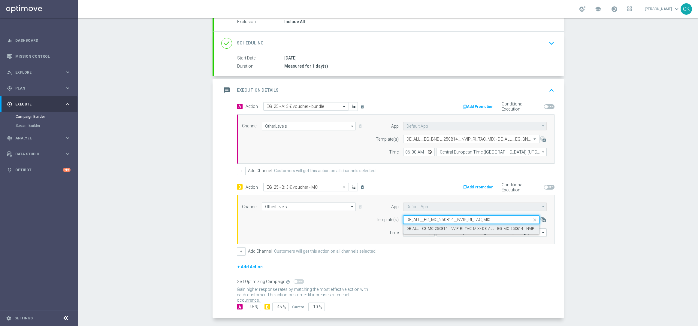
click at [425, 227] on label "DE_ALL__EG_MC_250814__NVIP_RI_TAC_MIX - DE_ALL__EG_MC_250814__NVIP_RI_TAC_MIX" at bounding box center [480, 228] width 149 height 5
type input "DE_ALL__EG_MC_250814__NVIP_RI_TAC_MIX"
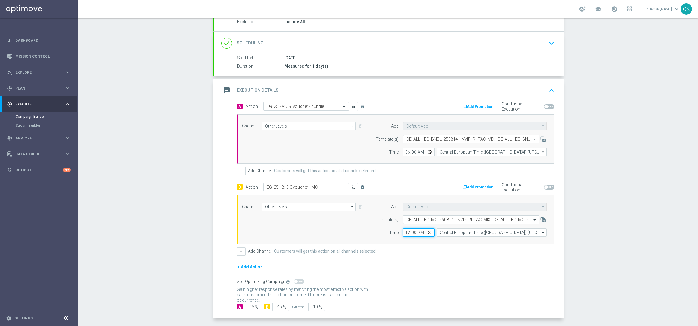
click at [405, 233] on input "12:00" at bounding box center [419, 232] width 32 height 8
type input "06:00"
click at [394, 260] on form "A Action Select action EG_25 - A: 3 € voucher - bundle delete_forever Add Promo…" at bounding box center [395, 206] width 317 height 209
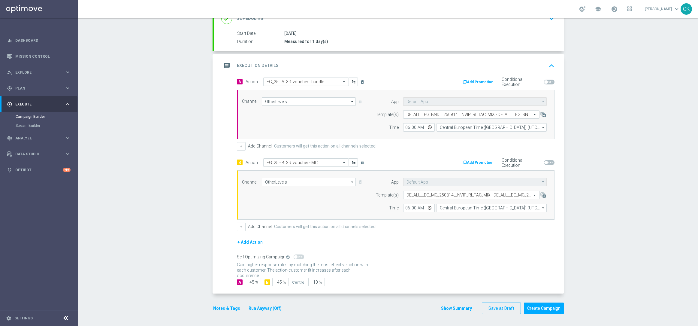
click at [224, 308] on button "Notes & Tags" at bounding box center [226, 308] width 28 height 8
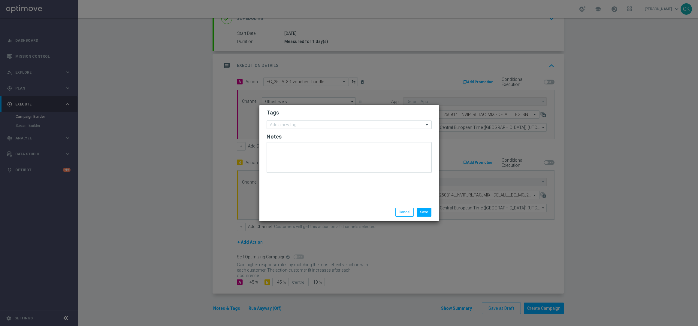
click at [294, 125] on input "text" at bounding box center [347, 124] width 154 height 5
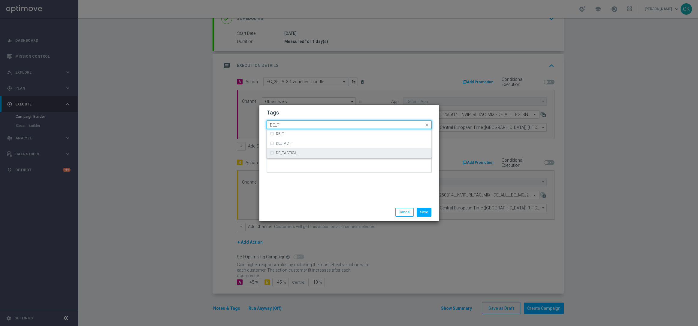
click at [295, 152] on label "DE_TACTICAL" at bounding box center [287, 153] width 23 height 4
type input "DE_T"
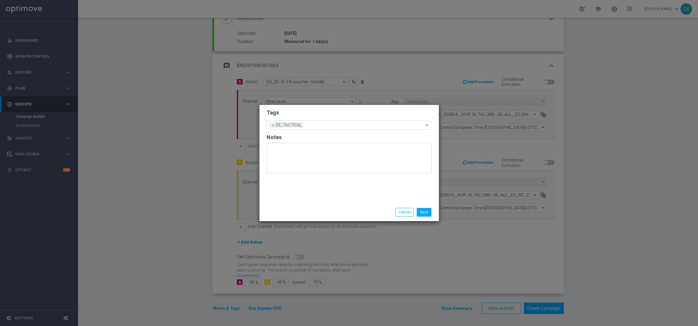
click at [296, 198] on div "Tags Add a new tag × DE_TACTICAL Notes" at bounding box center [348, 154] width 179 height 98
click at [427, 211] on button "Save" at bounding box center [424, 212] width 15 height 8
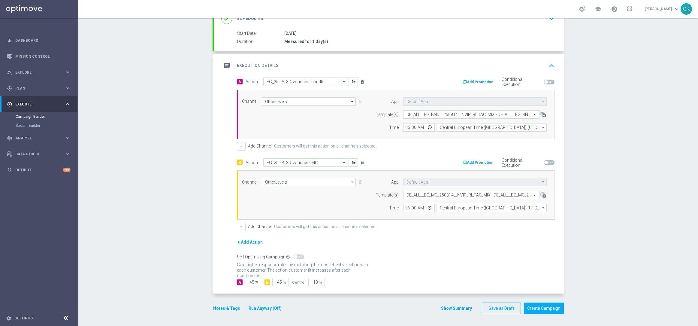
click at [264, 306] on button "Run Anyway (Off)" at bounding box center [265, 308] width 34 height 8
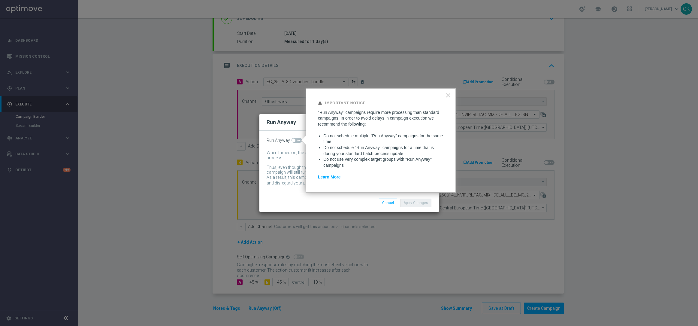
click at [295, 138] on span at bounding box center [296, 140] width 11 height 5
click at [295, 138] on input "checkbox" at bounding box center [296, 140] width 11 height 5
checkbox input "true"
click at [422, 202] on button "Apply Changes" at bounding box center [415, 202] width 31 height 8
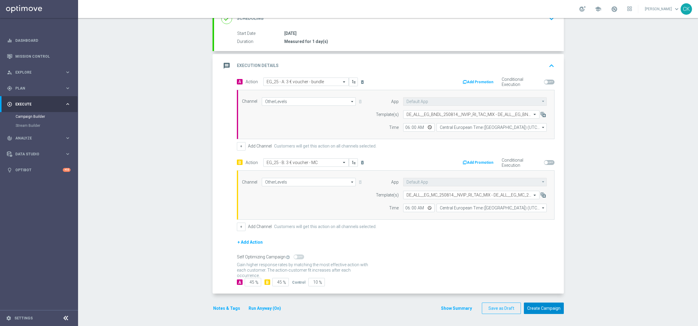
click at [545, 308] on button "Create Campaign" at bounding box center [544, 308] width 40 height 12
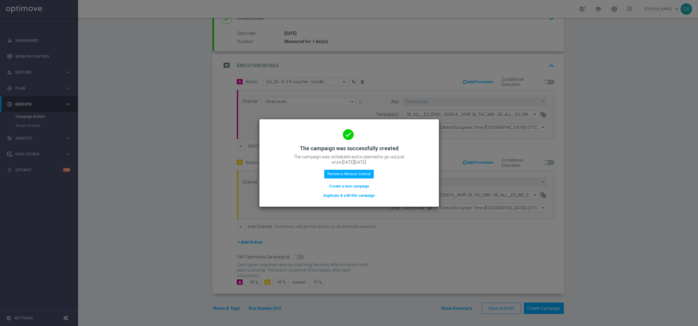
click at [338, 185] on button "Create a new campaign" at bounding box center [348, 186] width 41 height 7
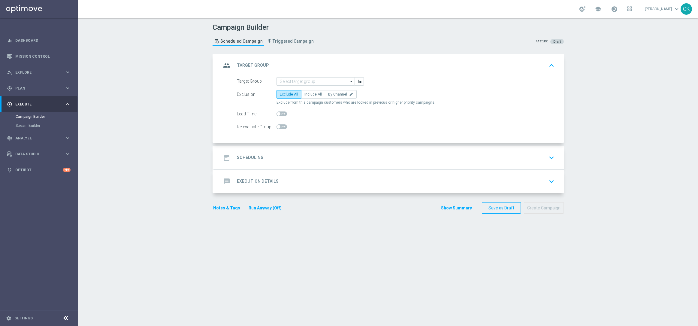
scroll to position [0, 0]
click at [315, 82] on input at bounding box center [315, 81] width 78 height 8
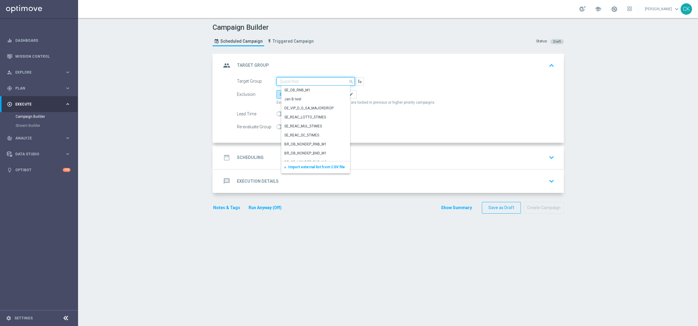
paste input "AT_TGT_NVIP_RI_TAC_MIX__BASE_ALL_EM_EXCL"
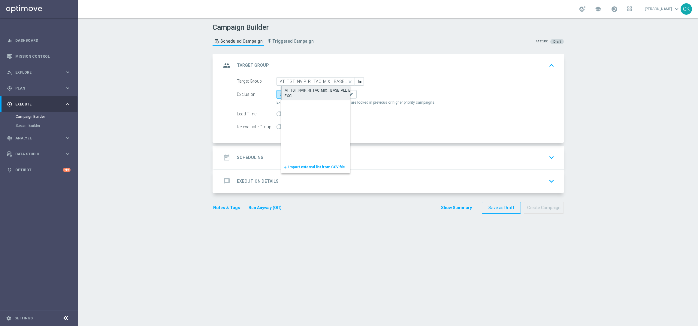
click at [310, 94] on div "AT_TGT_NVIP_RI_TAC_MIX__BASE_ALL_EM_EXCL" at bounding box center [320, 93] width 72 height 11
type input "AT_TGT_NVIP_RI_TAC_MIX__BASE_ALL_EM_EXCL"
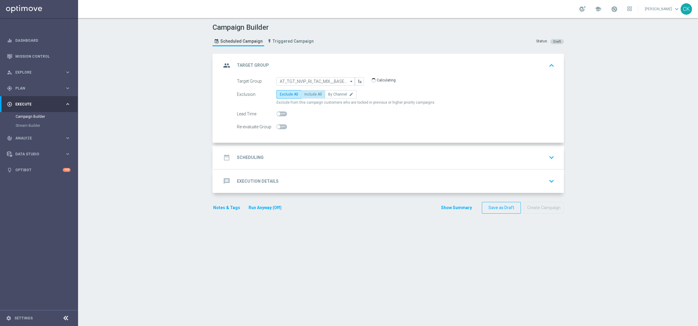
click at [307, 91] on label "Include All" at bounding box center [313, 94] width 24 height 8
click at [307, 93] on input "Include All" at bounding box center [306, 95] width 4 height 4
radio input "true"
click at [246, 155] on h2 "Scheduling" at bounding box center [250, 158] width 27 height 6
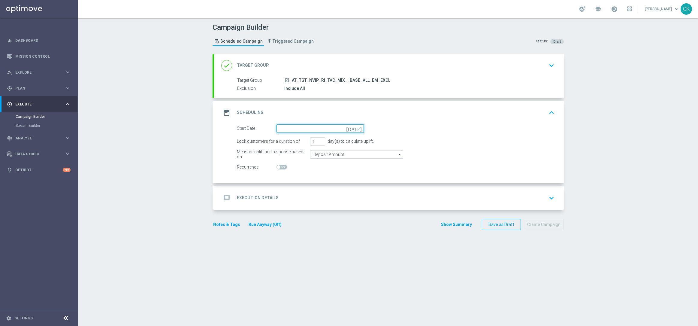
click at [311, 127] on input at bounding box center [319, 128] width 87 height 8
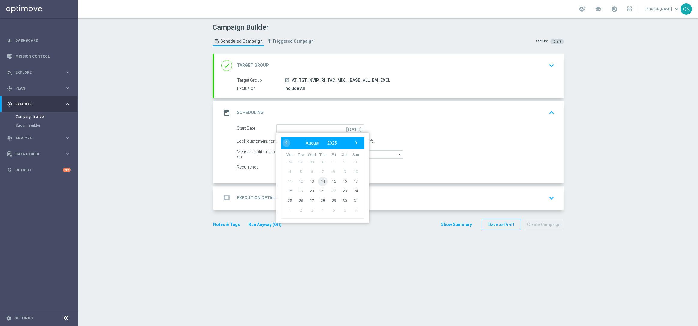
click at [320, 180] on span "14" at bounding box center [322, 181] width 10 height 10
type input "[DATE]"
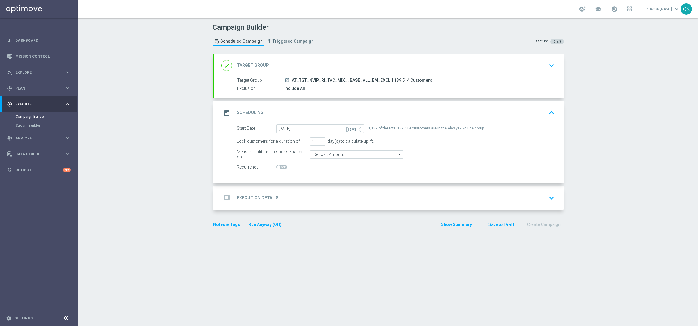
click at [237, 196] on h2 "Execution Details" at bounding box center [258, 198] width 42 height 6
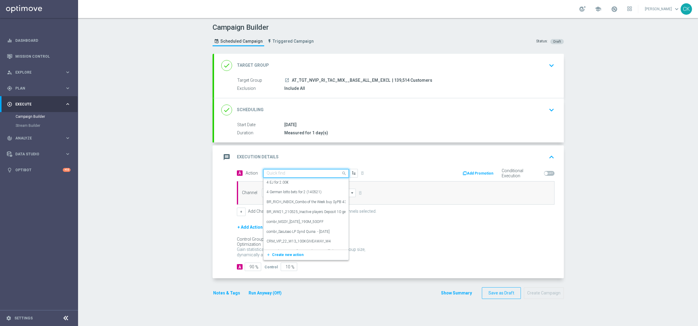
click at [306, 171] on input "text" at bounding box center [299, 173] width 67 height 5
paste input "EG_25 - A: 3 € voucher - bundle"
type input "EG_25 - A: 3 € voucher - bundle"
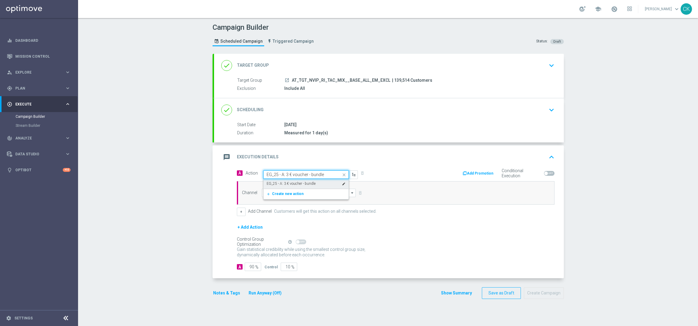
click at [300, 184] on label "EG_25 - A: 3 € voucher - bundle" at bounding box center [290, 183] width 49 height 5
click at [298, 191] on input at bounding box center [309, 192] width 94 height 8
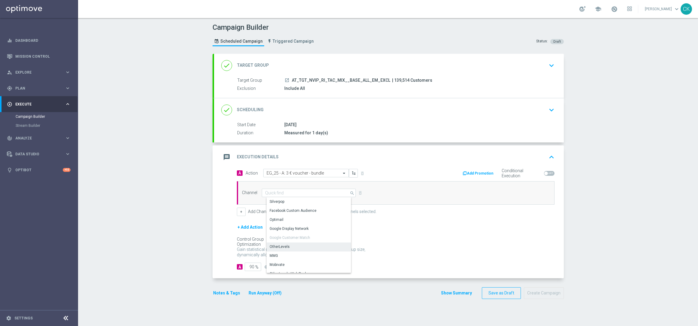
click at [293, 248] on div "OtherLevels" at bounding box center [310, 246] width 89 height 8
type input "OtherLevels"
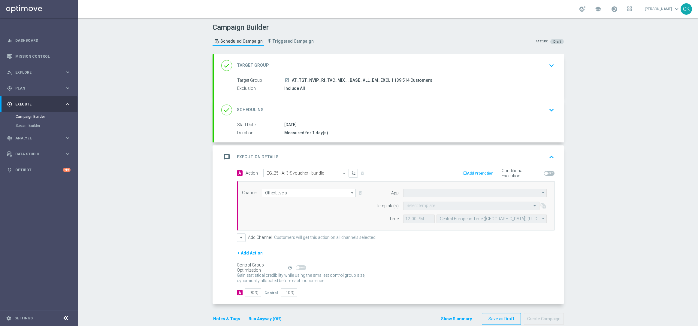
type input "Default App"
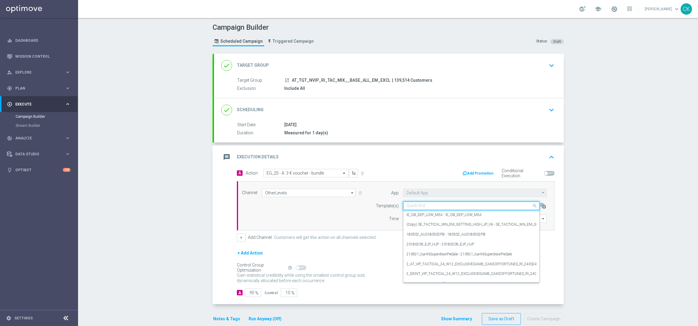
click at [430, 205] on input "text" at bounding box center [465, 205] width 118 height 5
paste input "AT__EG_BNDL_250814__NVIP_RI_TAC_MIX"
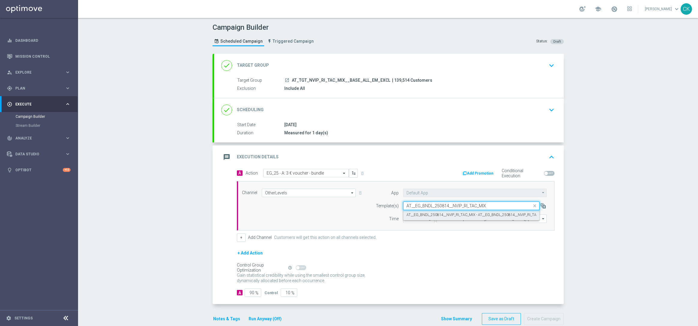
click at [428, 212] on div "AT__EG_BNDL_250814__NVIP_RI_TAC_MIX - AT__EG_BNDL_250814__NVIP_RI_TAC_MIX" at bounding box center [471, 215] width 130 height 10
type input "AT__EG_BNDL_250814__NVIP_RI_TAC_MIX"
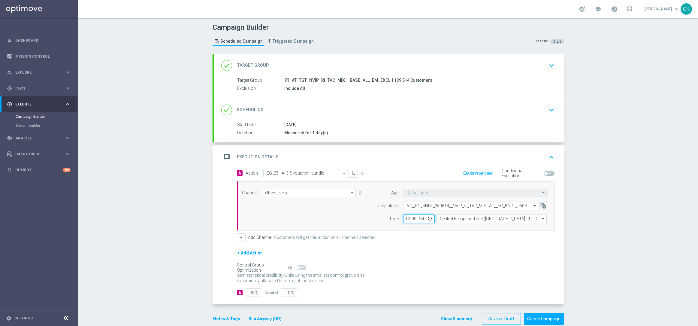
click at [405, 216] on input "12:00" at bounding box center [419, 218] width 32 height 8
type input "06:00"
click at [416, 234] on div "+ Add Channel Customers will get this action on all channels selected." at bounding box center [395, 237] width 317 height 8
click at [245, 252] on button "+ Add Action" at bounding box center [250, 253] width 26 height 8
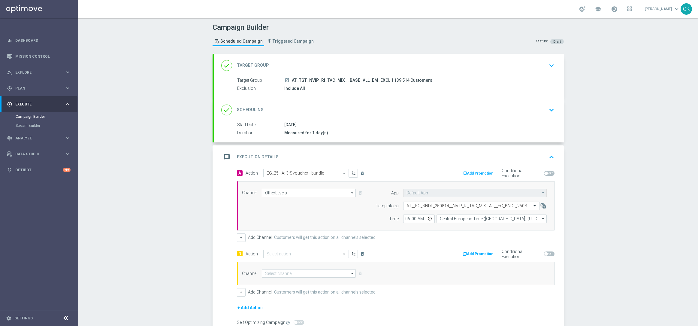
scroll to position [67, 0]
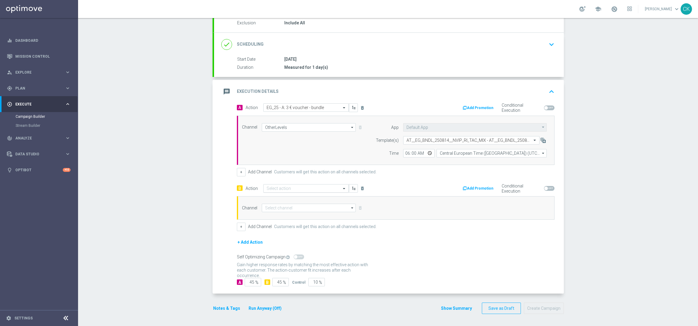
click at [286, 186] on input "text" at bounding box center [299, 188] width 67 height 5
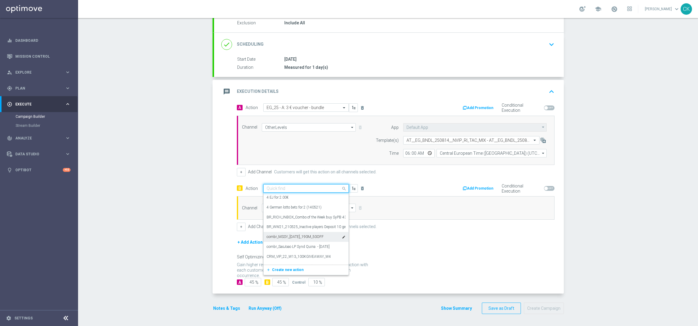
paste input "EG_25 - B: 3 € voucher - MC"
type input "EG_25 - B: 3 € voucher - MC"
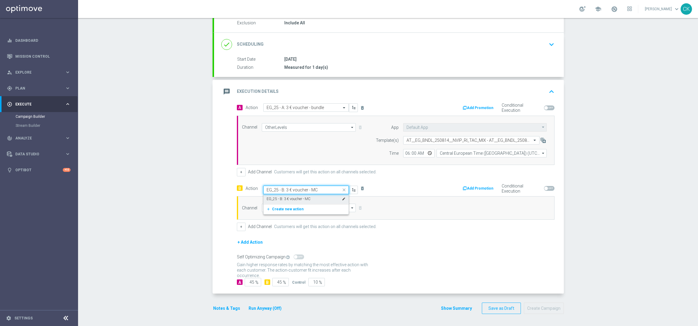
click at [294, 197] on label "EG_25 - B: 3 € voucher - MC" at bounding box center [288, 198] width 44 height 5
click at [282, 211] on input at bounding box center [309, 207] width 94 height 8
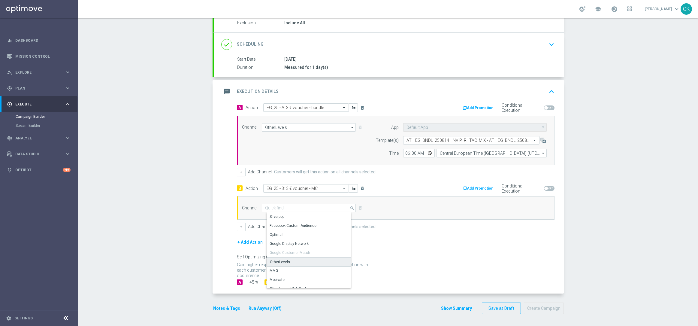
click at [278, 260] on div "OtherLevels" at bounding box center [280, 261] width 20 height 5
type input "OtherLevels"
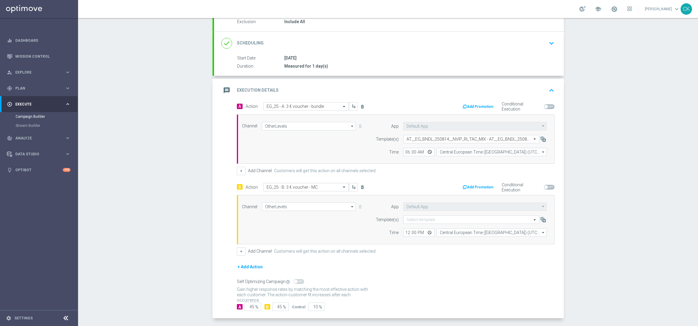
scroll to position [92, 0]
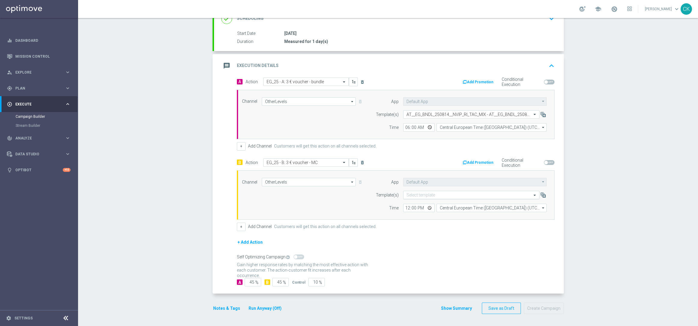
click at [419, 193] on input "text" at bounding box center [465, 194] width 118 height 5
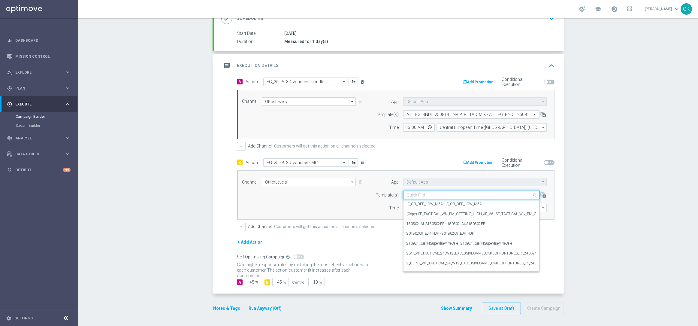
paste input "AT__EG_MC_250814__NVIP_RI_TAC_MIX"
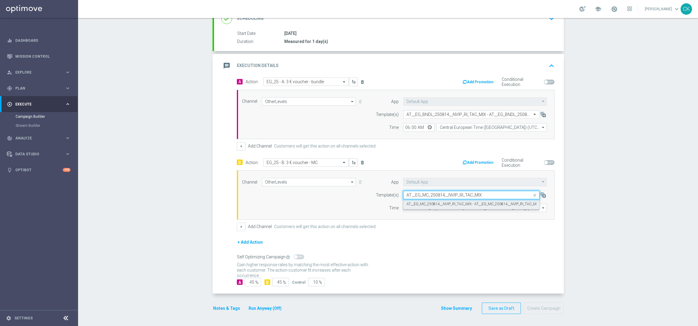
click at [413, 203] on label "AT__EG_MC_250814__NVIP_RI_TAC_MIX - AT__EG_MC_250814__NVIP_RI_TAC_MIX" at bounding box center [472, 203] width 133 height 5
type input "AT__EG_MC_250814__NVIP_RI_TAC_MIX"
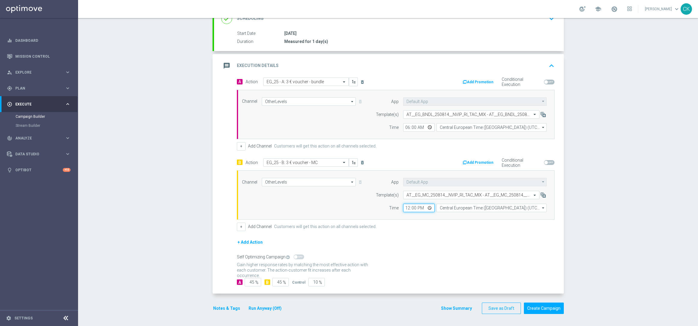
click at [405, 206] on input "12:00" at bounding box center [419, 207] width 32 height 8
type input "06:00"
click at [448, 222] on div "+ Add Channel Customers will get this action on all channels selected." at bounding box center [395, 226] width 317 height 8
click at [219, 308] on button "Notes & Tags" at bounding box center [226, 308] width 28 height 8
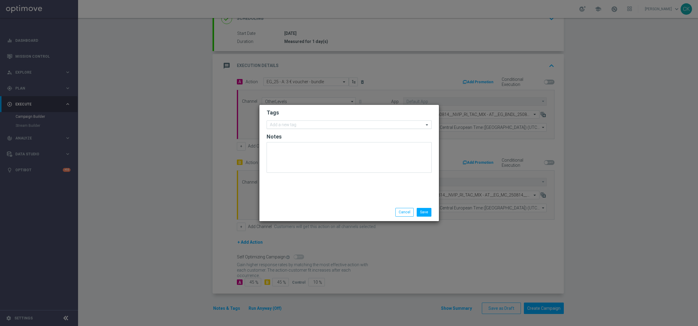
click at [290, 123] on input "text" at bounding box center [347, 124] width 154 height 5
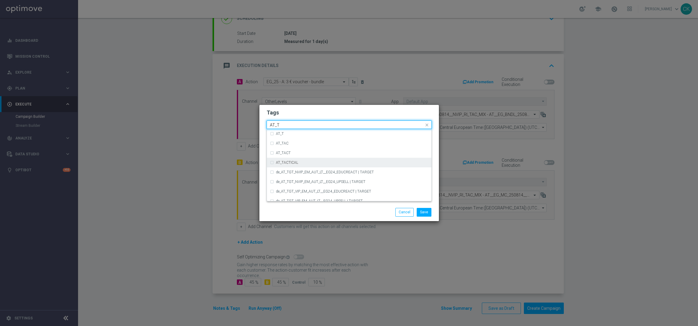
click at [287, 162] on label "AT_TACTICAL" at bounding box center [287, 163] width 22 height 4
type input "AT_T"
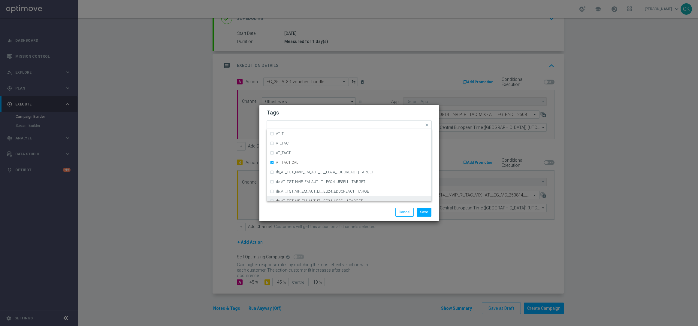
click at [291, 210] on div "Save Cancel" at bounding box center [349, 212] width 174 height 8
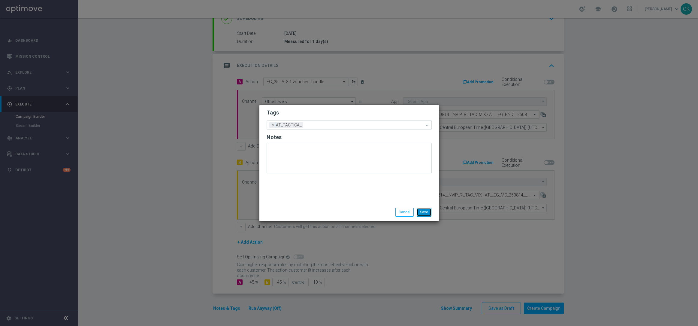
click at [423, 213] on button "Save" at bounding box center [424, 212] width 15 height 8
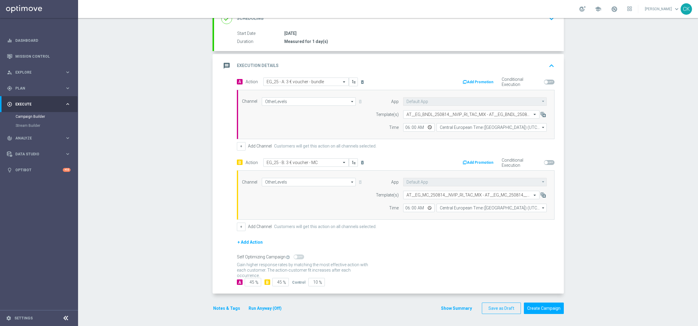
click at [258, 309] on button "Run Anyway (Off)" at bounding box center [265, 308] width 34 height 8
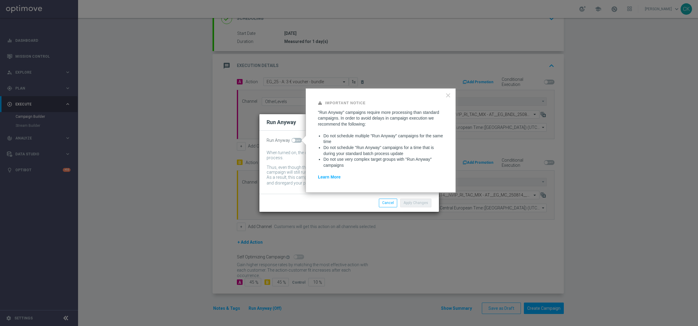
click at [294, 139] on span at bounding box center [294, 140] width 4 height 4
click at [294, 139] on input "checkbox" at bounding box center [296, 140] width 11 height 5
checkbox input "true"
click at [408, 203] on button "Apply Changes" at bounding box center [415, 202] width 31 height 8
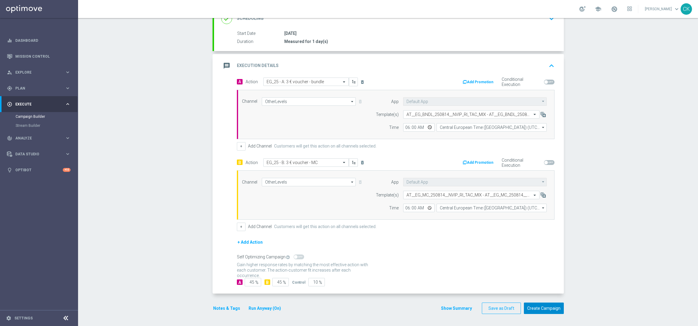
click at [540, 304] on button "Create Campaign" at bounding box center [544, 308] width 40 height 12
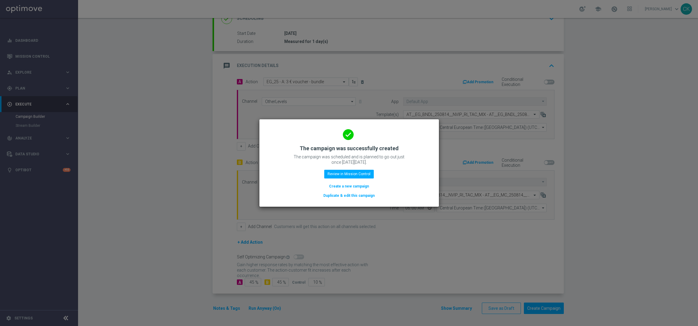
click at [355, 185] on button "Create a new campaign" at bounding box center [348, 186] width 41 height 7
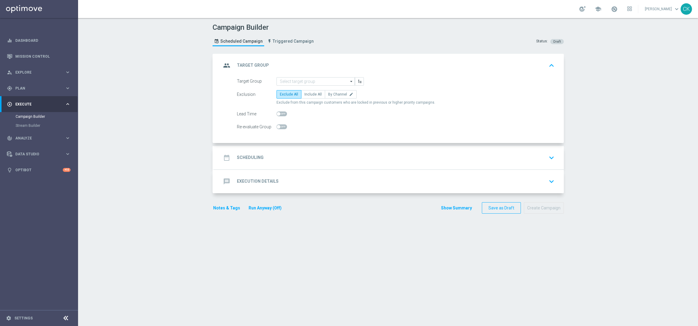
scroll to position [0, 0]
